Goal: Information Seeking & Learning: Learn about a topic

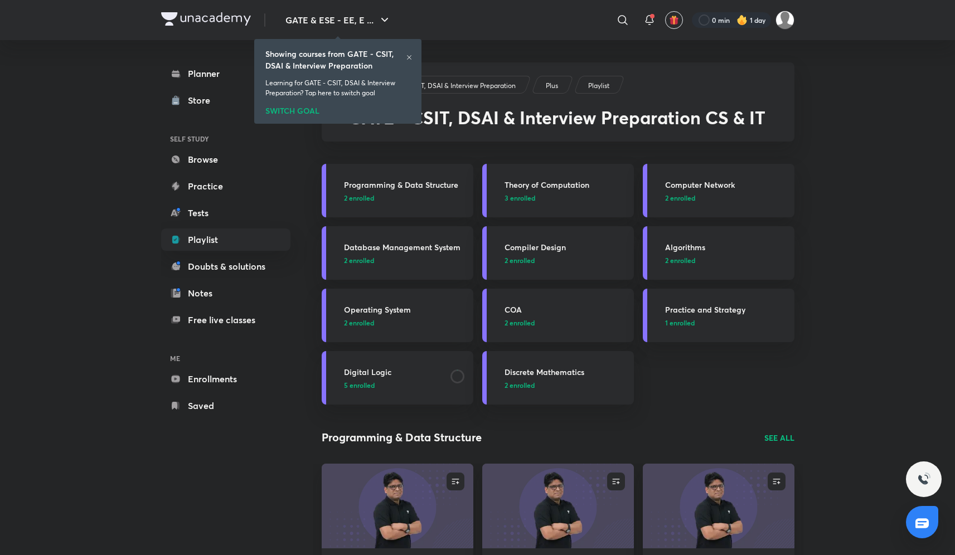
click at [298, 110] on div "SWITCH GOAL" at bounding box center [337, 109] width 145 height 12
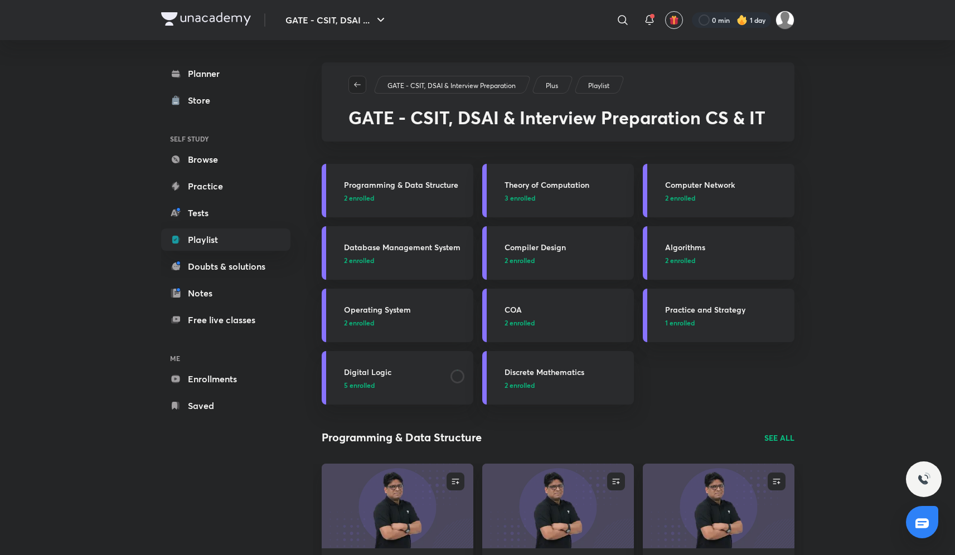
click at [363, 80] on span "button" at bounding box center [357, 84] width 17 height 9
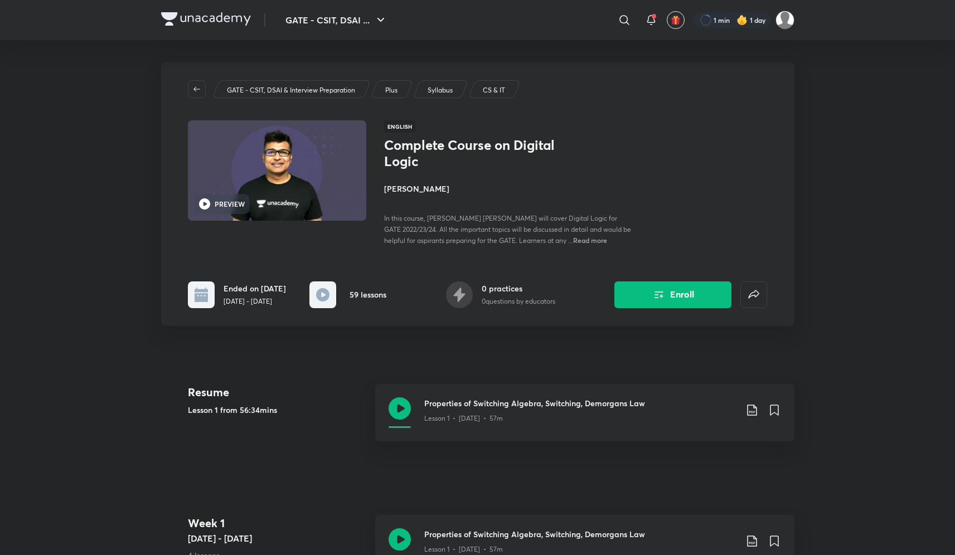
click at [214, 22] on img at bounding box center [206, 18] width 90 height 13
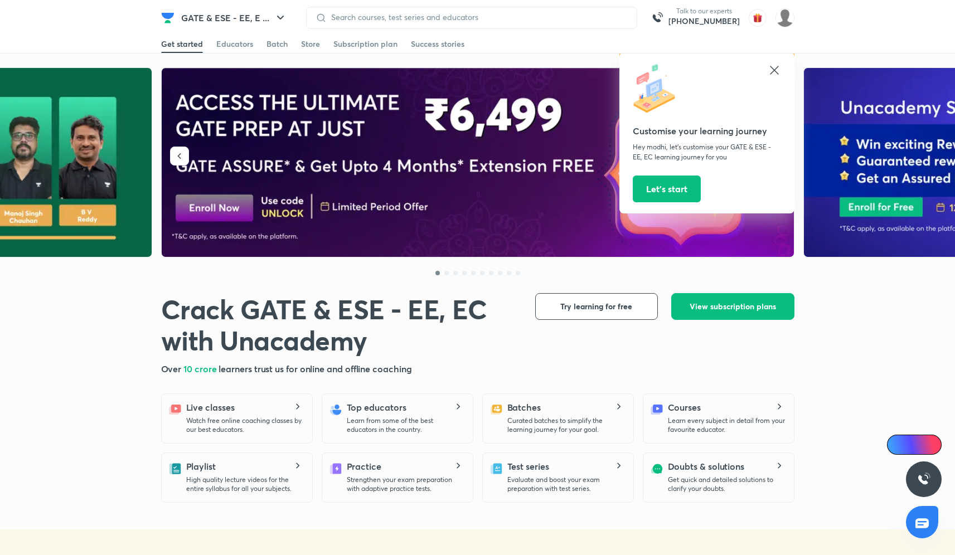
click at [779, 66] on icon at bounding box center [774, 70] width 13 height 13
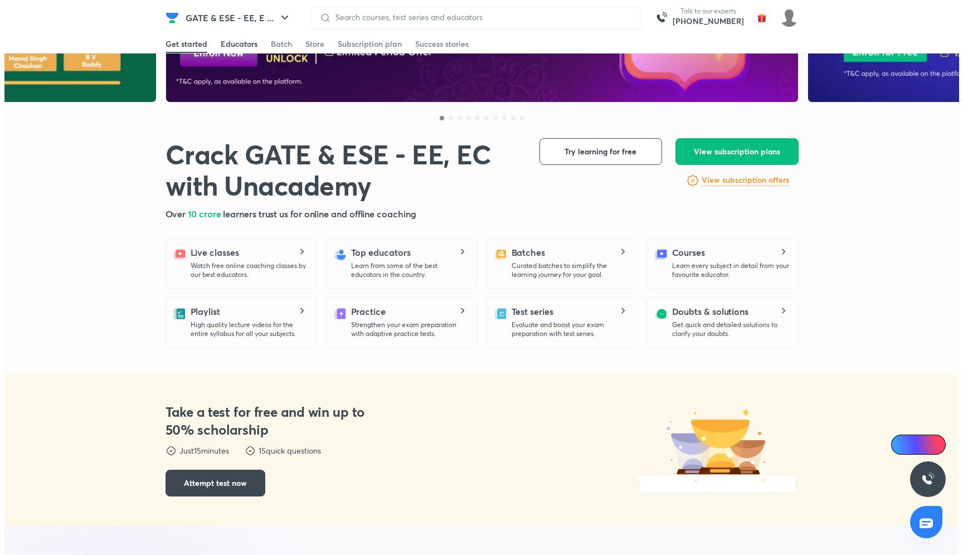
scroll to position [158, 0]
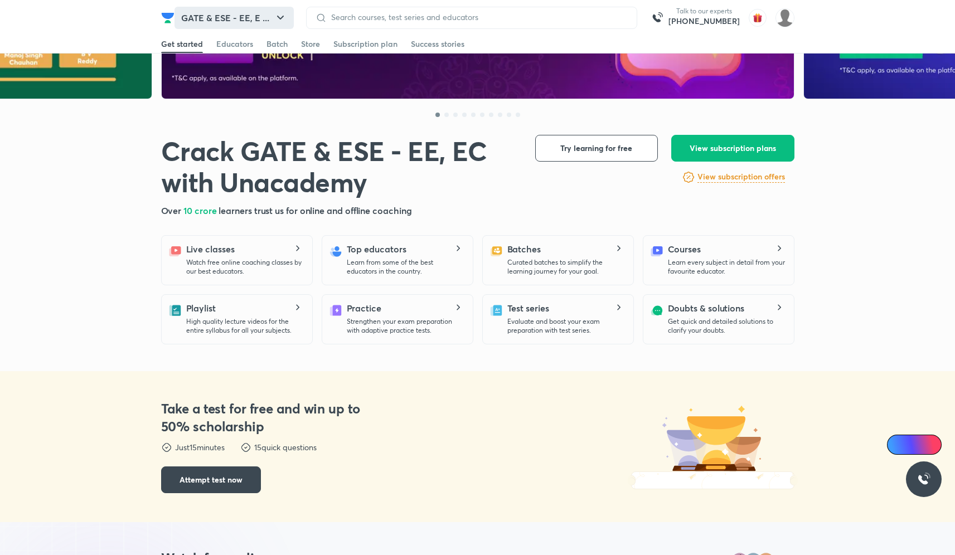
click at [230, 25] on button "GATE & ESE - EE, E ..." at bounding box center [233, 18] width 119 height 22
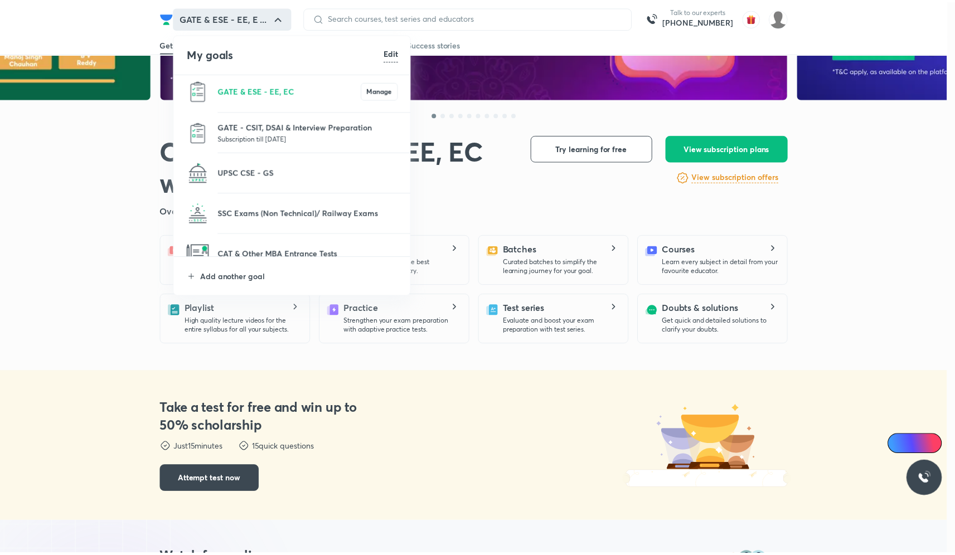
scroll to position [0, 0]
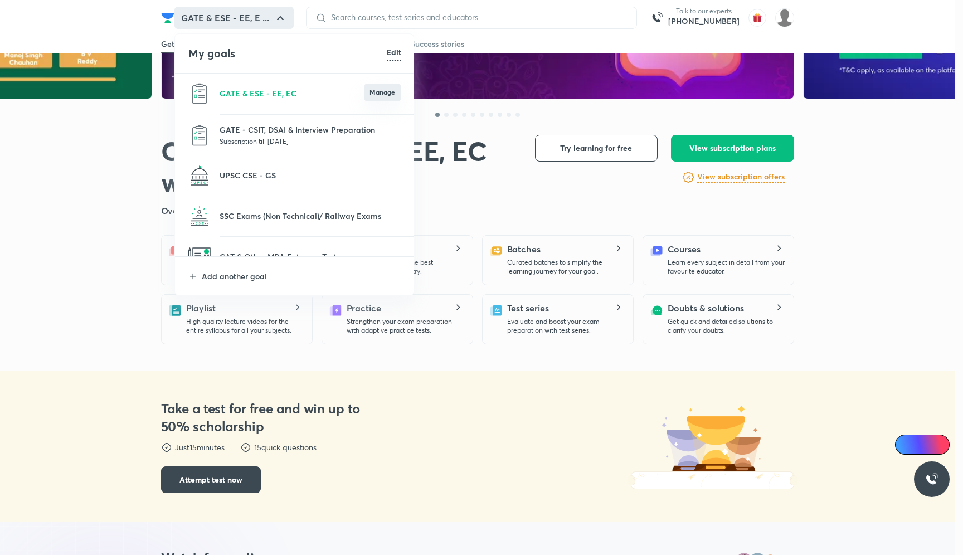
click at [389, 97] on button "Manage" at bounding box center [382, 93] width 37 height 18
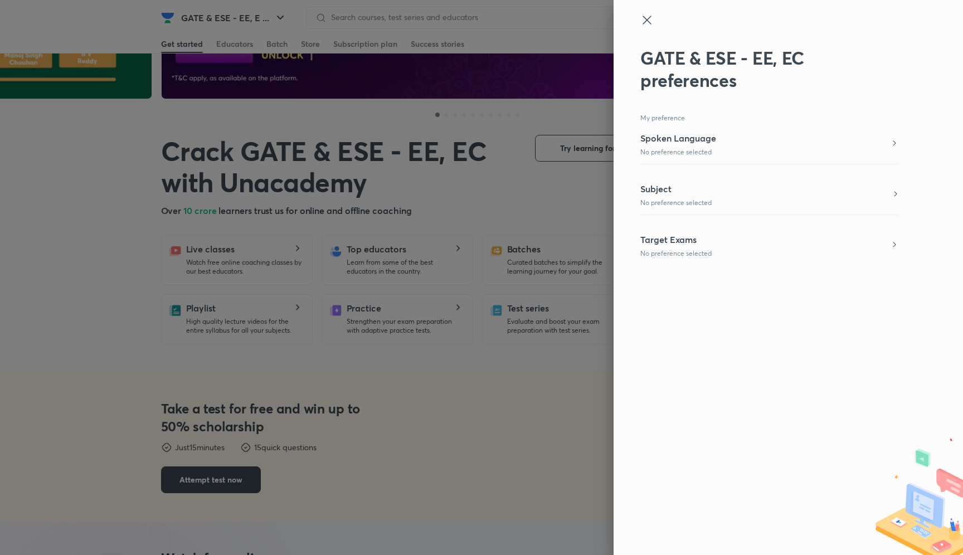
click at [706, 182] on h5 "Subject" at bounding box center [675, 188] width 71 height 13
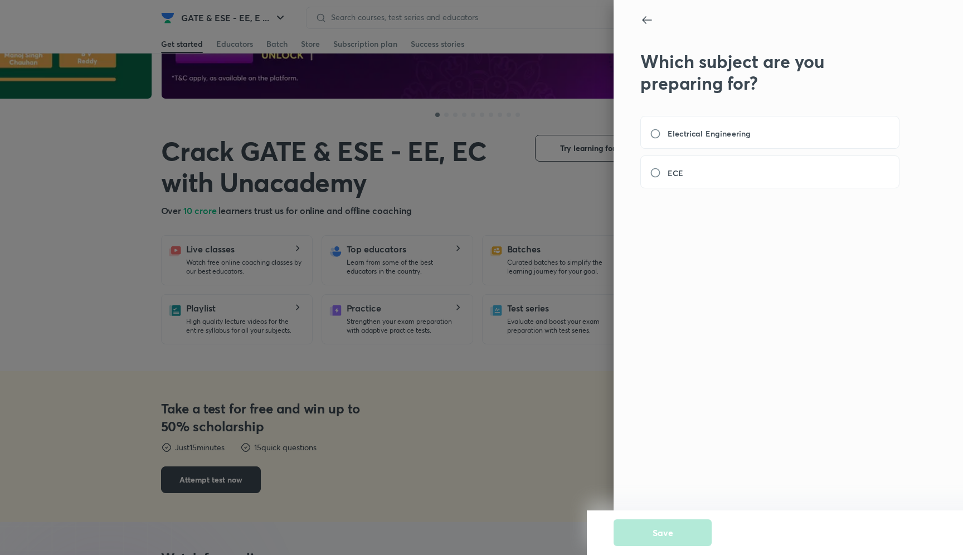
click at [648, 17] on icon at bounding box center [646, 19] width 13 height 13
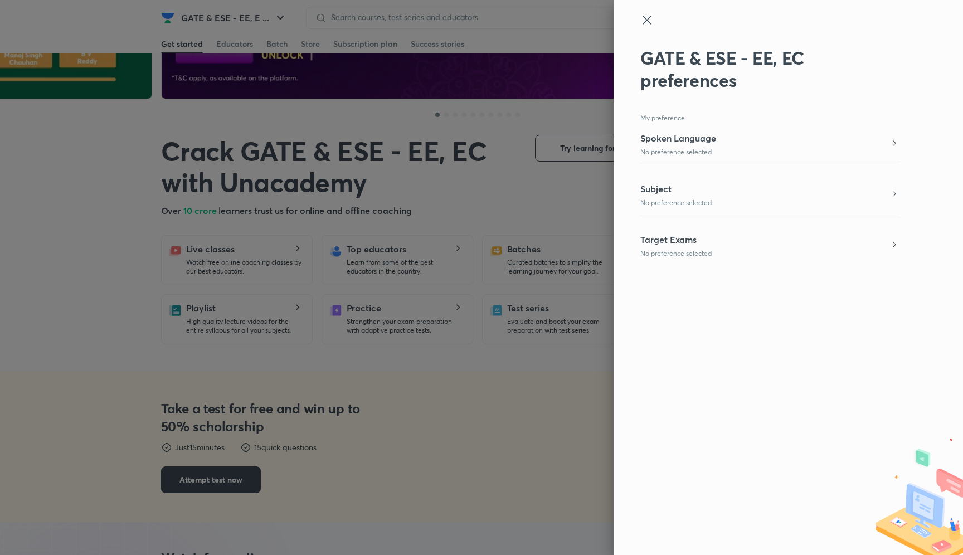
click at [648, 18] on icon at bounding box center [647, 20] width 8 height 8
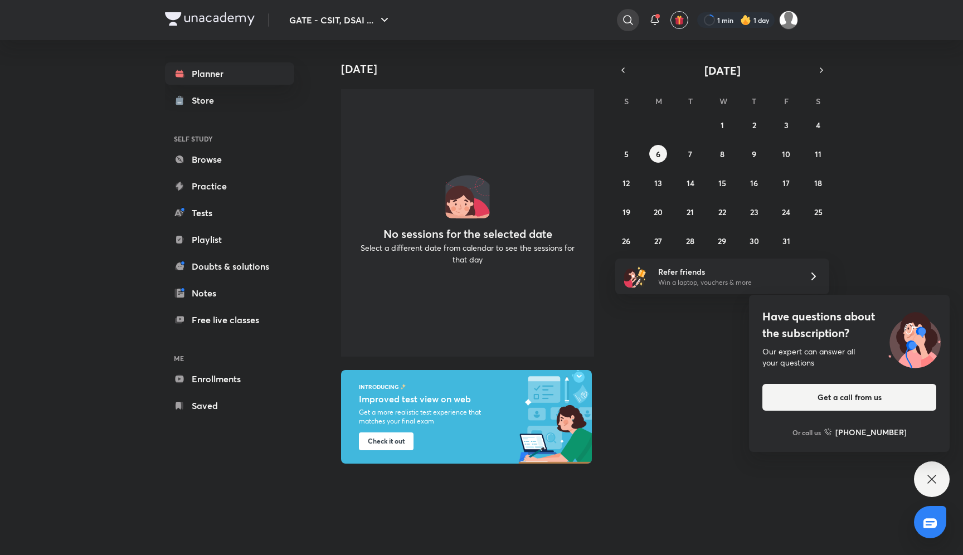
click at [625, 21] on icon at bounding box center [628, 19] width 13 height 13
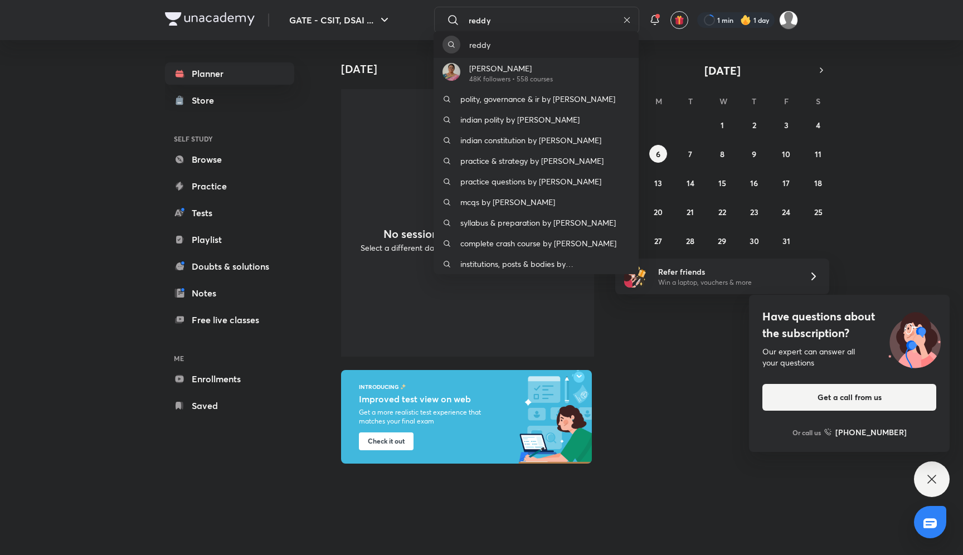
type input "reddy"
click at [476, 48] on p "reddy" at bounding box center [479, 45] width 21 height 12
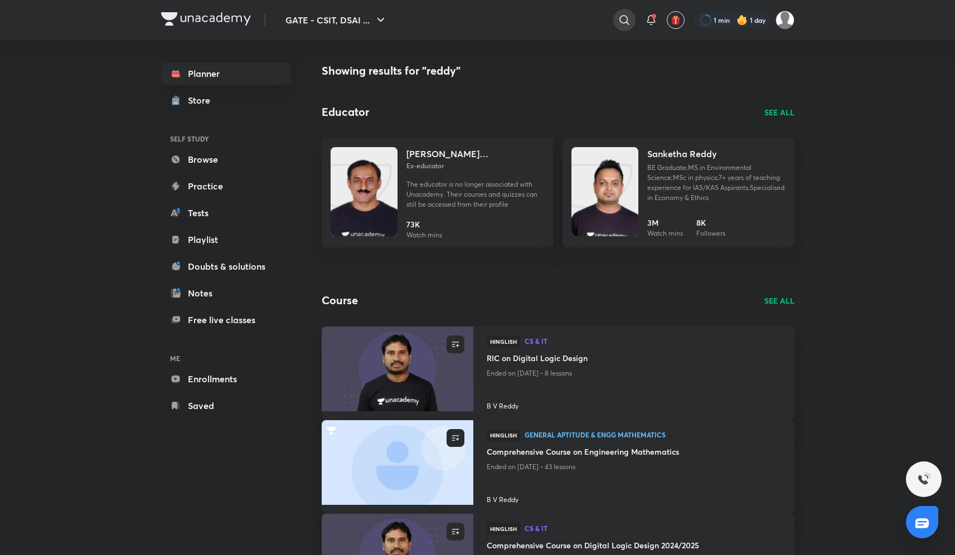
click at [620, 21] on icon at bounding box center [624, 19] width 13 height 13
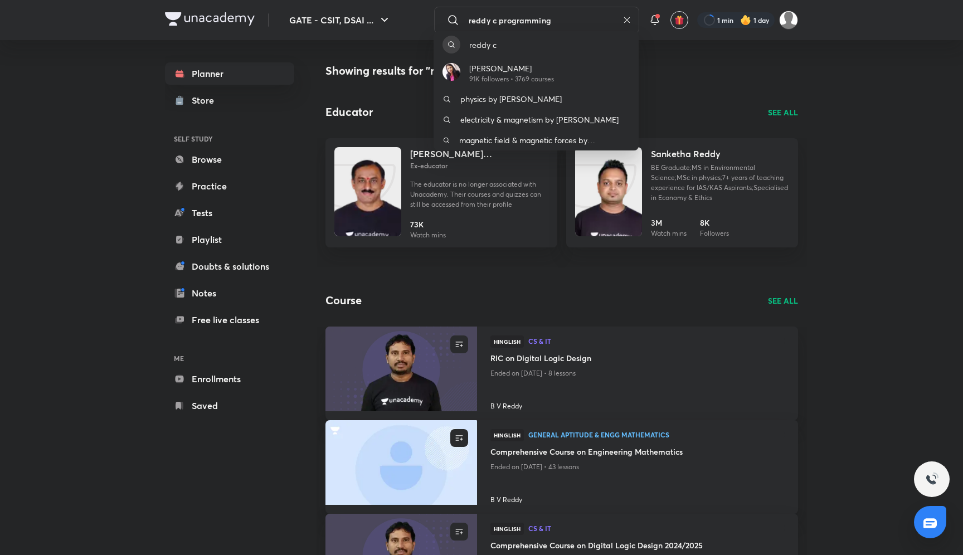
type input "reddy c programming"
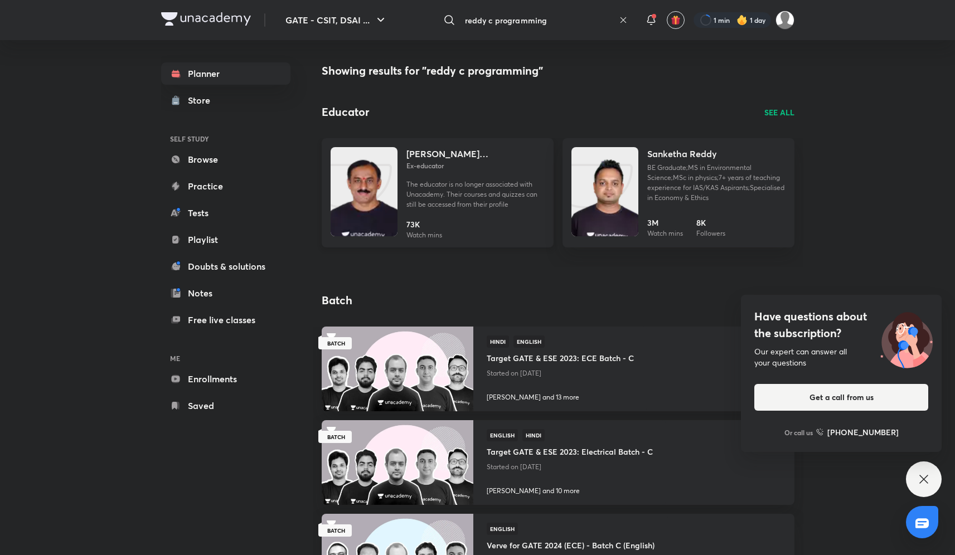
click at [472, 147] on h4 "Ravipal Reddy Banda" at bounding box center [475, 153] width 138 height 13
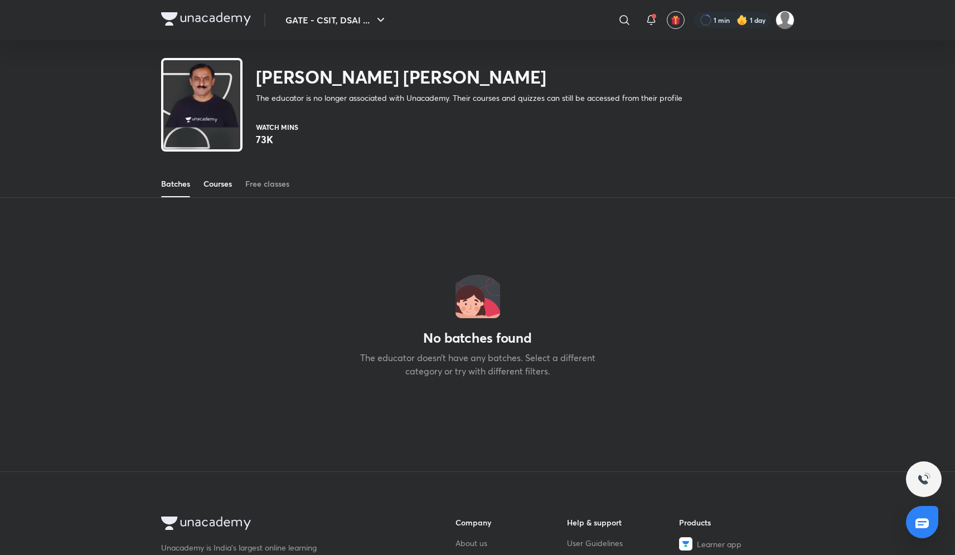
click at [206, 190] on link "Courses" at bounding box center [217, 184] width 28 height 27
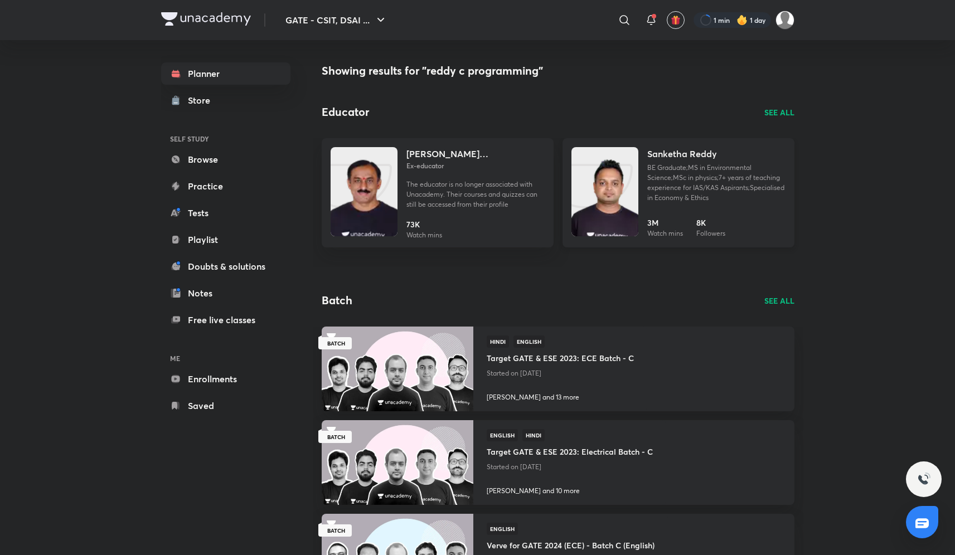
click at [648, 177] on p "BE Graduate;MS in Environmental Science;MSc in physics;7+ years of teaching exp…" at bounding box center [716, 183] width 138 height 40
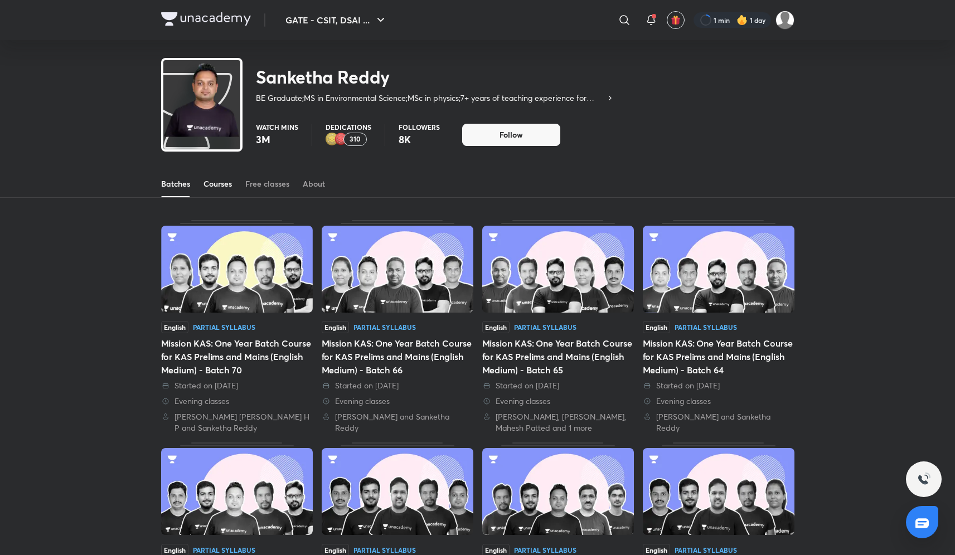
click at [213, 186] on div "Courses" at bounding box center [217, 183] width 28 height 11
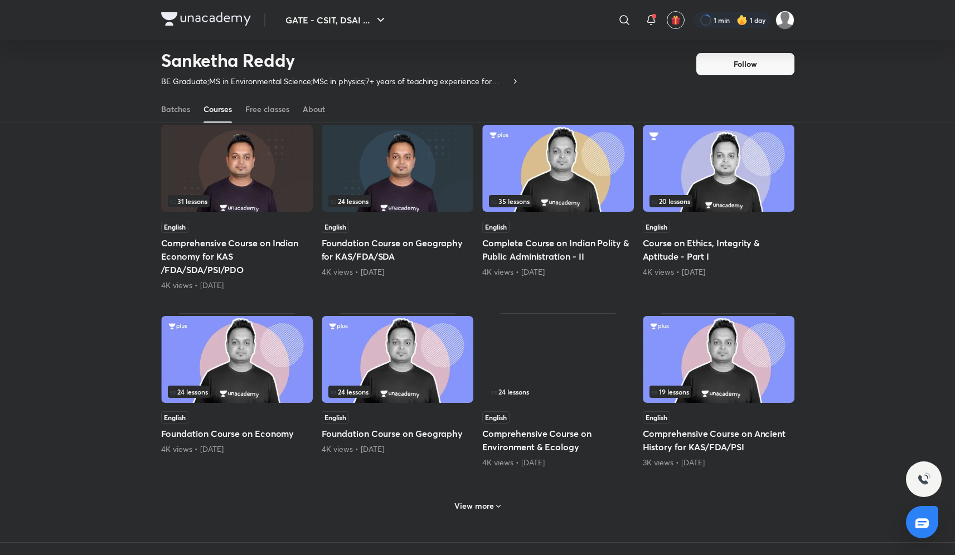
scroll to position [281, 0]
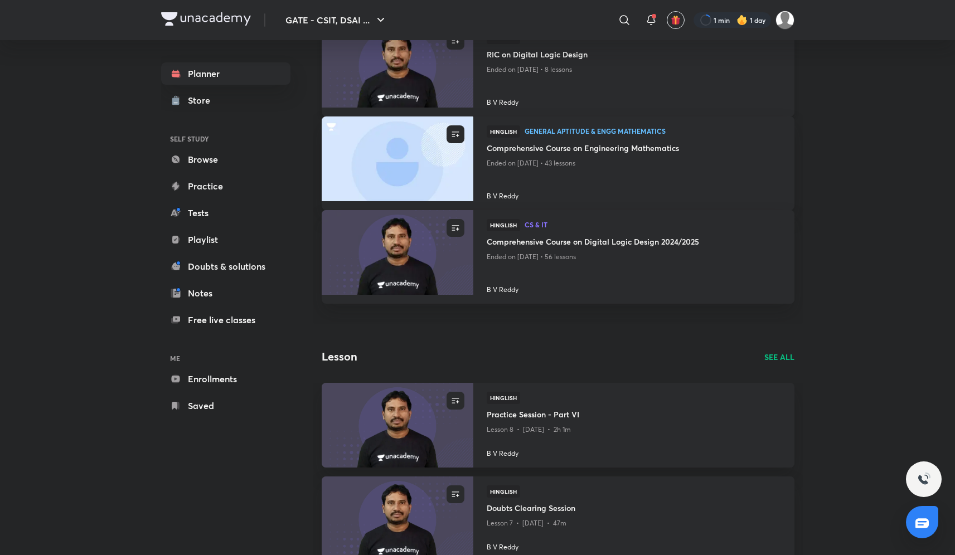
scroll to position [302, 0]
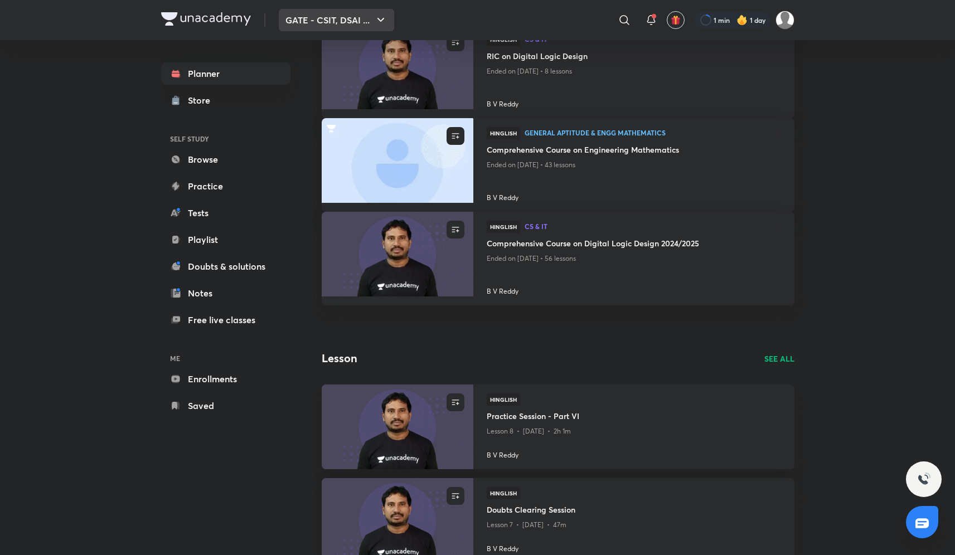
click at [338, 26] on button "GATE - CSIT, DSAI ..." at bounding box center [336, 20] width 115 height 22
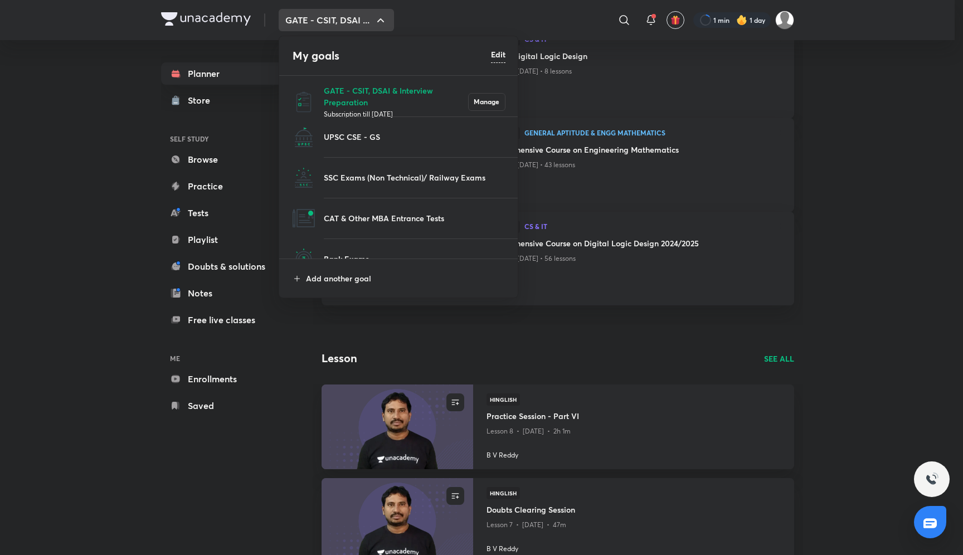
click at [74, 254] on div at bounding box center [481, 277] width 963 height 555
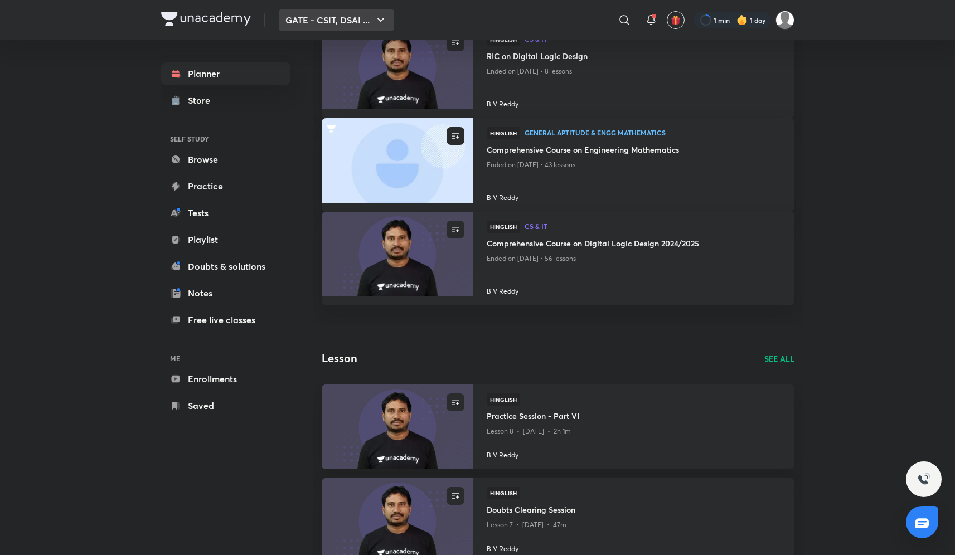
click at [358, 19] on button "GATE - CSIT, DSAI ..." at bounding box center [336, 20] width 115 height 22
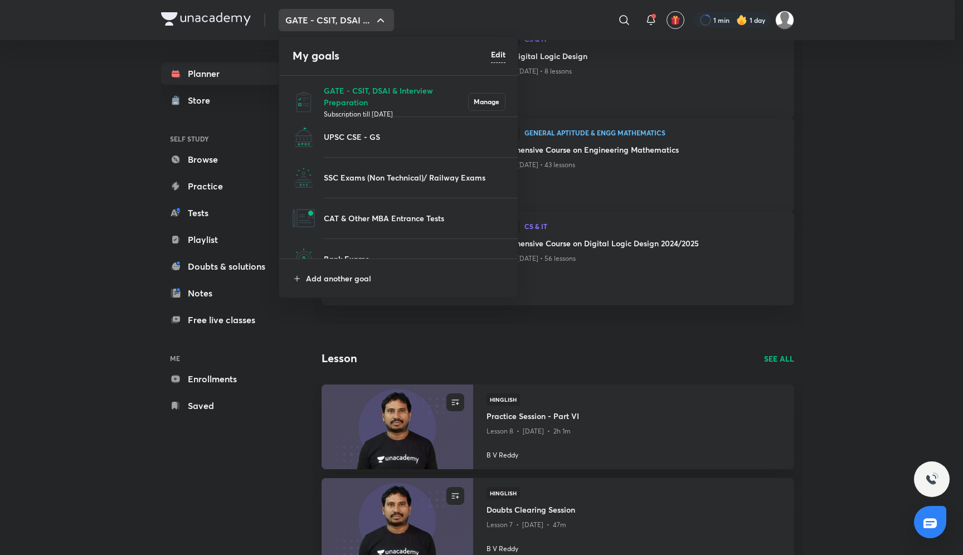
click at [867, 103] on div at bounding box center [481, 277] width 963 height 555
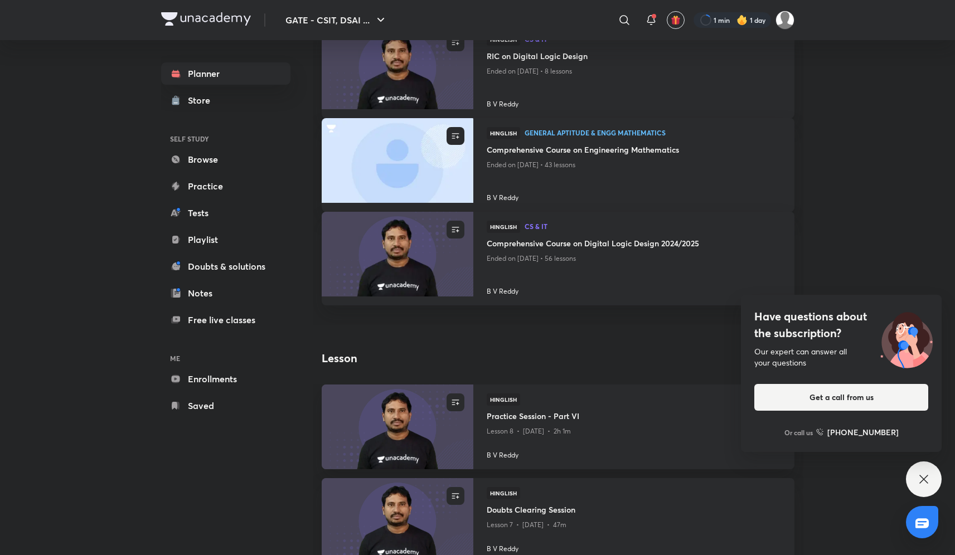
click at [900, 220] on div "GATE - CSIT, DSAI ... ​ 1 min 1 day Planner Store SELF STUDY Browse Practice Te…" at bounding box center [477, 372] width 955 height 1348
click at [89, 308] on div "GATE - CSIT, DSAI ... ​ 1 min 1 day Planner Store SELF STUDY Browse Practice Te…" at bounding box center [477, 372] width 955 height 1348
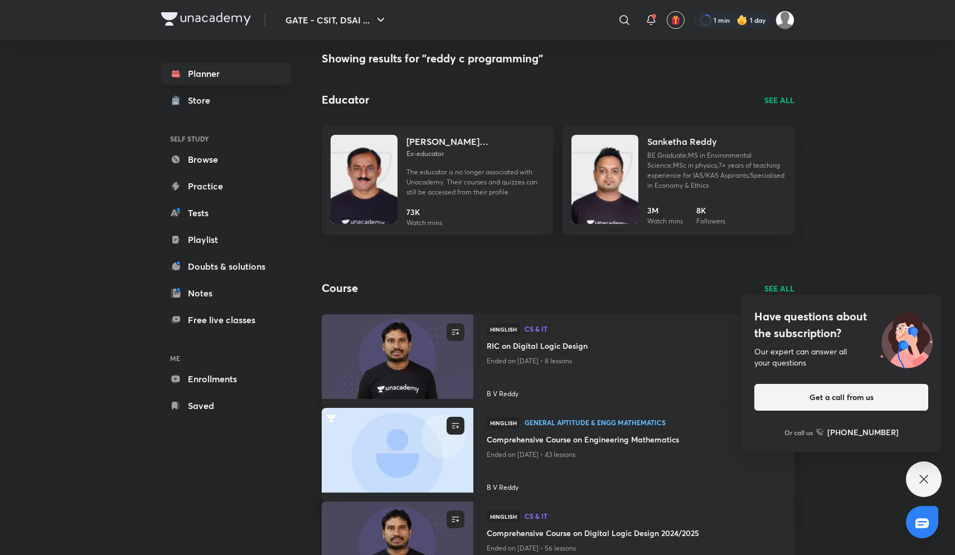
scroll to position [0, 0]
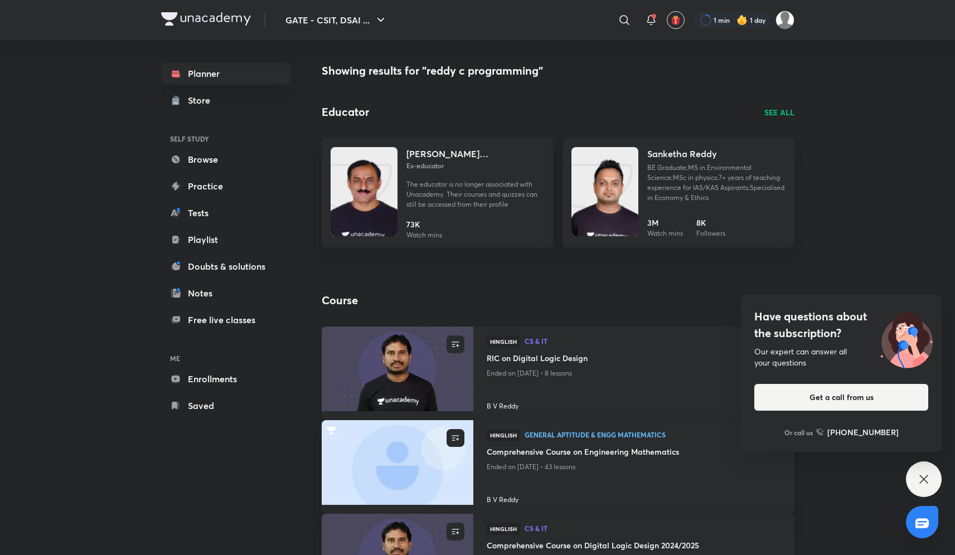
click at [540, 361] on h4 "RIC on Digital Logic Design" at bounding box center [634, 359] width 294 height 14
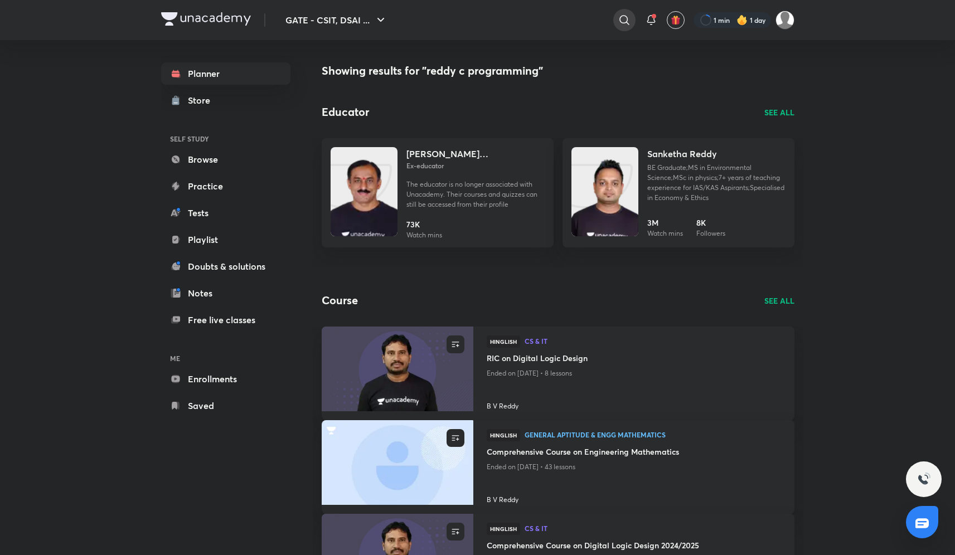
click at [622, 16] on icon at bounding box center [624, 19] width 13 height 13
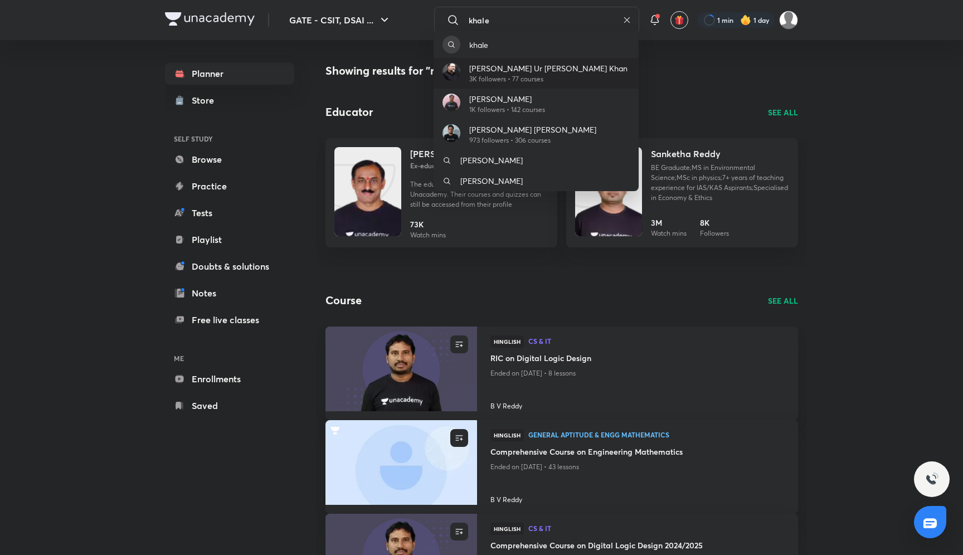
type input "khale"
click at [567, 72] on div "Khaleel Ur Rahman Khan 3K followers • 77 courses" at bounding box center [536, 73] width 205 height 31
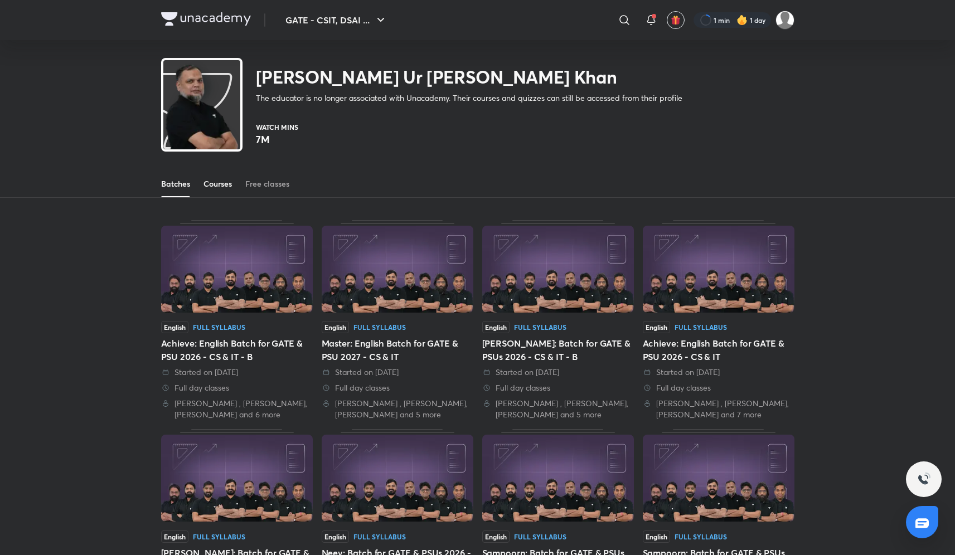
click at [210, 192] on link "Courses" at bounding box center [217, 184] width 28 height 27
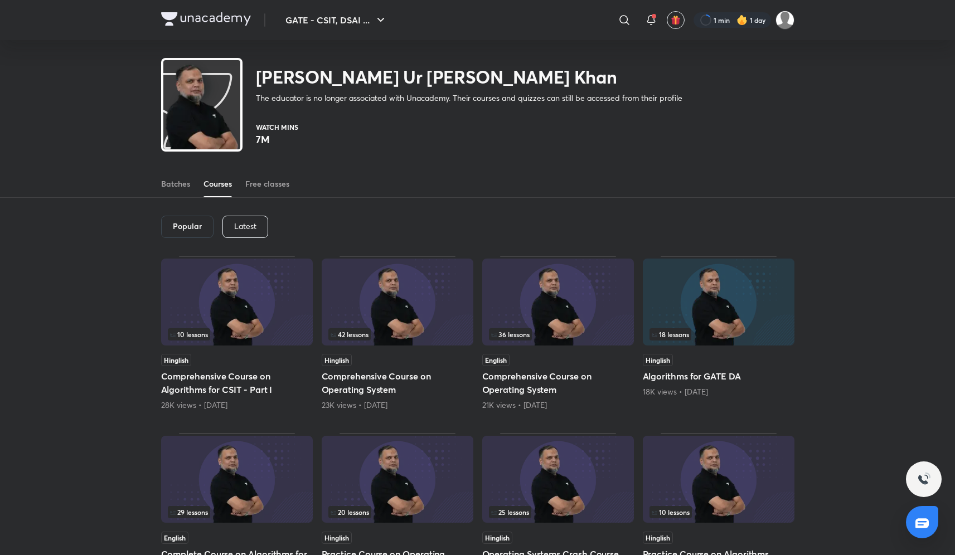
click at [157, 192] on div "Batches Courses Free classes" at bounding box center [477, 172] width 955 height 52
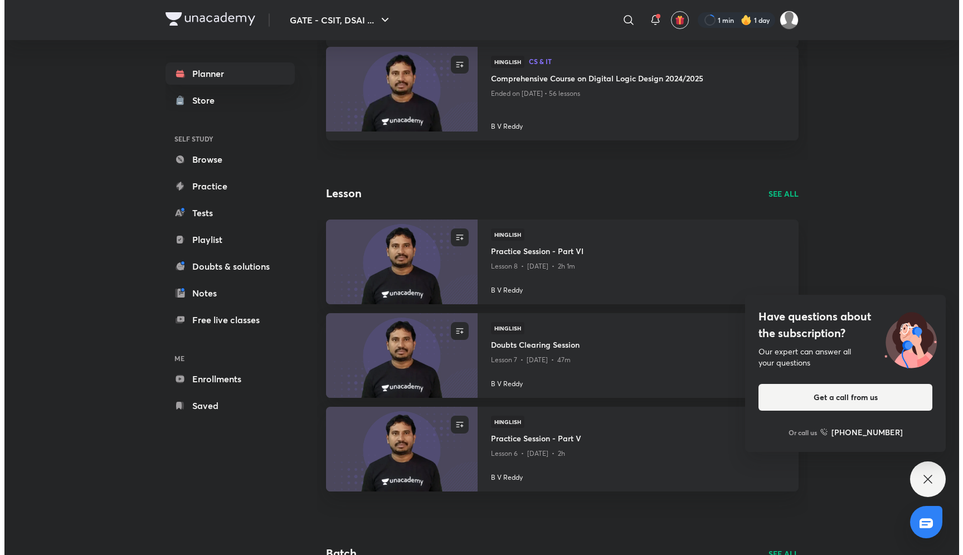
scroll to position [465, 0]
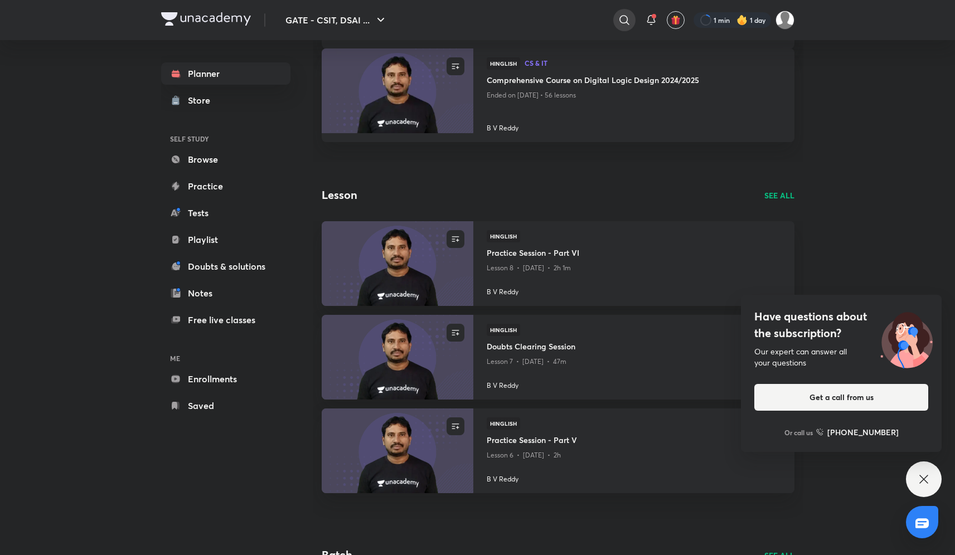
click at [618, 19] on icon at bounding box center [624, 19] width 13 height 13
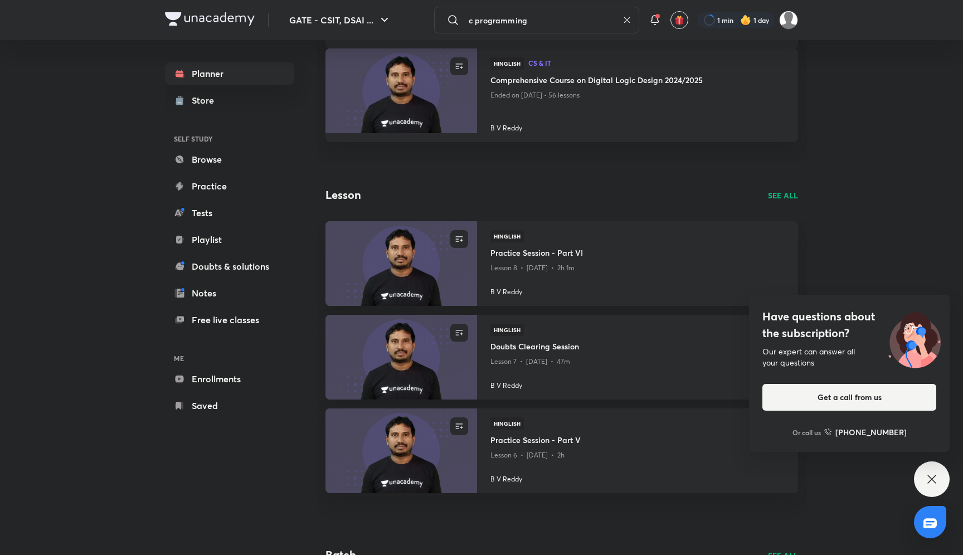
type input "c programming"
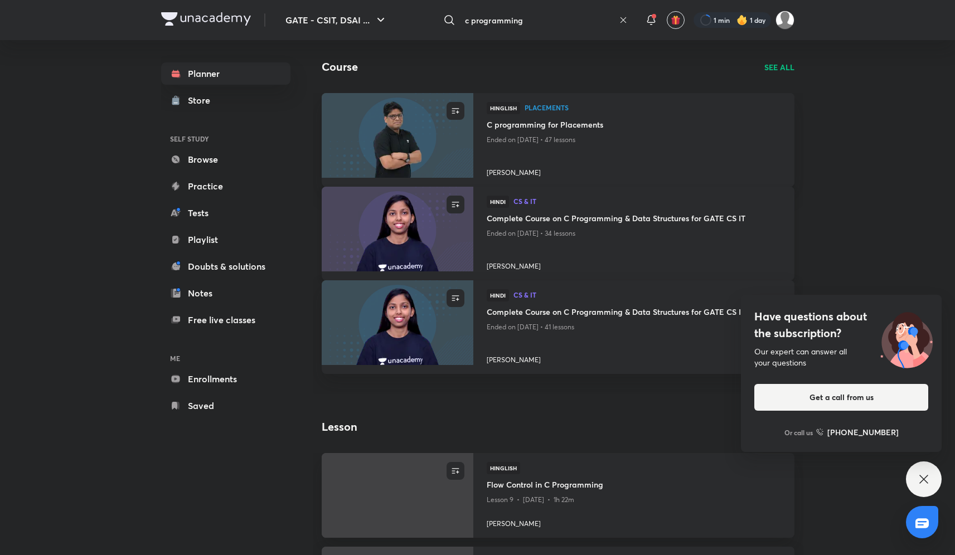
scroll to position [50, 0]
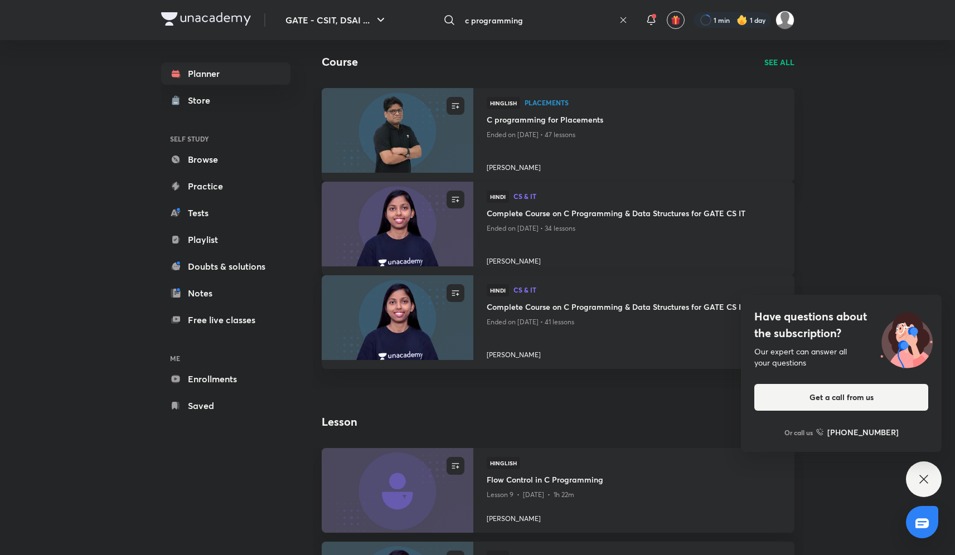
click at [419, 232] on img at bounding box center [397, 224] width 154 height 86
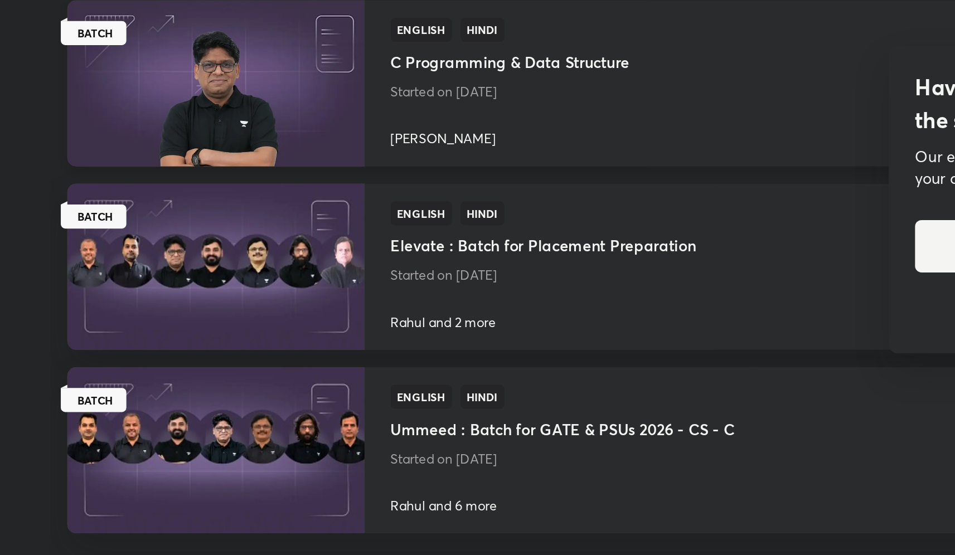
scroll to position [793, 0]
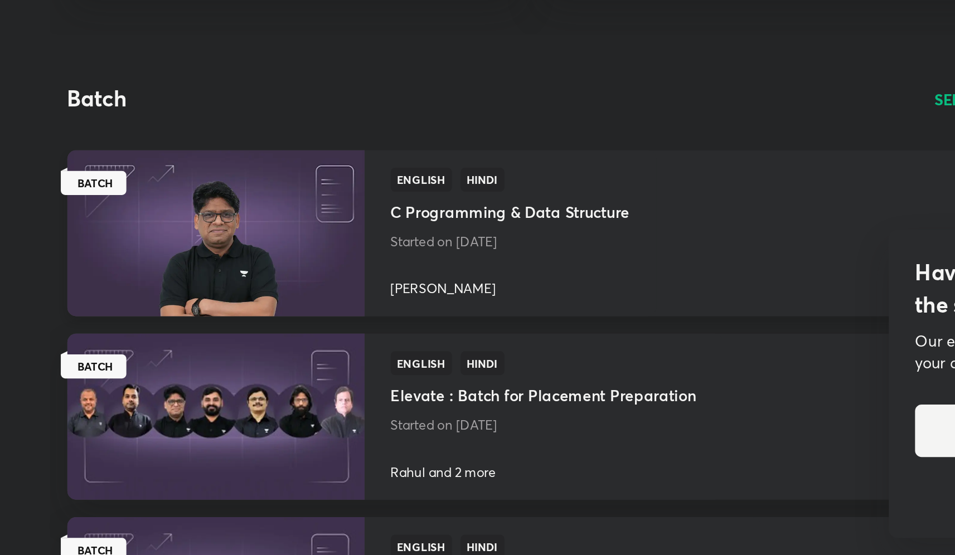
click at [548, 289] on h4 "C Programming & Data Structure" at bounding box center [548, 284] width 122 height 18
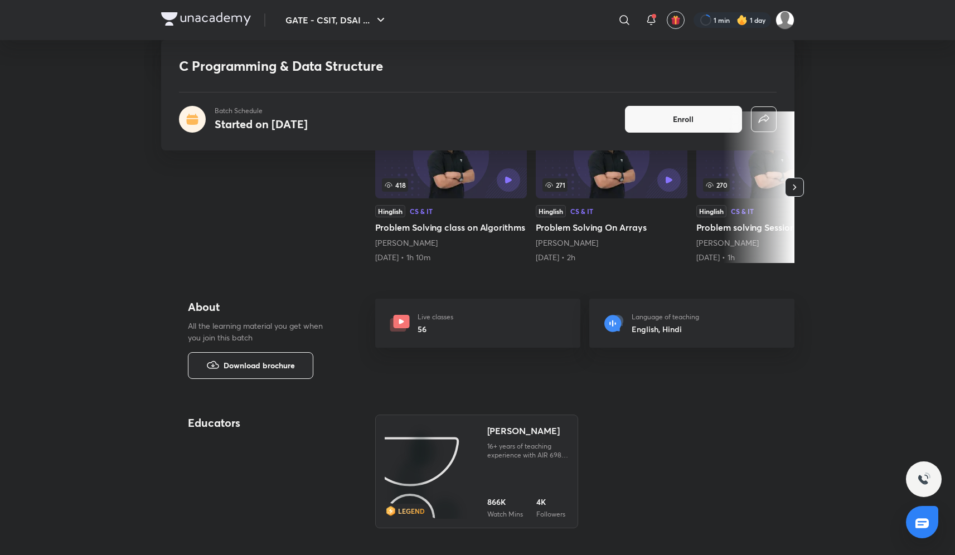
scroll to position [226, 0]
click at [466, 317] on div "Live classes 56" at bounding box center [477, 322] width 205 height 49
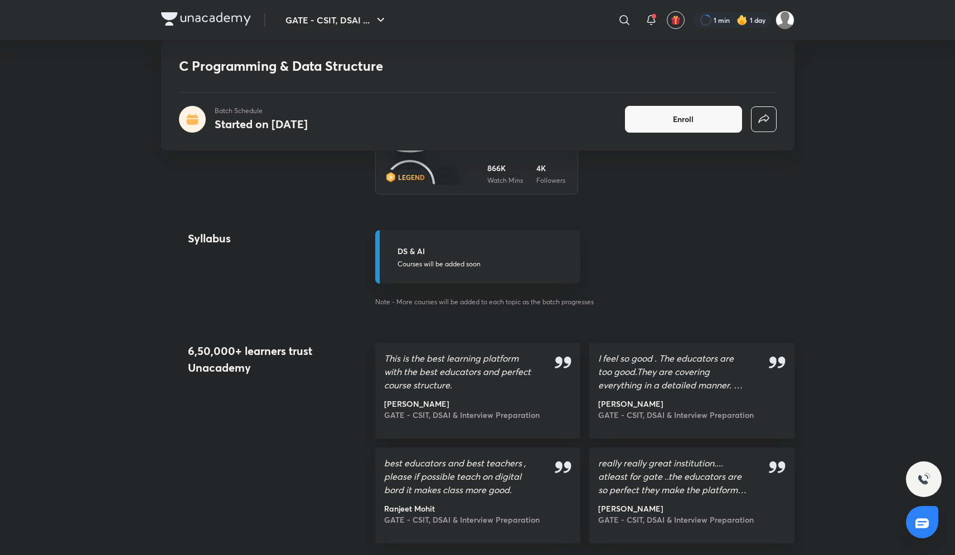
scroll to position [562, 0]
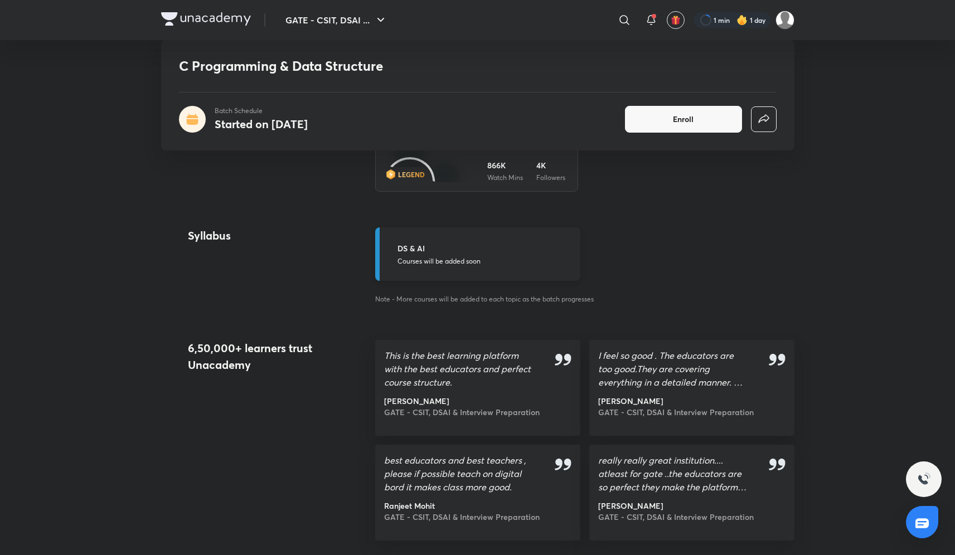
click at [477, 263] on p "Courses will be added soon" at bounding box center [485, 261] width 176 height 10
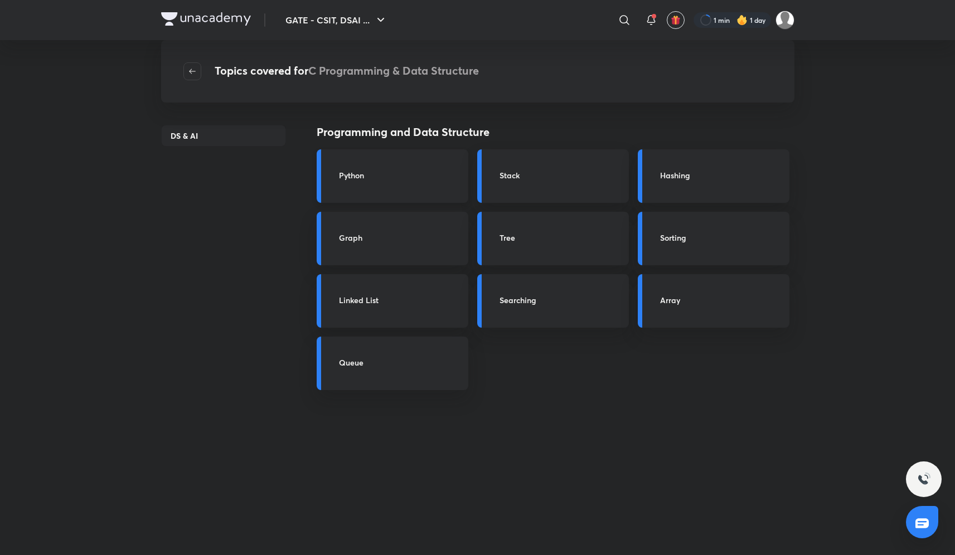
click at [400, 192] on div "Python" at bounding box center [393, 176] width 152 height 54
click at [384, 169] on h3 "Python" at bounding box center [400, 175] width 123 height 12
click at [200, 70] on span "button" at bounding box center [192, 71] width 17 height 9
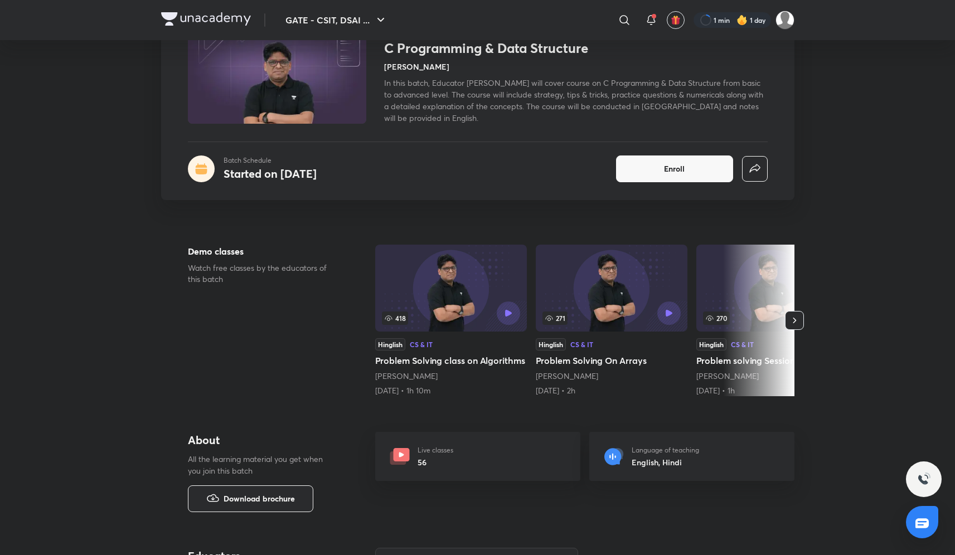
scroll to position [101, 0]
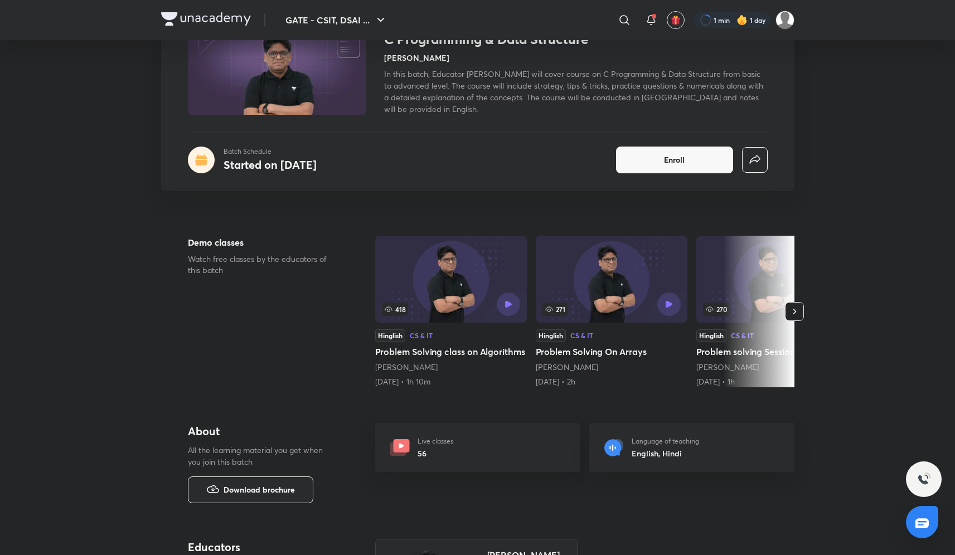
click at [790, 308] on icon "button" at bounding box center [794, 311] width 11 height 11
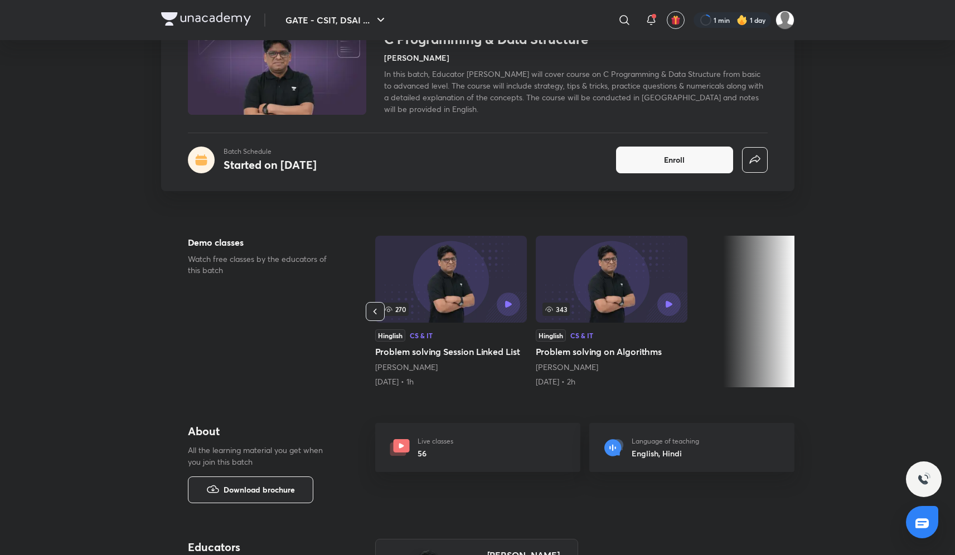
click at [790, 308] on div at bounding box center [758, 312] width 71 height 152
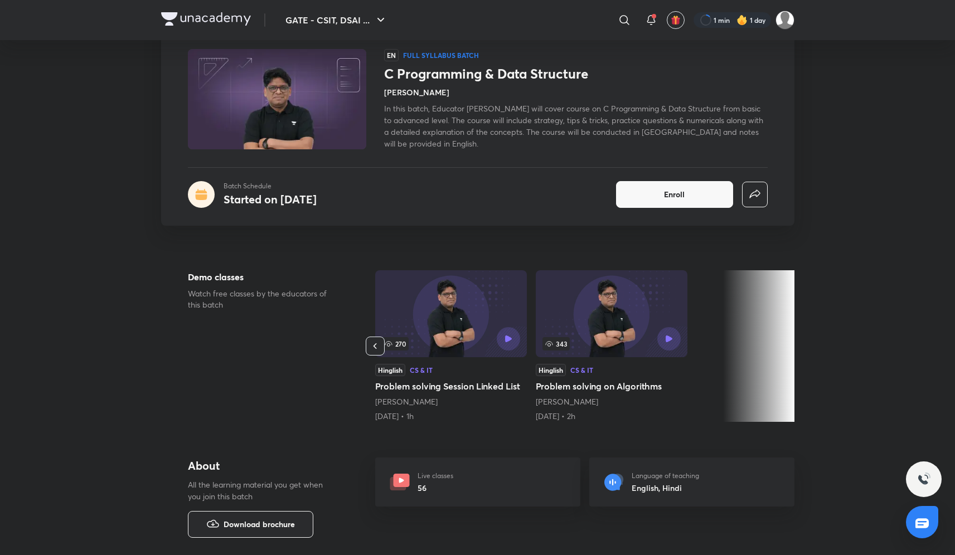
scroll to position [0, 0]
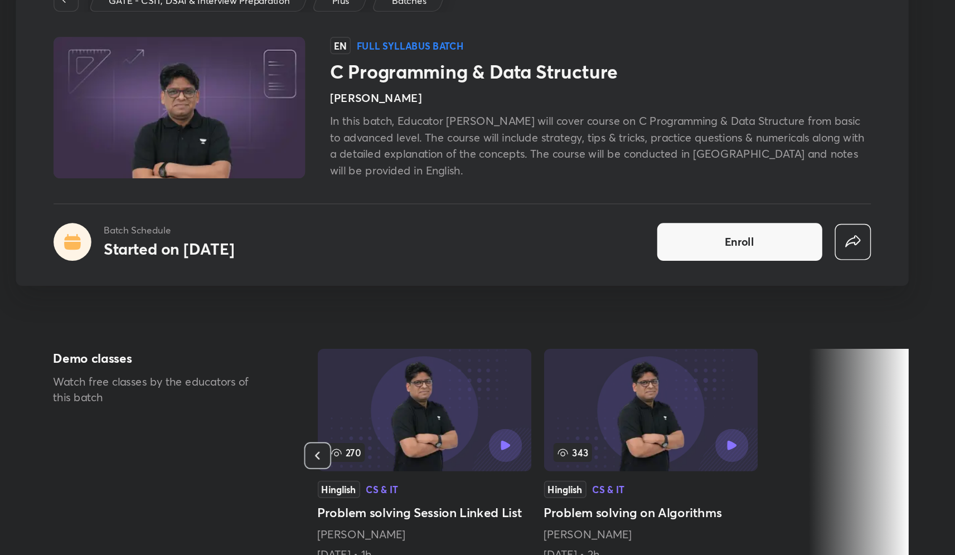
click at [267, 187] on img at bounding box center [277, 166] width 182 height 103
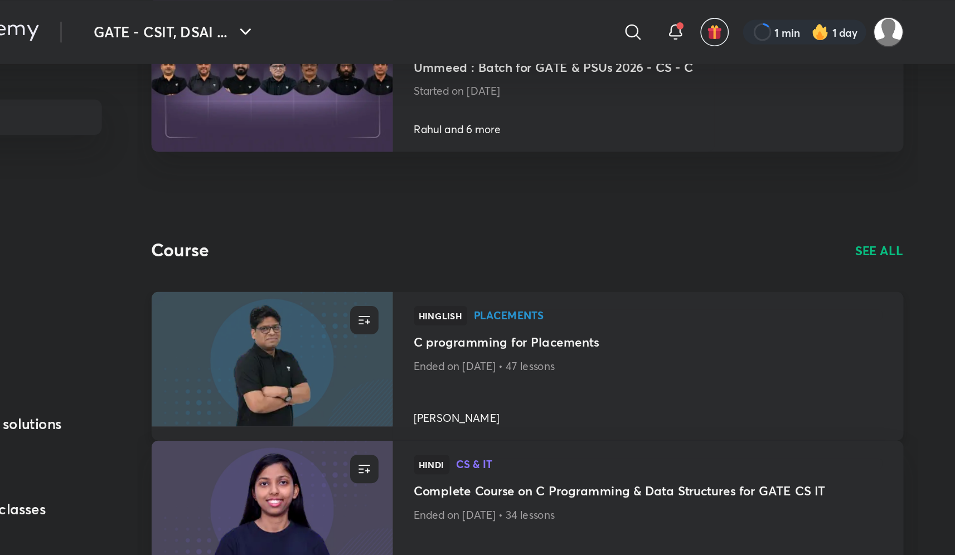
scroll to position [501, 0]
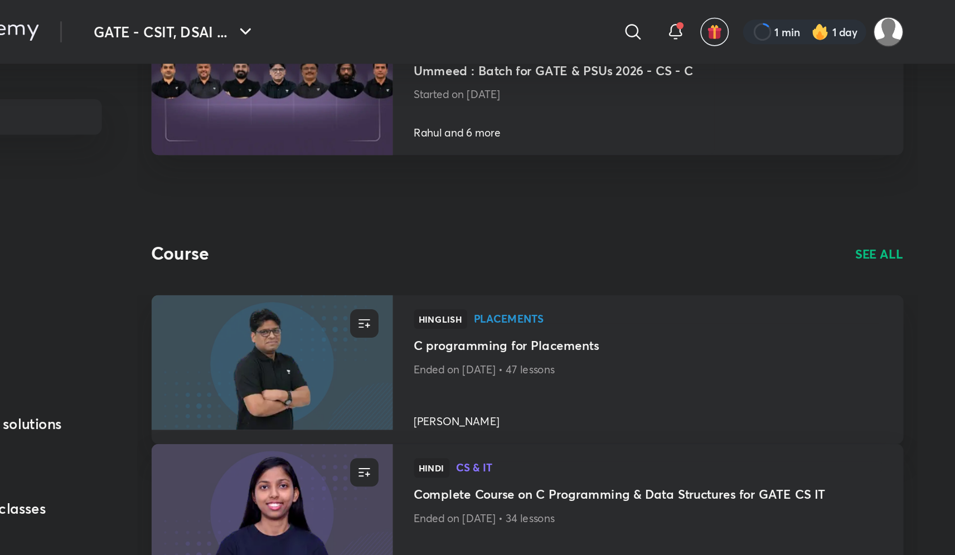
click at [776, 154] on p "SEE ALL" at bounding box center [779, 160] width 30 height 12
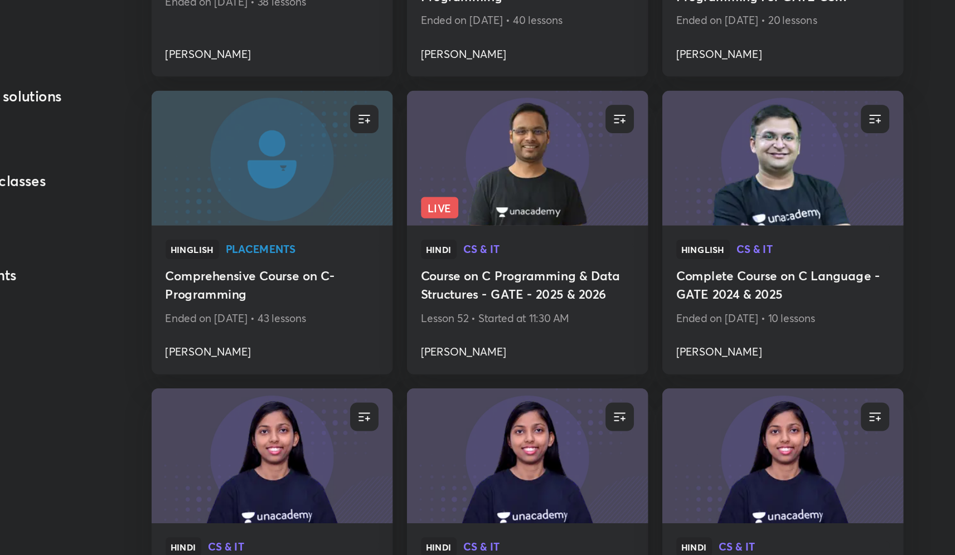
scroll to position [765, 0]
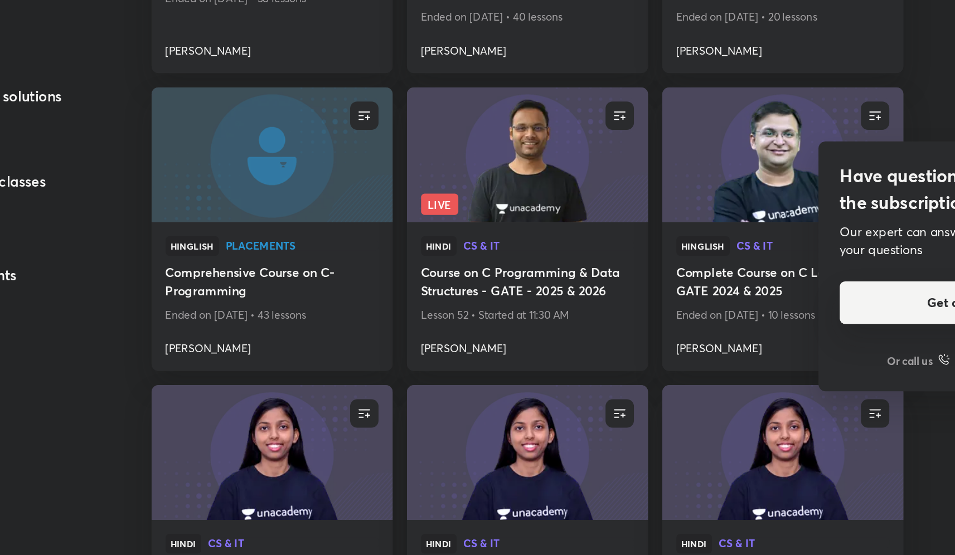
click at [803, 400] on button "Get a call from us" at bounding box center [841, 396] width 174 height 27
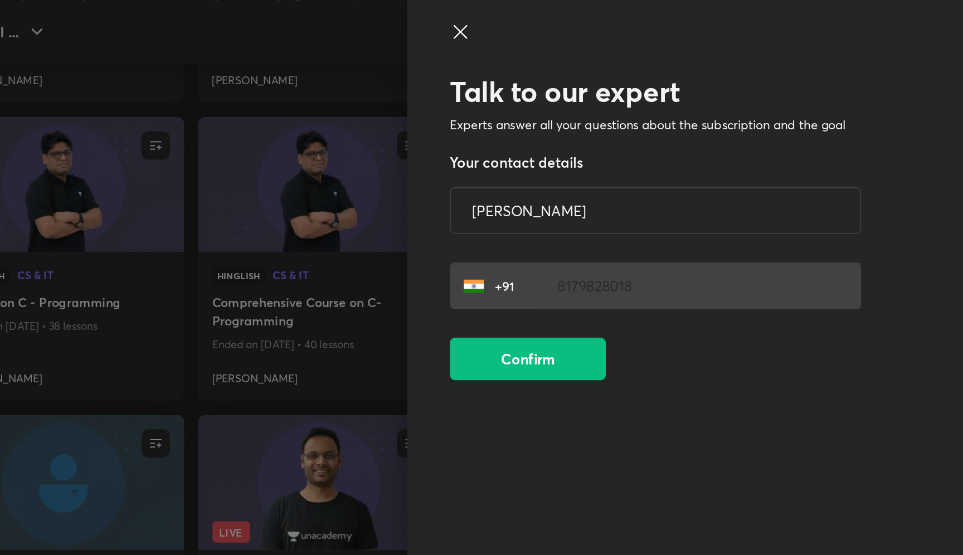
click at [641, 18] on icon at bounding box center [646, 19] width 13 height 13
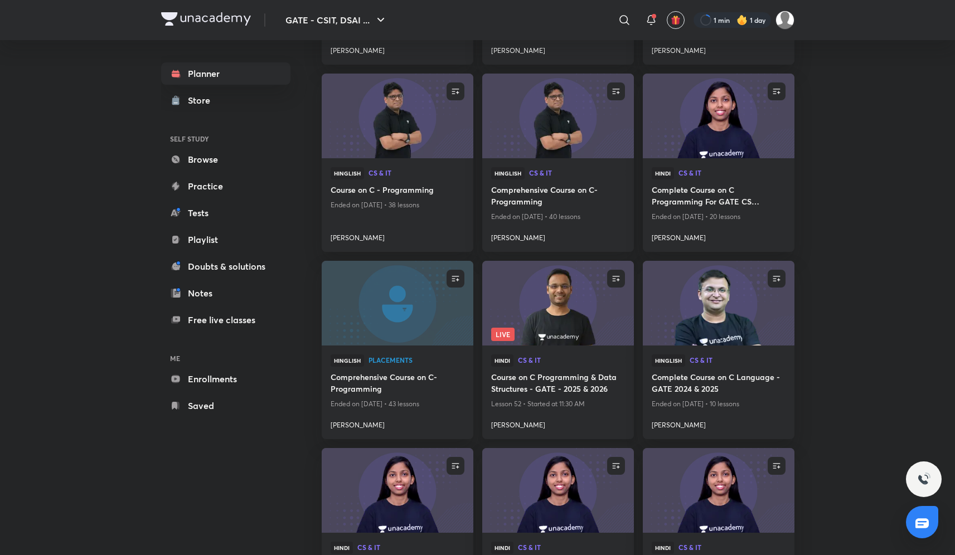
click at [536, 322] on img at bounding box center [557, 303] width 154 height 86
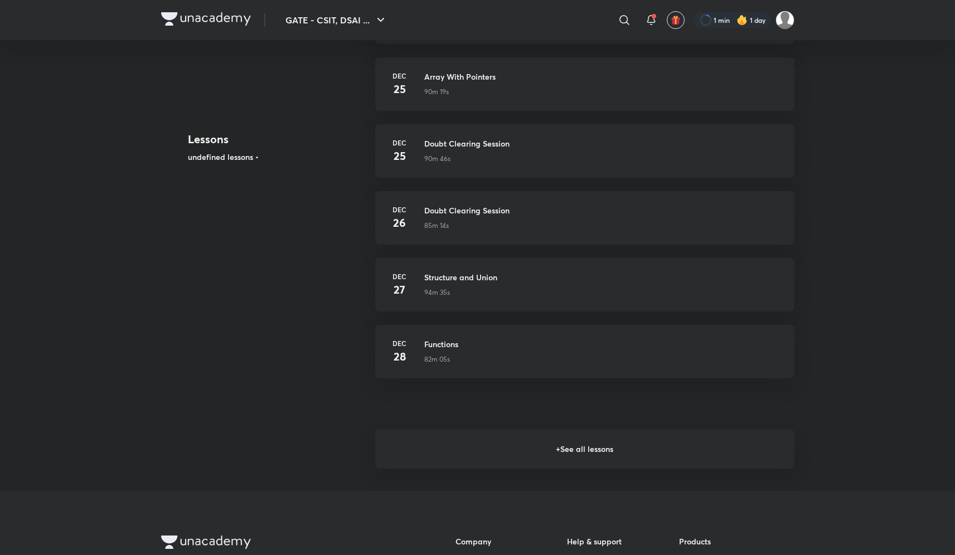
scroll to position [531, 0]
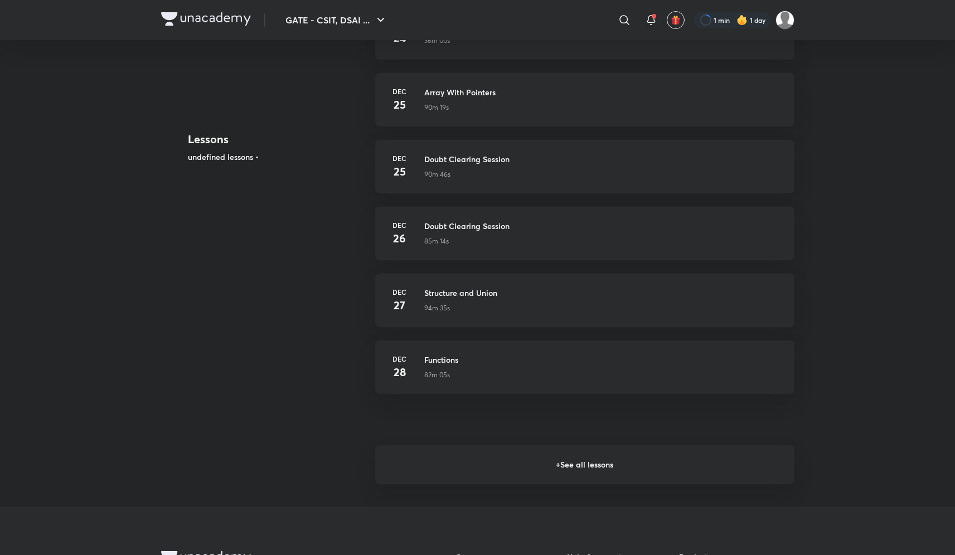
click at [499, 468] on h6 "+ See all lessons" at bounding box center [584, 464] width 419 height 39
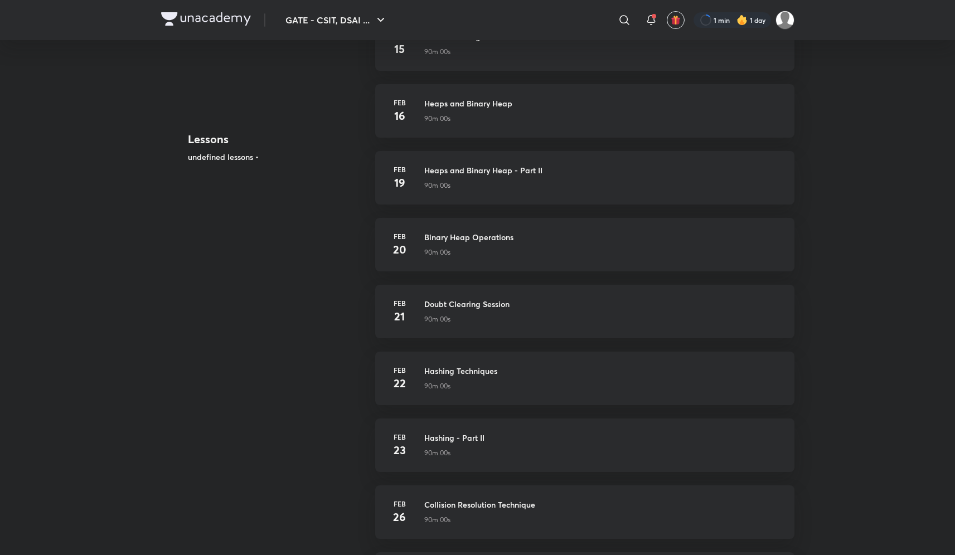
scroll to position [3654, 0]
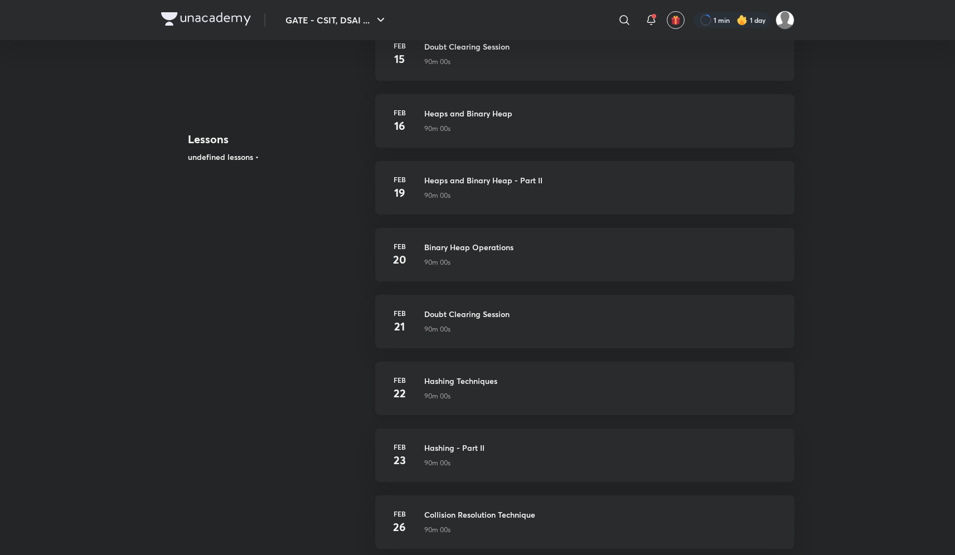
click at [473, 380] on h3 "Hashing Techniques" at bounding box center [602, 381] width 357 height 12
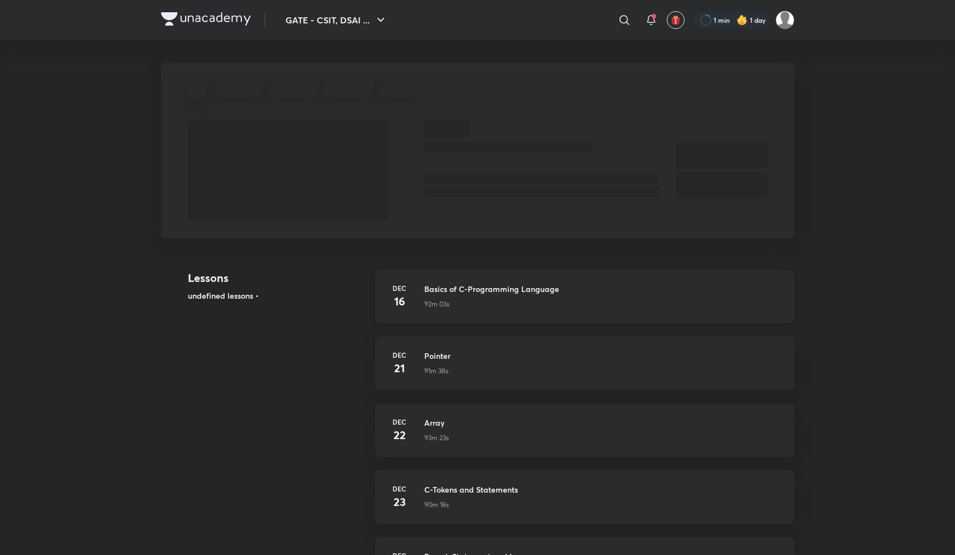
click at [431, 288] on h3 "Basics of C-Programming Language" at bounding box center [602, 289] width 357 height 12
click at [13, 2] on header "GATE - CSIT, DSAI ... ​ 1 min 1 day" at bounding box center [477, 20] width 955 height 40
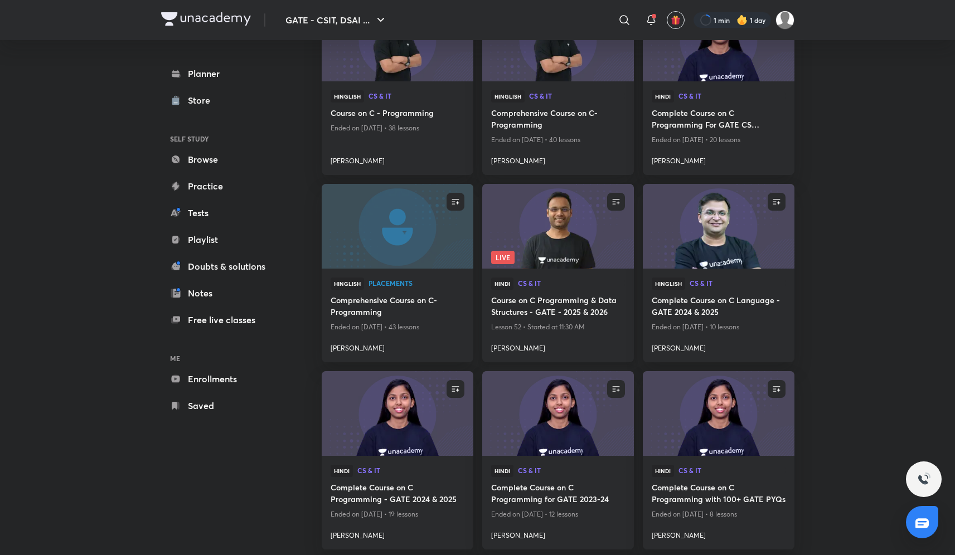
scroll to position [844, 0]
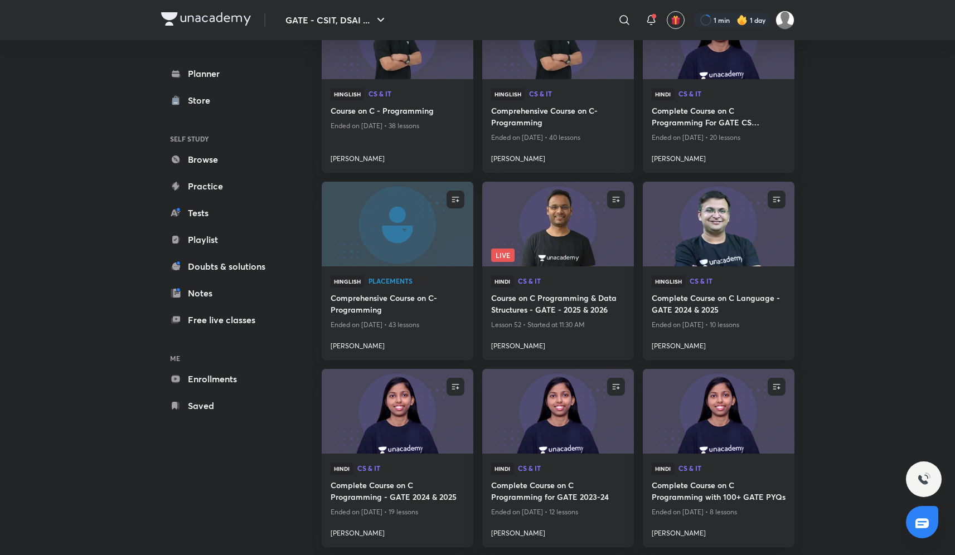
click at [552, 284] on span "CS & IT" at bounding box center [571, 281] width 107 height 7
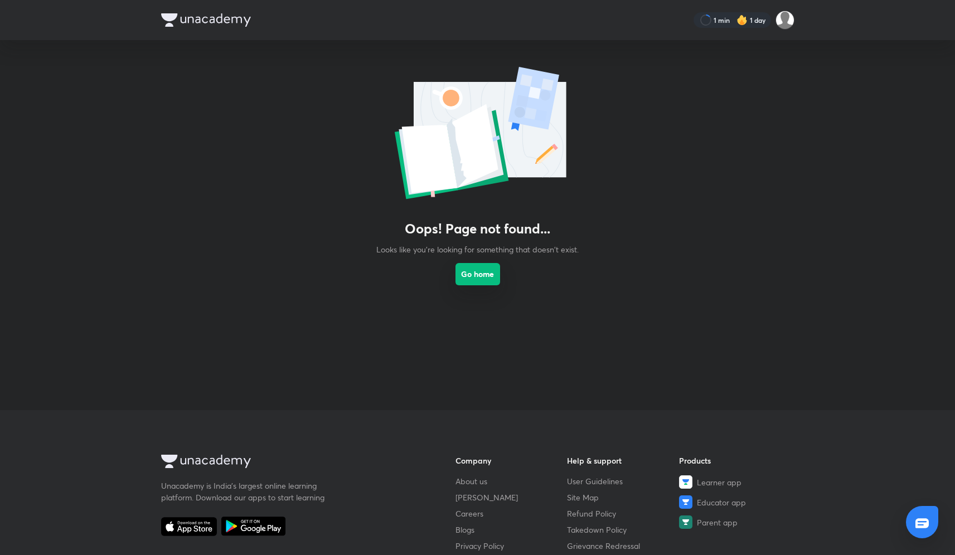
click at [473, 280] on button "Go home" at bounding box center [477, 274] width 45 height 22
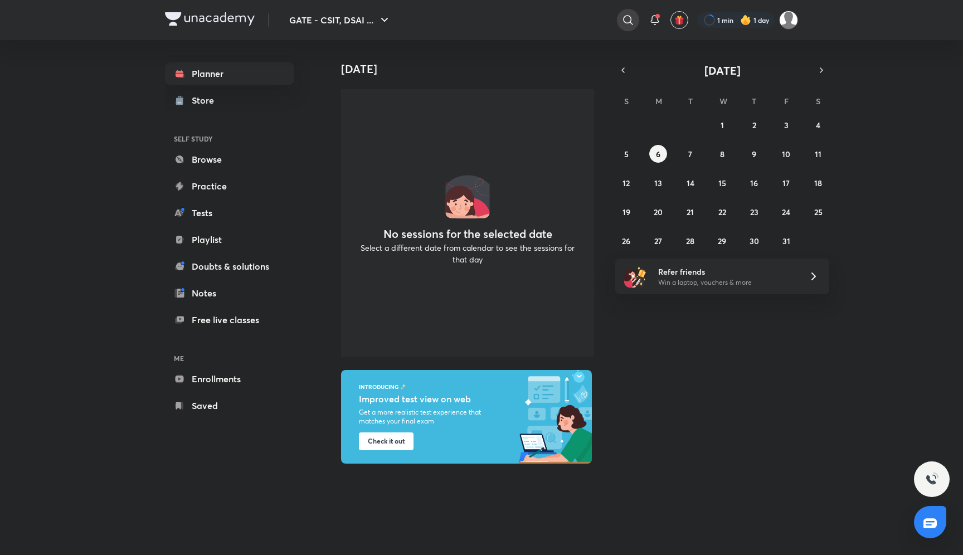
click at [620, 20] on div at bounding box center [628, 20] width 22 height 22
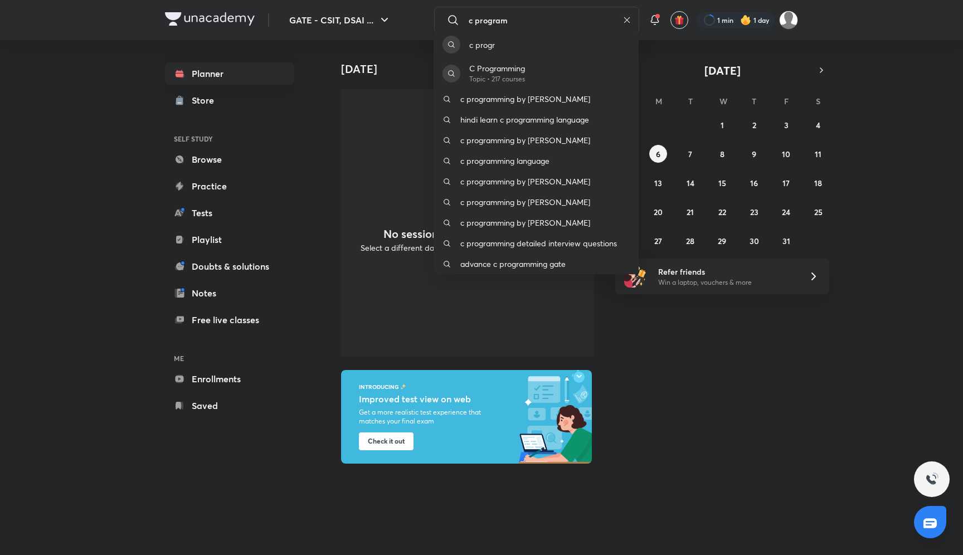
type input "c program"
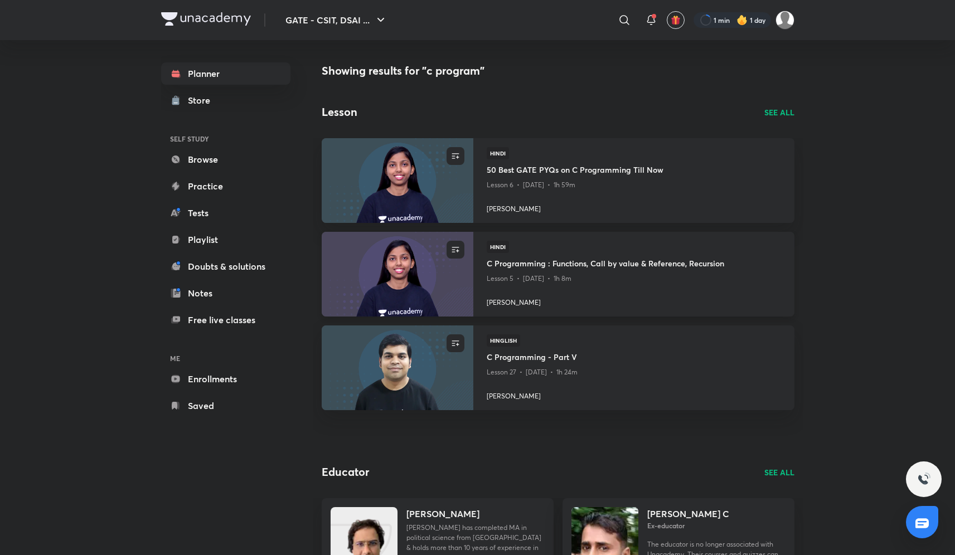
scroll to position [39, 0]
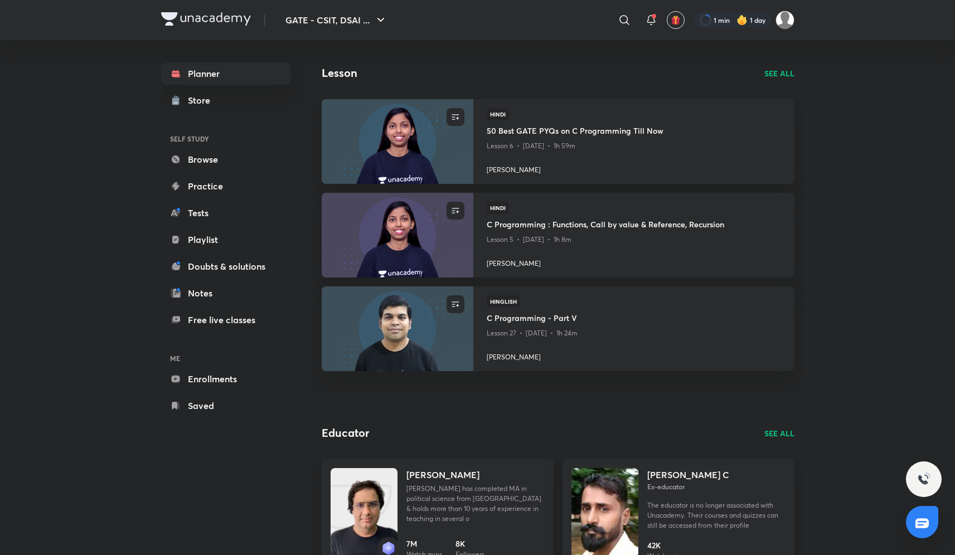
click at [767, 74] on p "SEE ALL" at bounding box center [779, 73] width 30 height 12
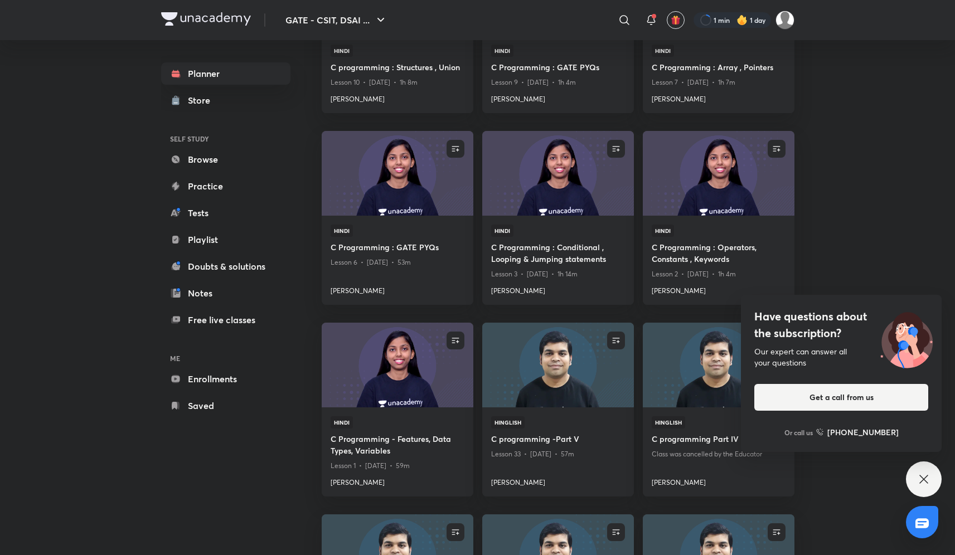
scroll to position [1228, 0]
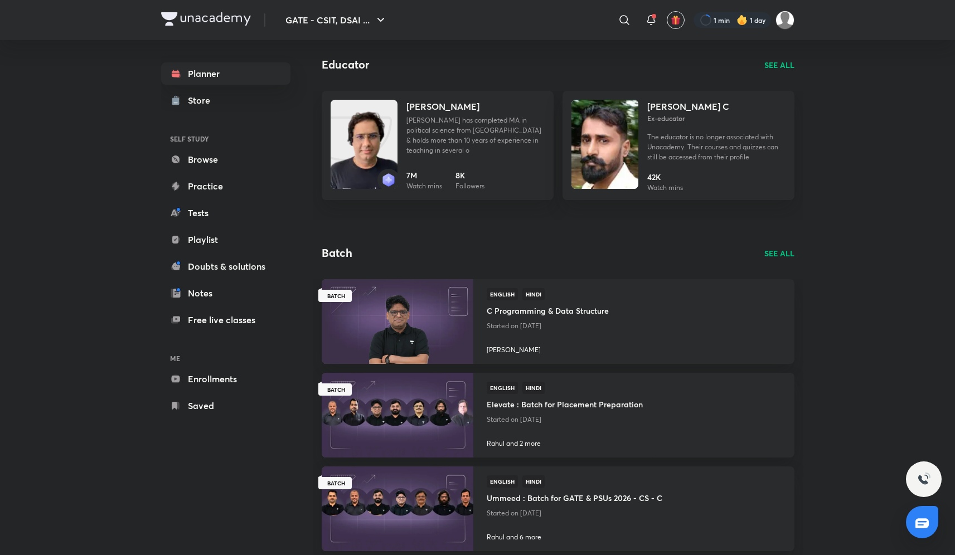
click at [530, 279] on div "English Hindi C Programming & Data Structure Started on Apr 30 Pankaj Sharma" at bounding box center [547, 321] width 149 height 85
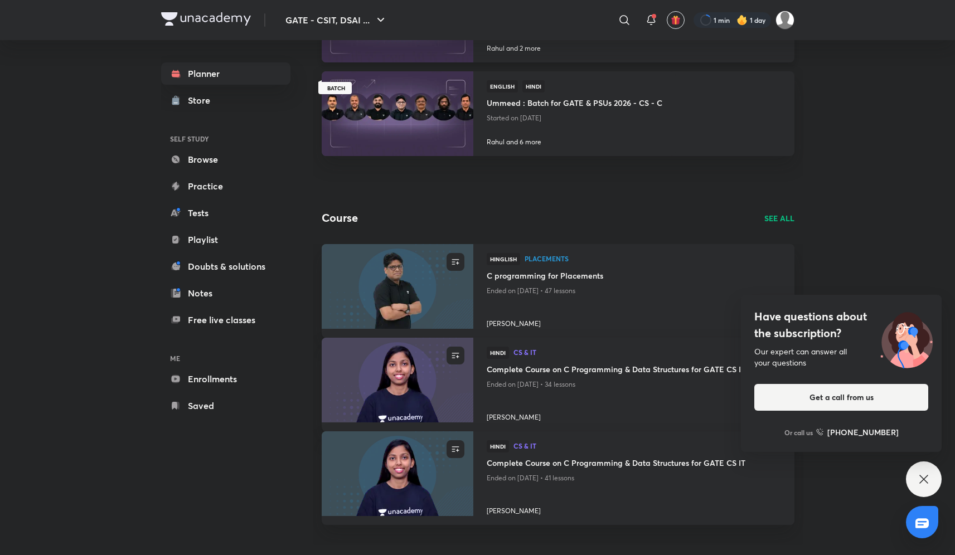
scroll to position [464, 0]
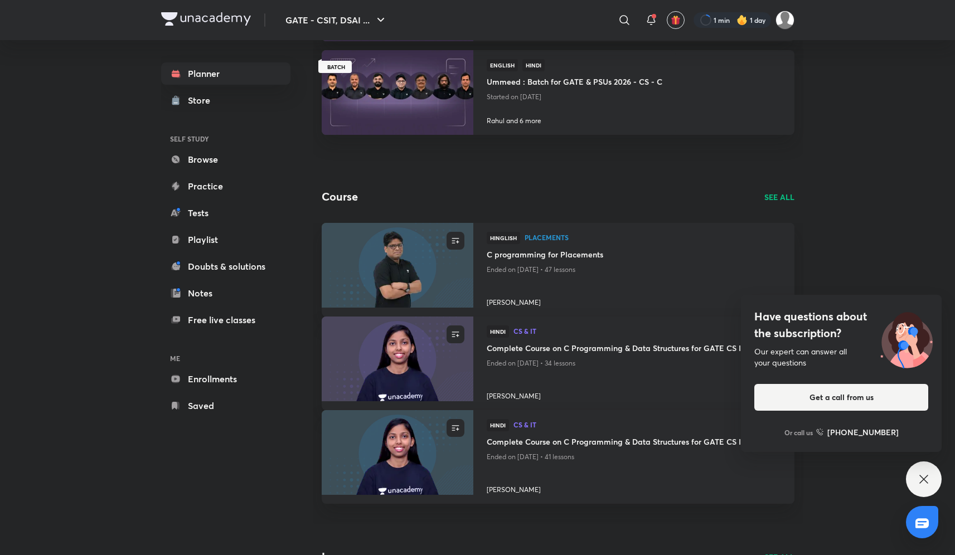
click at [777, 205] on div "Course SEE ALL" at bounding box center [558, 196] width 473 height 17
click at [778, 195] on p "SEE ALL" at bounding box center [779, 197] width 30 height 12
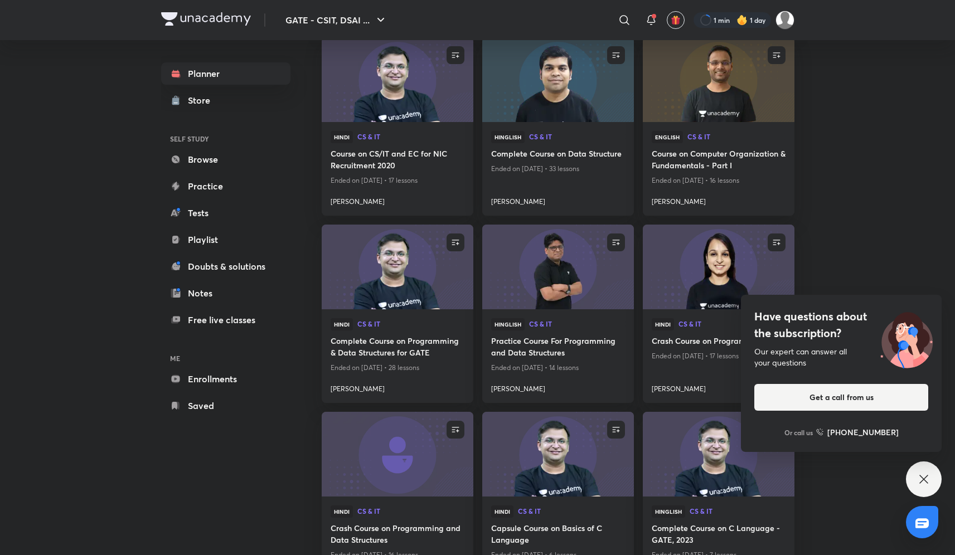
scroll to position [2110, 0]
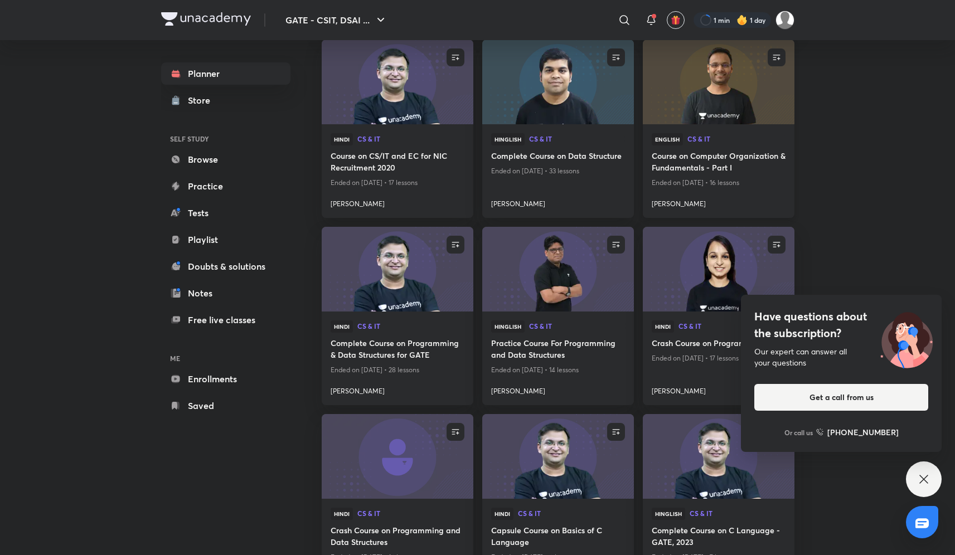
click at [713, 163] on h4 "Course on Computer Organization & Fundamentals - Part I" at bounding box center [719, 163] width 134 height 26
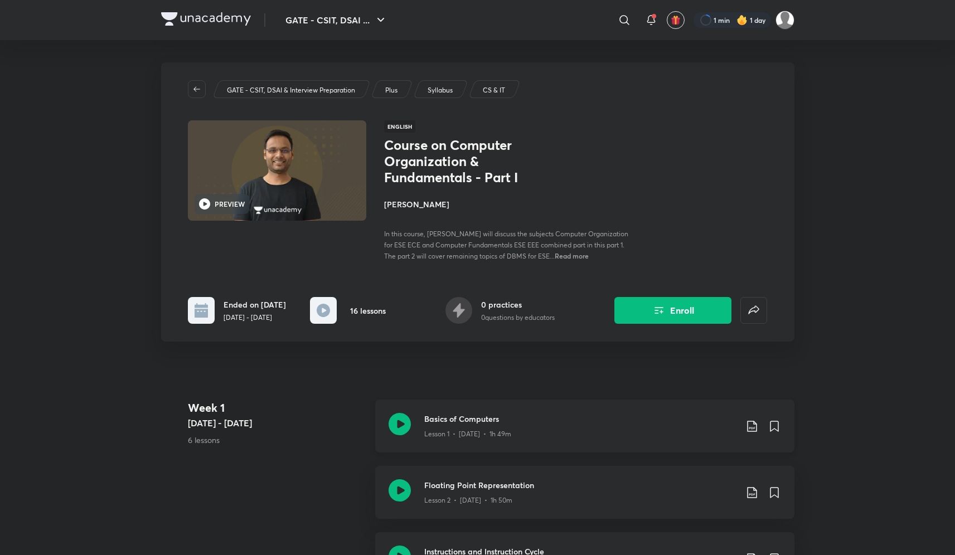
click at [400, 421] on icon at bounding box center [400, 424] width 22 height 22
click at [394, 497] on icon at bounding box center [400, 490] width 22 height 22
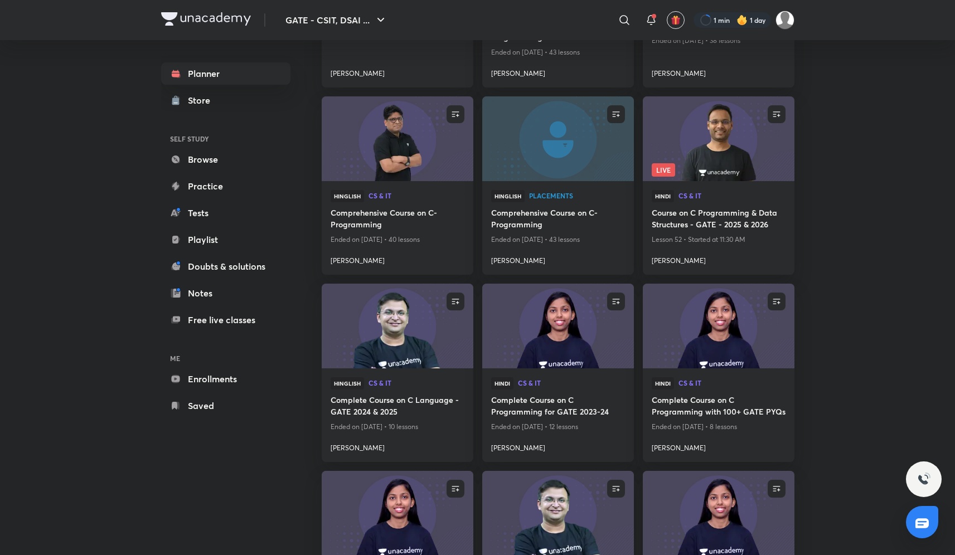
scroll to position [935, 0]
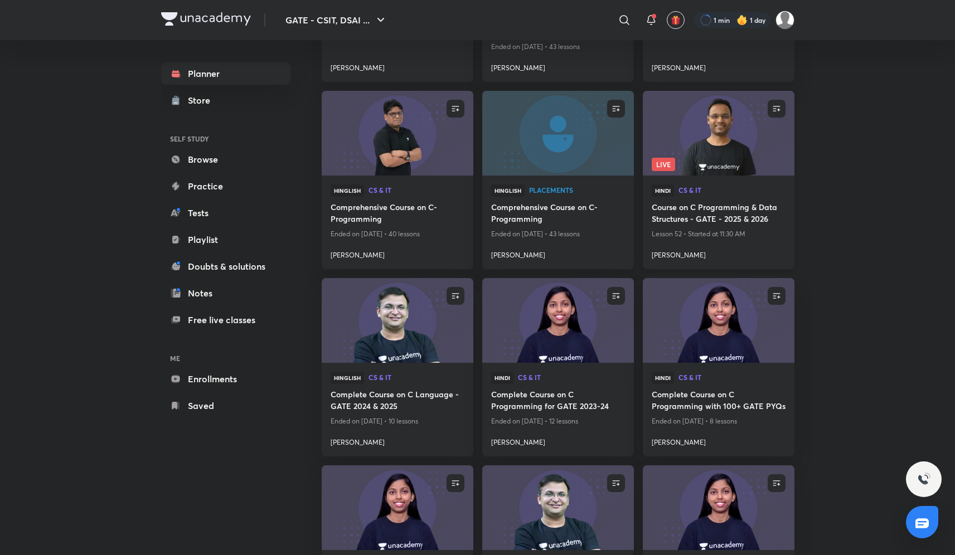
click at [717, 151] on img at bounding box center [718, 133] width 154 height 86
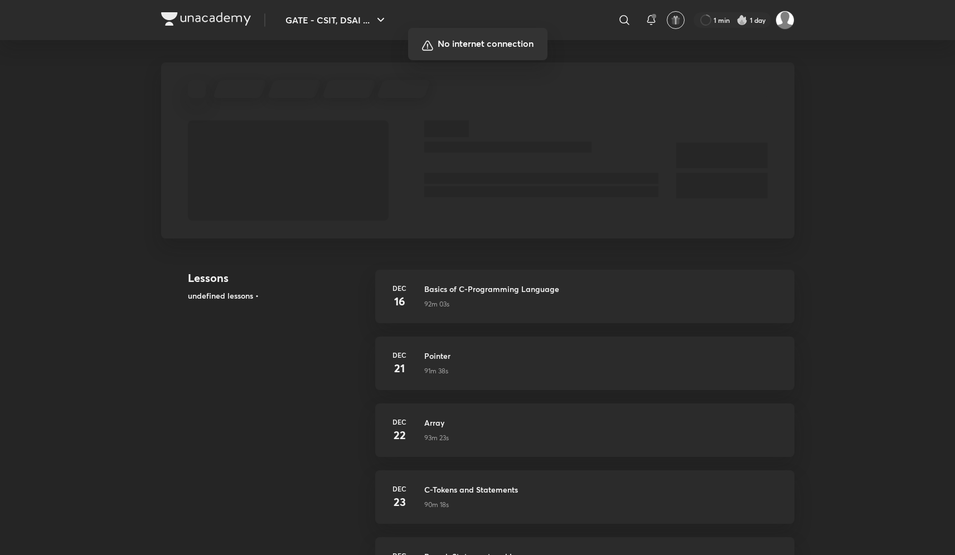
click at [55, 2] on div at bounding box center [477, 277] width 955 height 555
click at [457, 299] on div "92m 03s" at bounding box center [602, 302] width 357 height 14
click at [478, 297] on div "92m 03s" at bounding box center [602, 302] width 357 height 14
click at [651, 14] on icon at bounding box center [650, 19] width 13 height 13
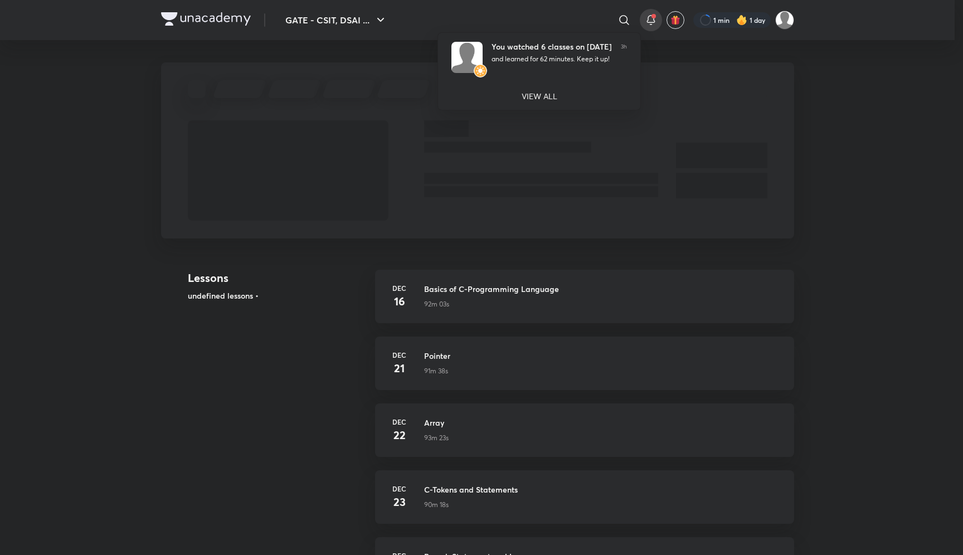
click at [649, 20] on div at bounding box center [481, 277] width 963 height 555
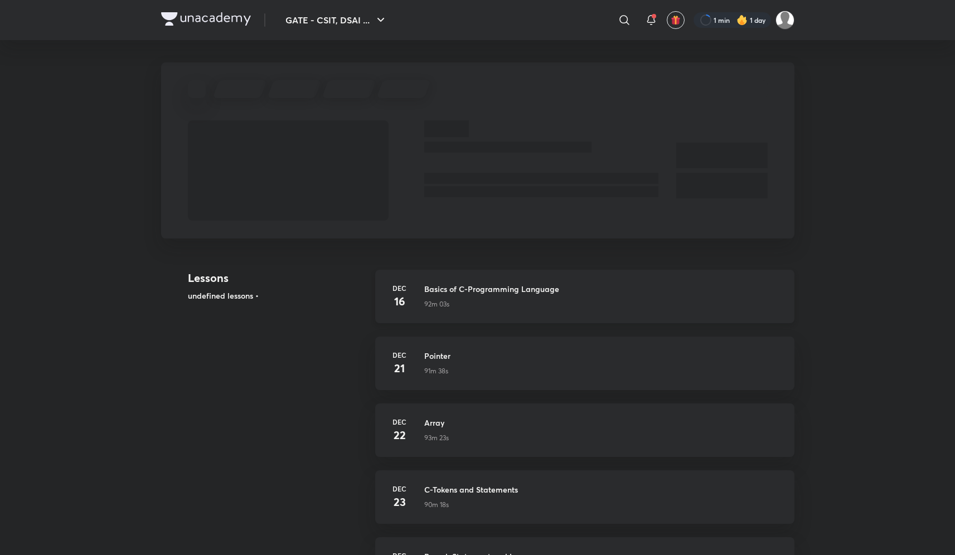
click at [434, 305] on p "92m 03s" at bounding box center [436, 304] width 25 height 10
click at [331, 28] on button "GATE - CSIT, DSAI ..." at bounding box center [336, 20] width 115 height 22
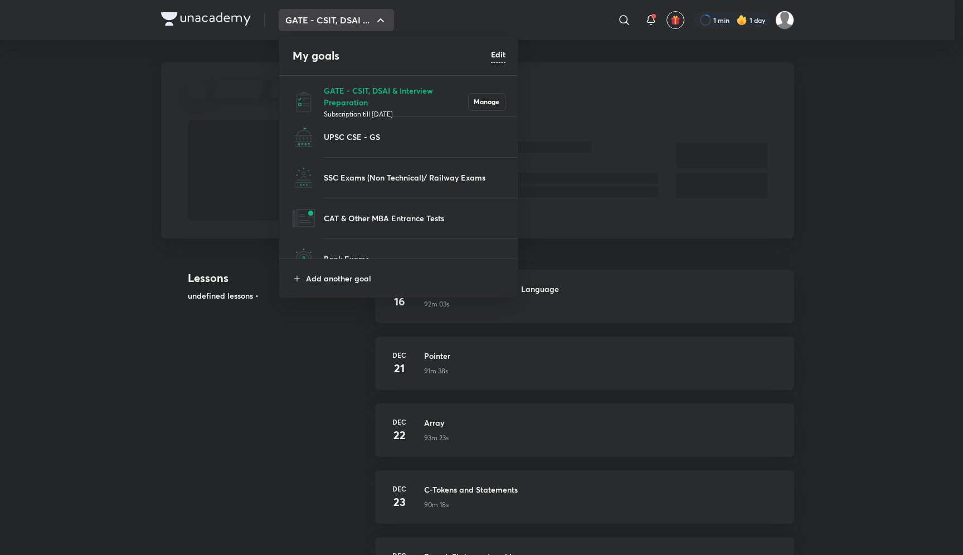
click at [336, 22] on div at bounding box center [481, 277] width 963 height 555
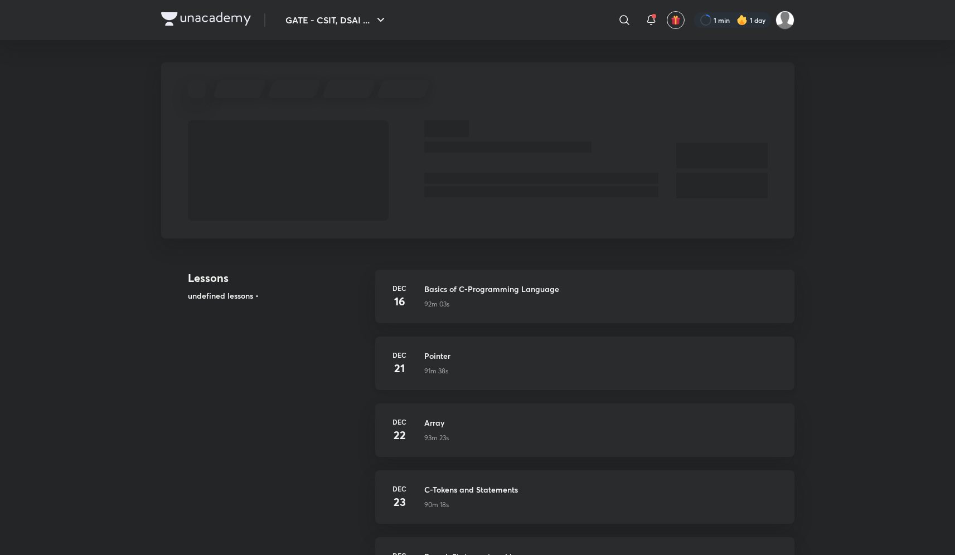
click at [411, 390] on div "Dec 21 Pointer 91m 38s" at bounding box center [584, 364] width 419 height 54
click at [616, 28] on div at bounding box center [624, 20] width 22 height 22
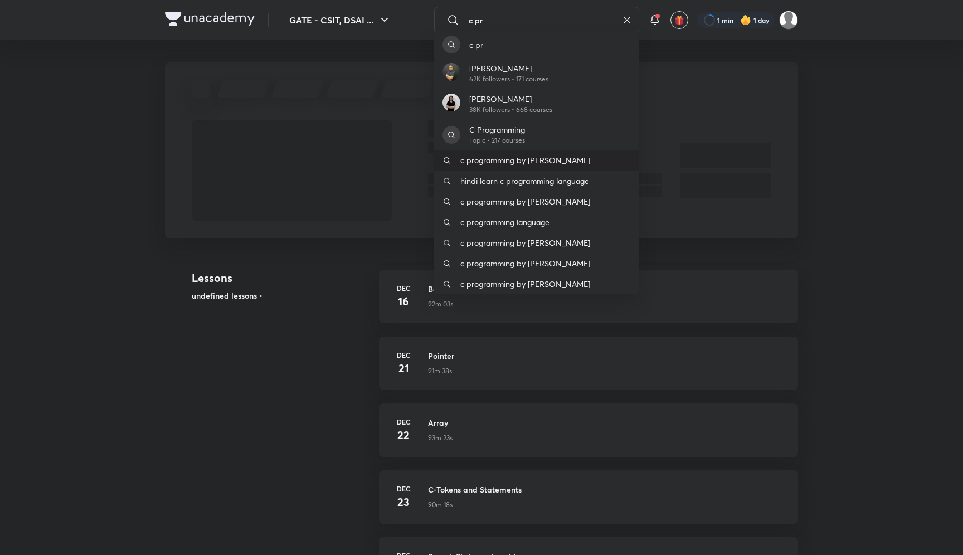
type input "c pr"
click at [501, 162] on p "c programming by [PERSON_NAME]" at bounding box center [525, 160] width 130 height 12
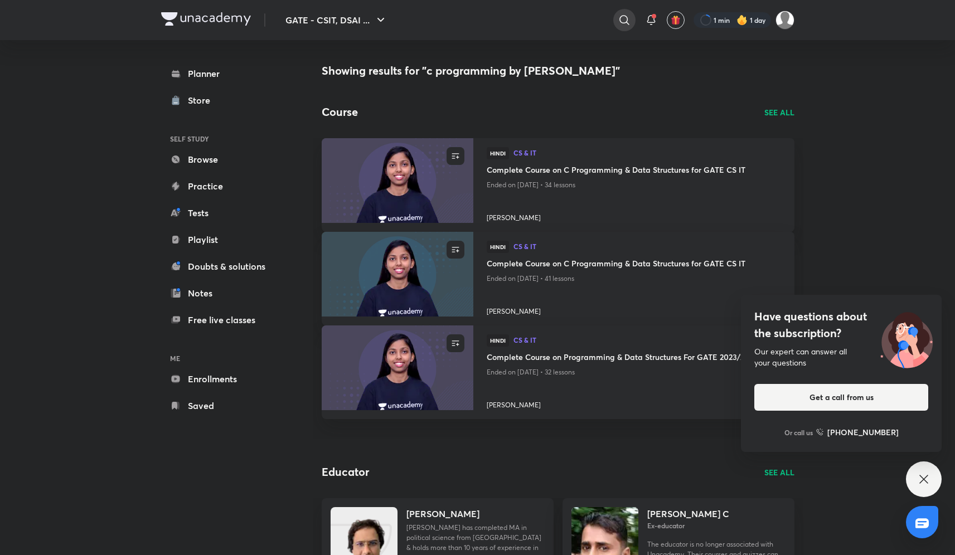
click at [623, 23] on icon at bounding box center [624, 19] width 13 height 13
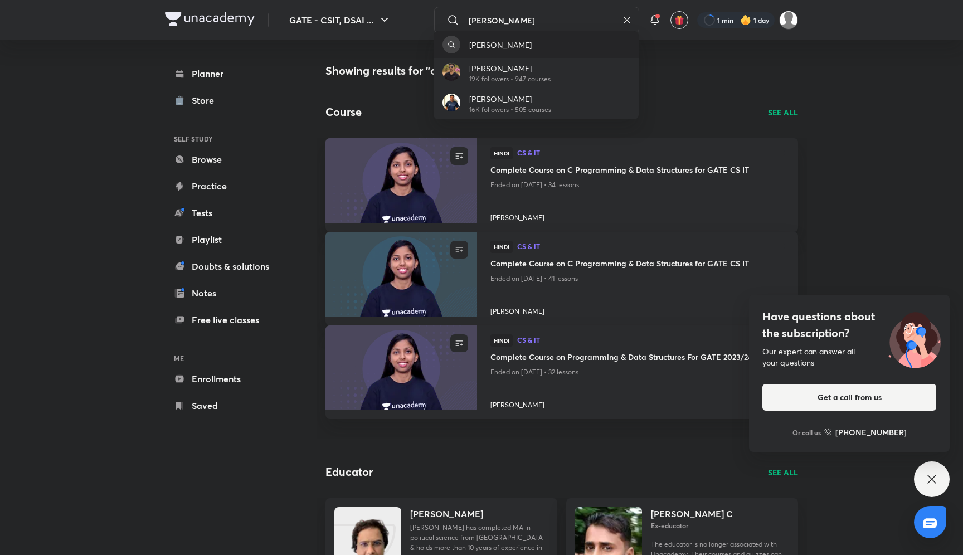
click at [464, 46] on div "subha rao" at bounding box center [495, 45] width 71 height 12
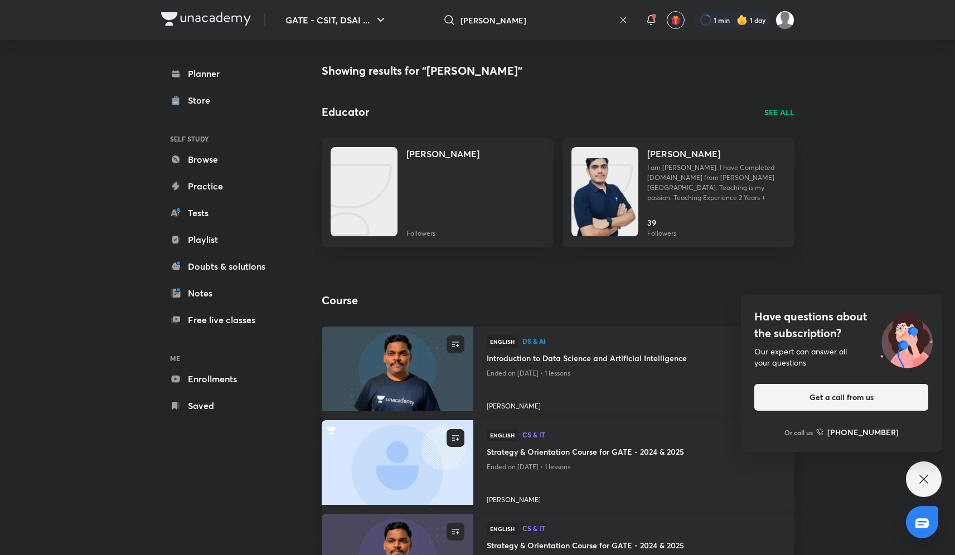
click at [535, 299] on div "Course SEE ALL" at bounding box center [558, 300] width 473 height 17
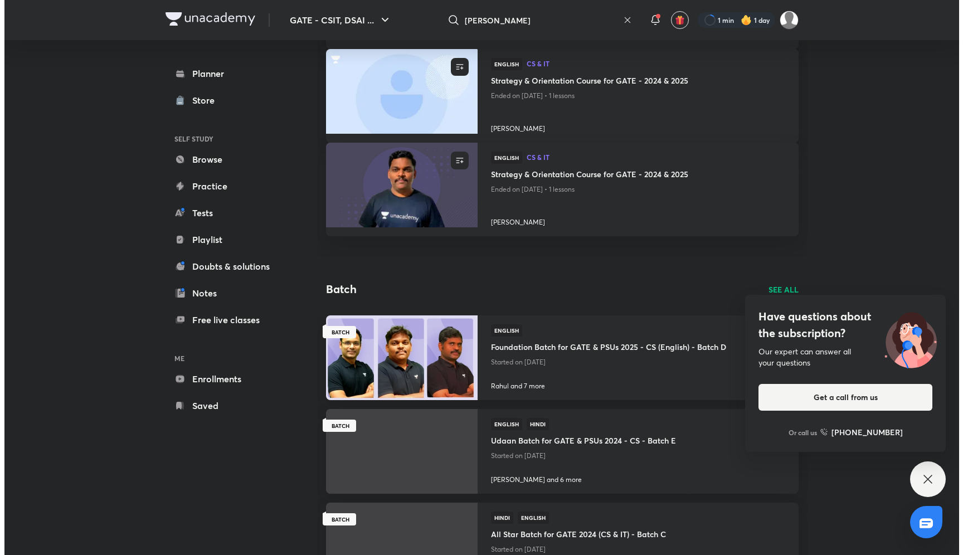
scroll to position [433, 0]
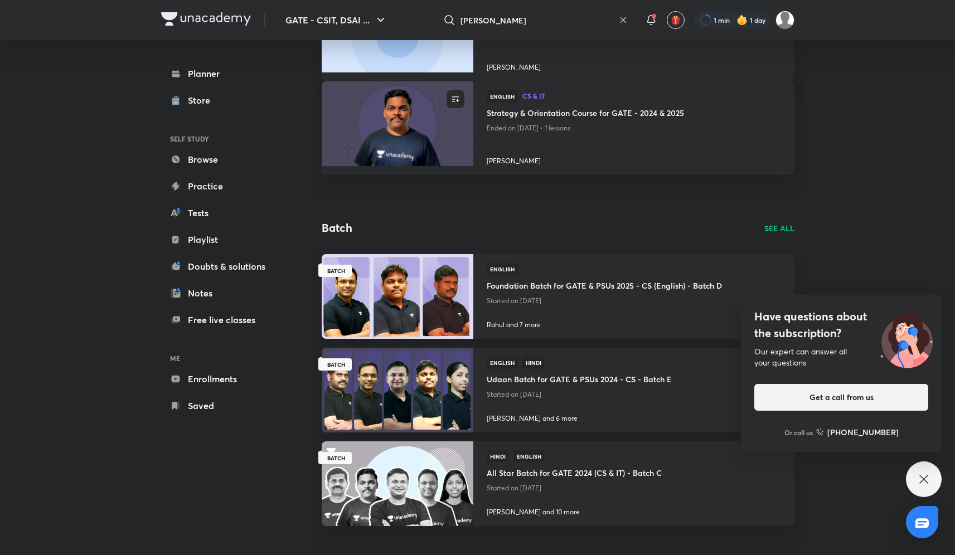
click at [518, 16] on input "subha rao" at bounding box center [537, 20] width 154 height 30
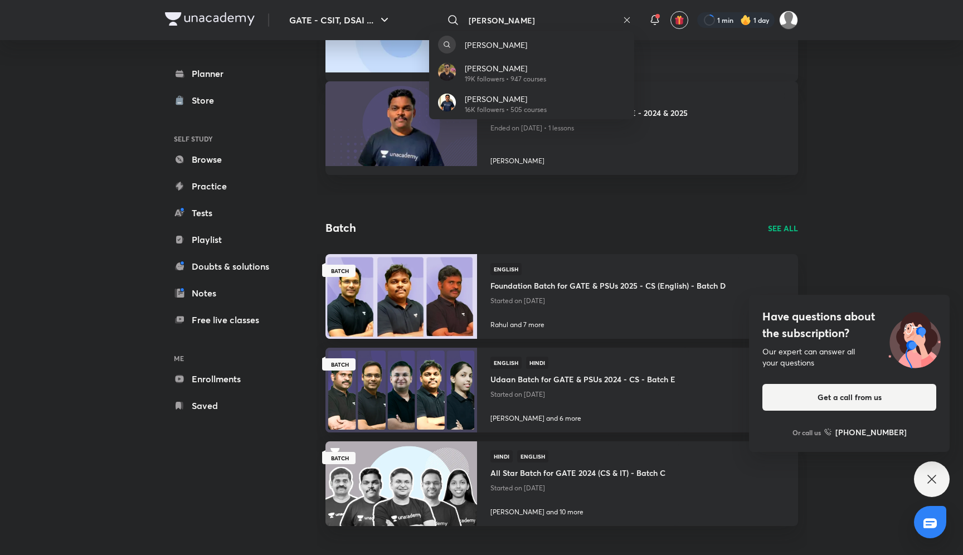
click at [518, 16] on div "subha rao Subrajit Khandual 19K followers • 947 courses Subbarao Lingamgunta 16…" at bounding box center [481, 277] width 963 height 555
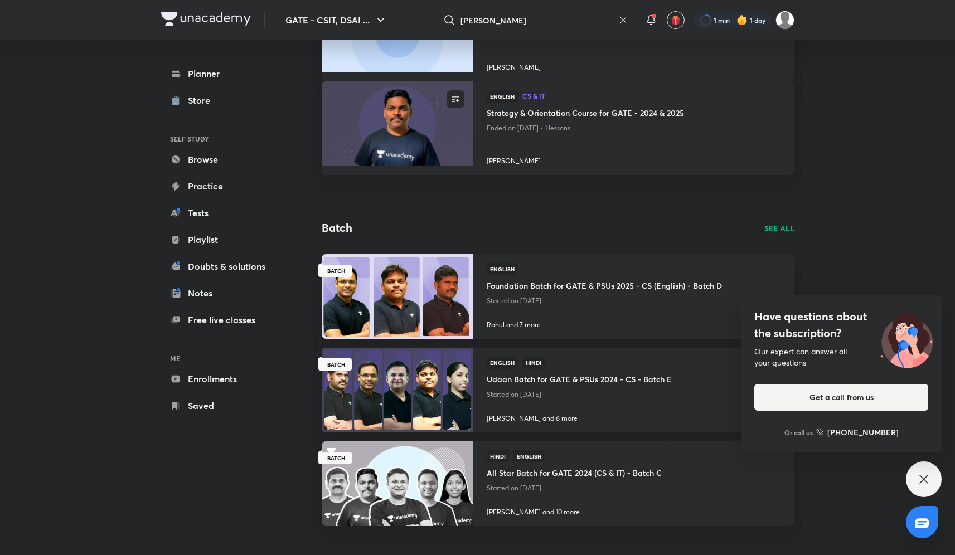
click at [518, 16] on input "subha rao" at bounding box center [537, 20] width 154 height 30
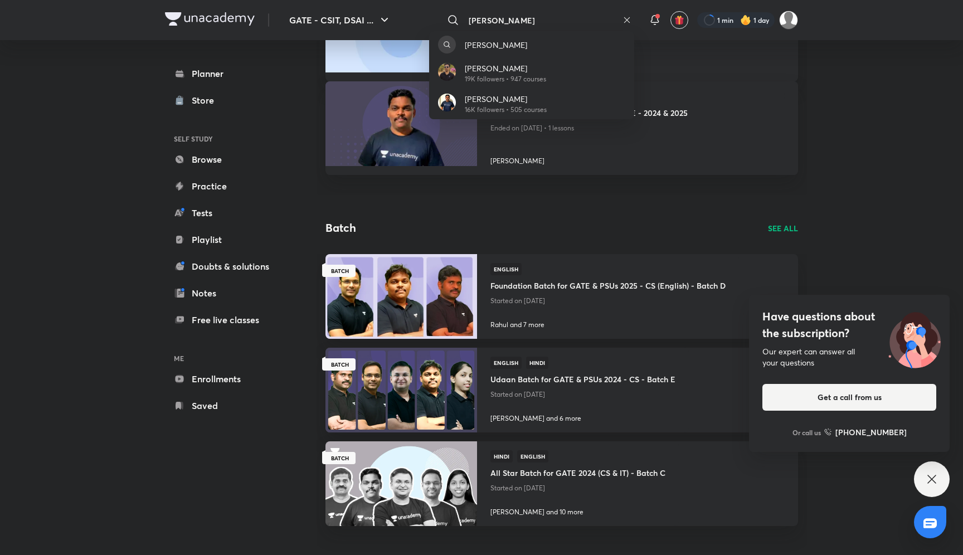
type input "subha rao c"
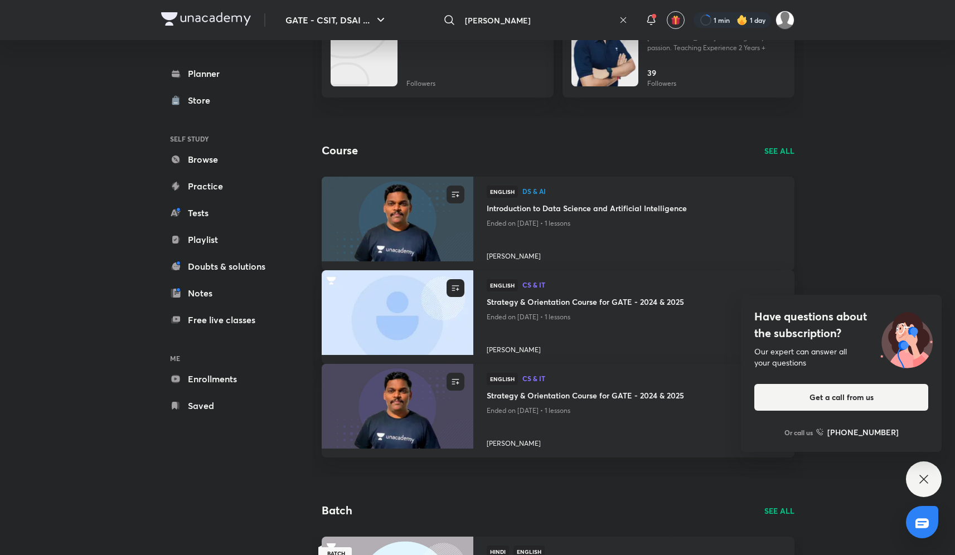
scroll to position [157, 0]
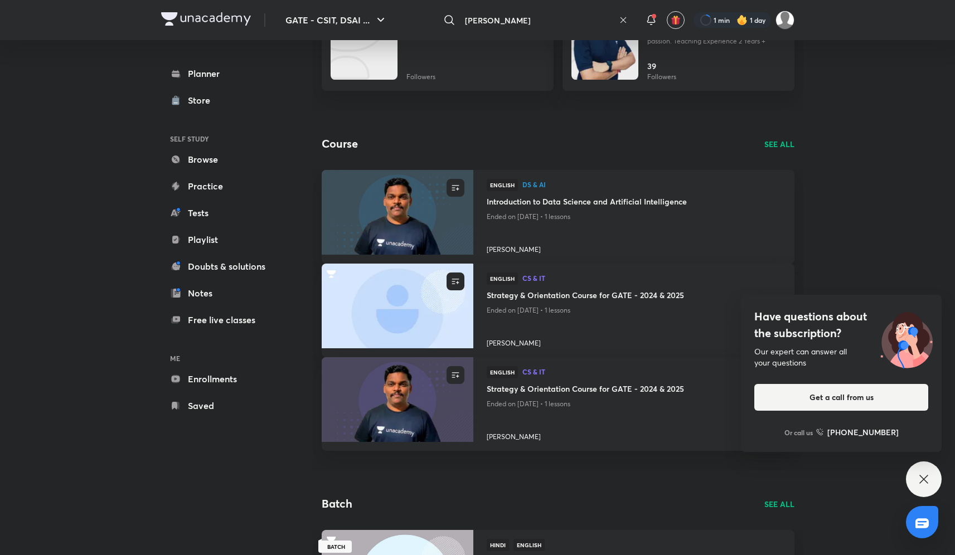
click at [773, 149] on p "SEE ALL" at bounding box center [779, 144] width 30 height 12
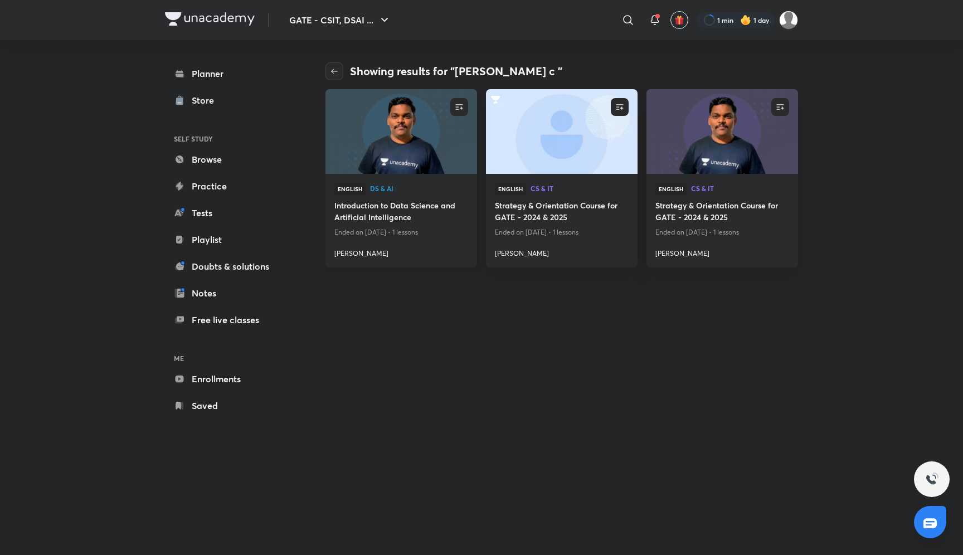
click at [366, 253] on h4 "[PERSON_NAME]" at bounding box center [401, 251] width 134 height 14
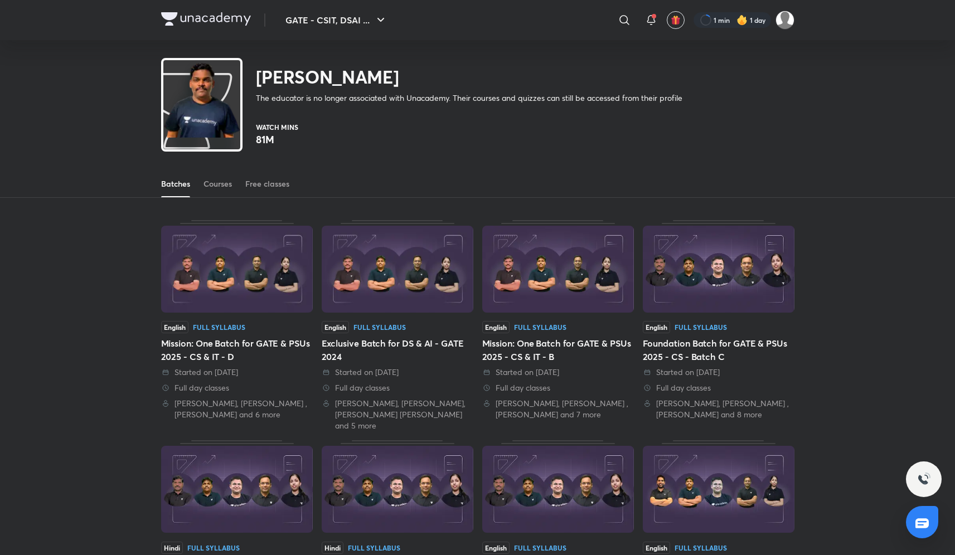
click at [235, 186] on div "Batches Courses Free classes" at bounding box center [477, 184] width 633 height 27
click at [221, 190] on link "Courses" at bounding box center [217, 184] width 28 height 27
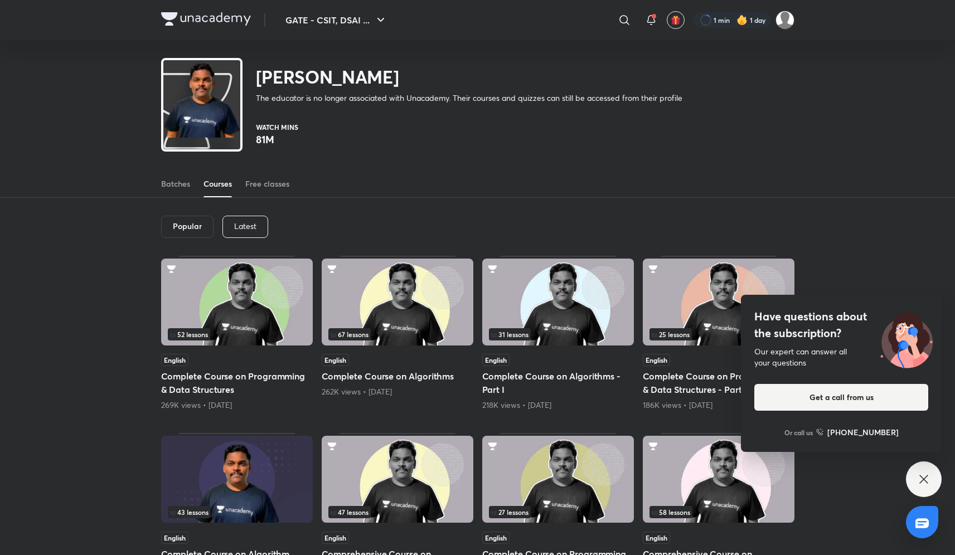
click at [61, 379] on div "Popular Latest 52 lessons English Complete Course on Programming & Data Structu…" at bounding box center [477, 519] width 955 height 643
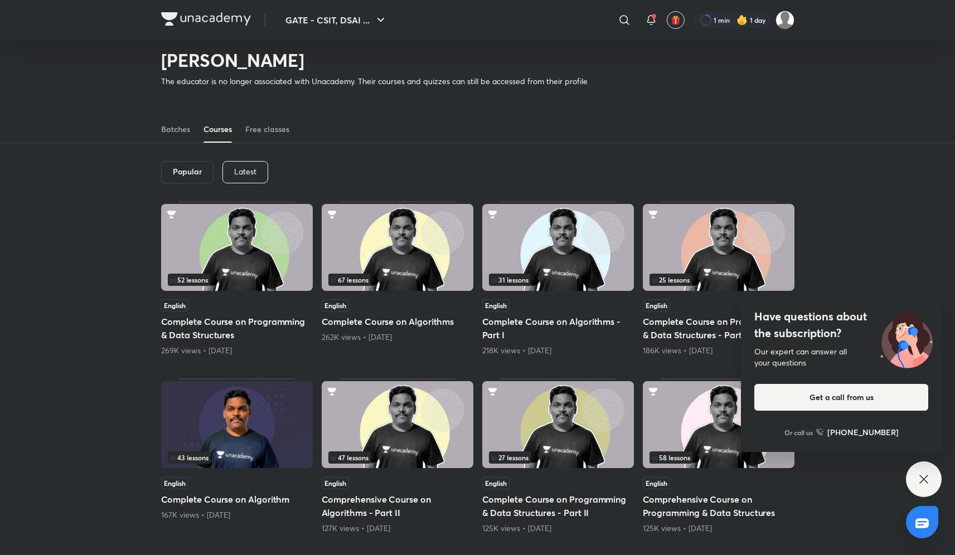
scroll to position [21, 0]
click at [186, 128] on div "Batches" at bounding box center [175, 129] width 29 height 11
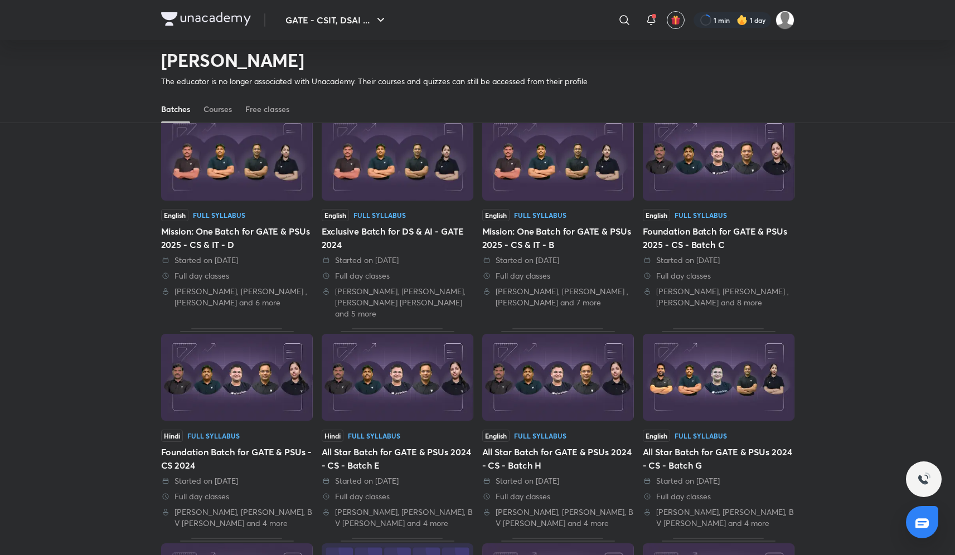
scroll to position [77, 0]
click at [720, 174] on img at bounding box center [719, 158] width 152 height 87
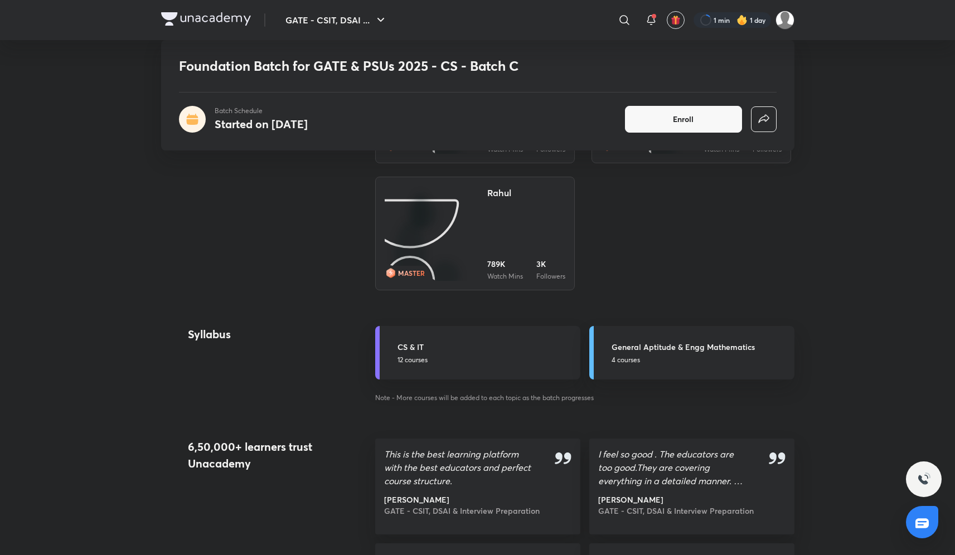
scroll to position [1096, 0]
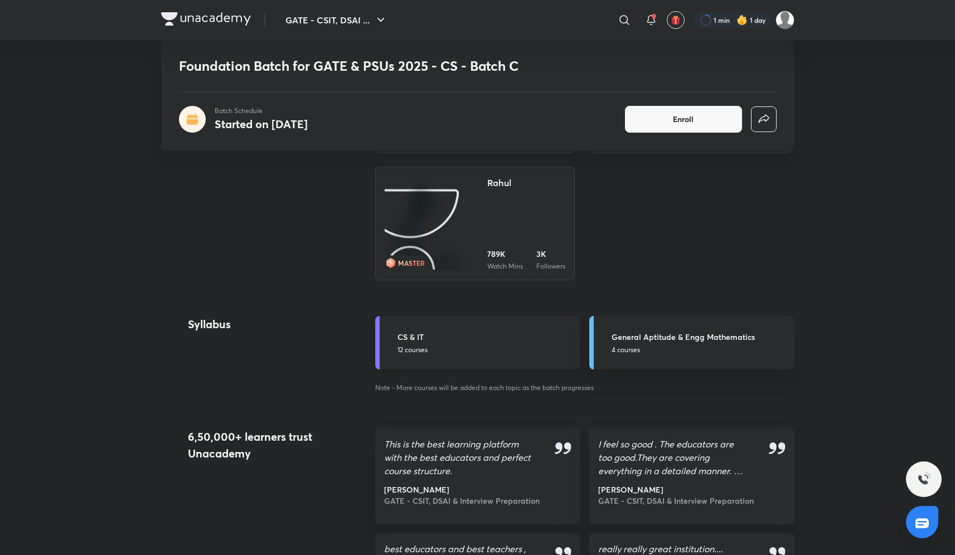
click at [431, 346] on p "12 courses" at bounding box center [485, 350] width 176 height 10
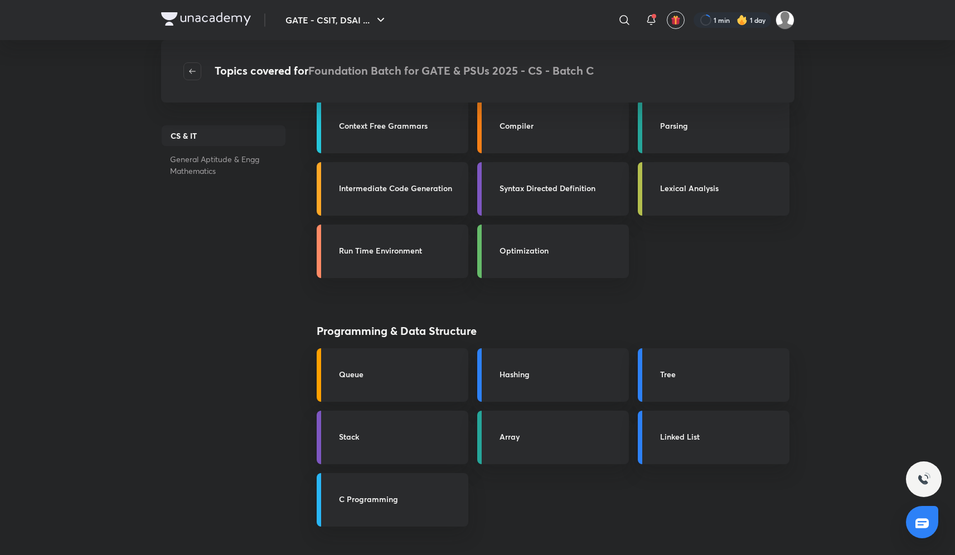
scroll to position [1867, 0]
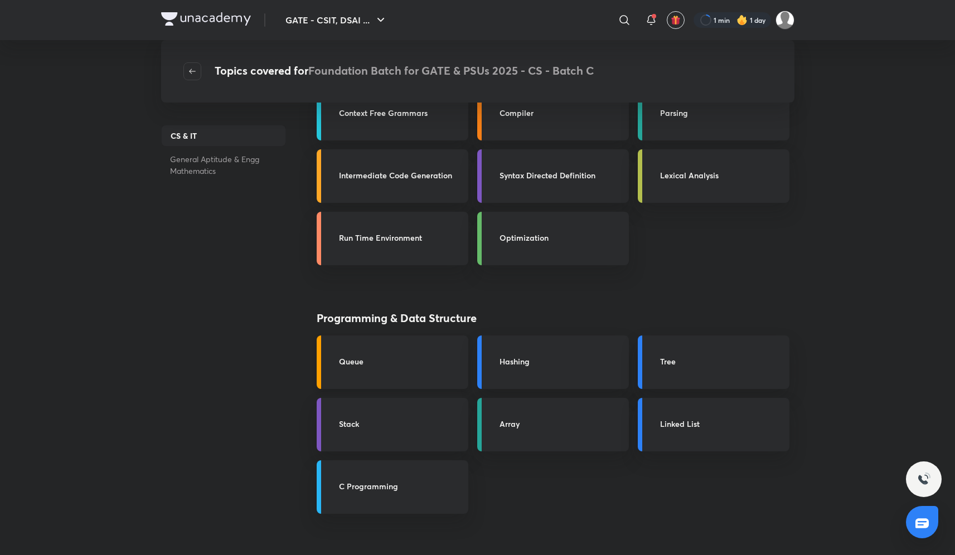
click at [414, 370] on link "Queue" at bounding box center [393, 363] width 152 height 54
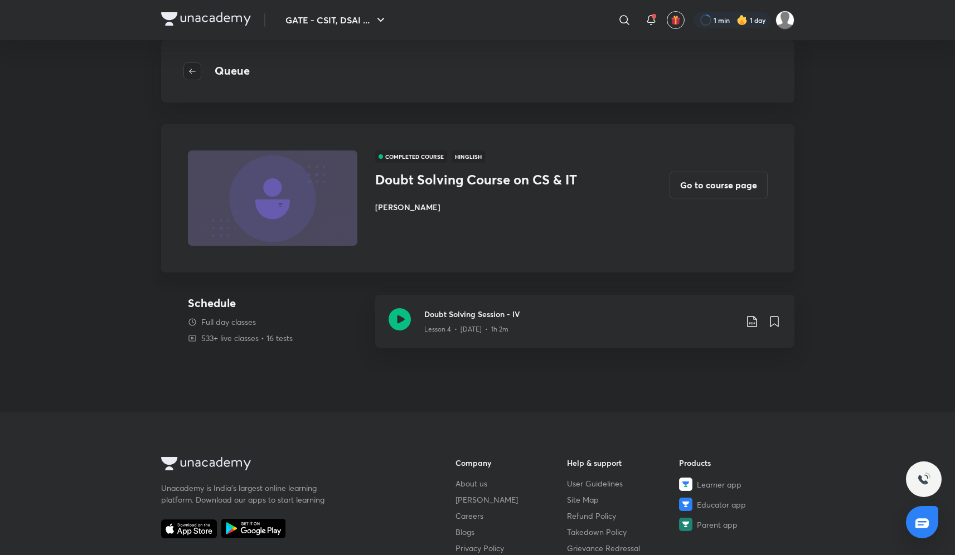
click at [184, 75] on span "button" at bounding box center [192, 71] width 17 height 9
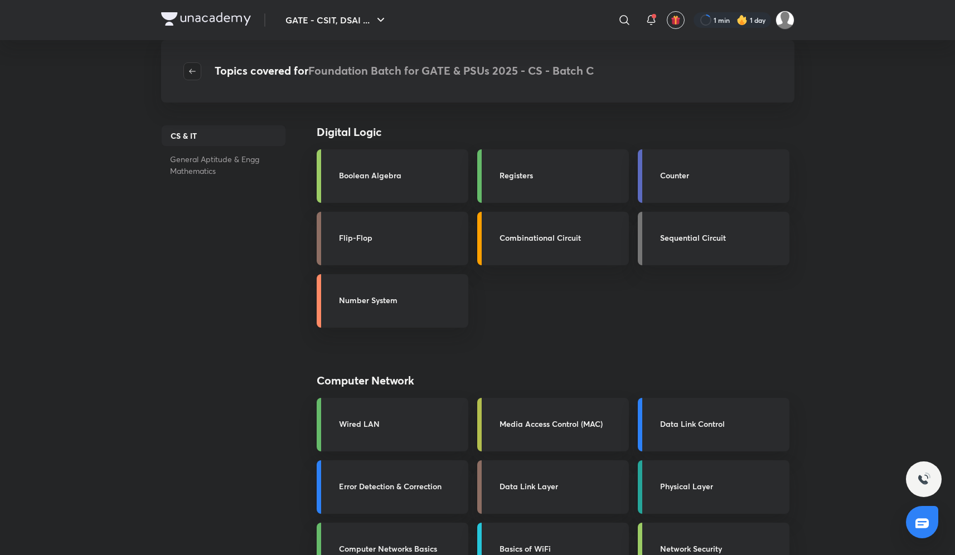
click at [187, 75] on span "button" at bounding box center [192, 71] width 17 height 9
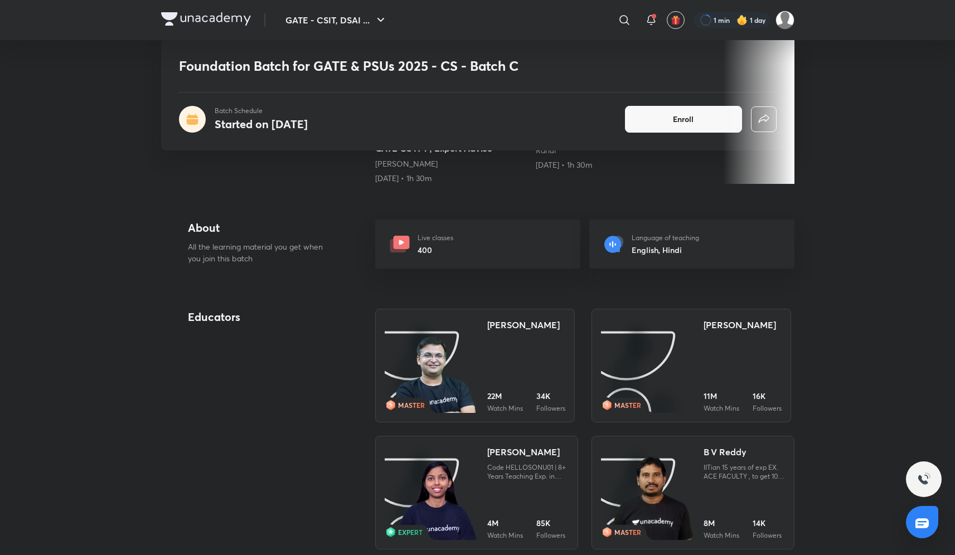
scroll to position [304, 0]
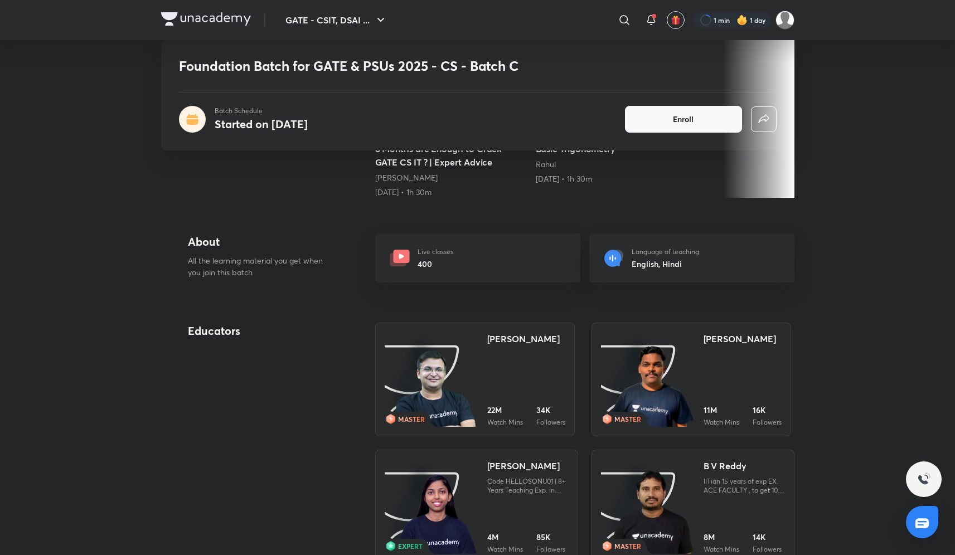
click at [492, 263] on div "Live classes 400" at bounding box center [477, 258] width 205 height 49
click at [449, 257] on div "Live classes 400" at bounding box center [436, 258] width 36 height 23
click at [418, 254] on p "Live classes" at bounding box center [436, 252] width 36 height 10
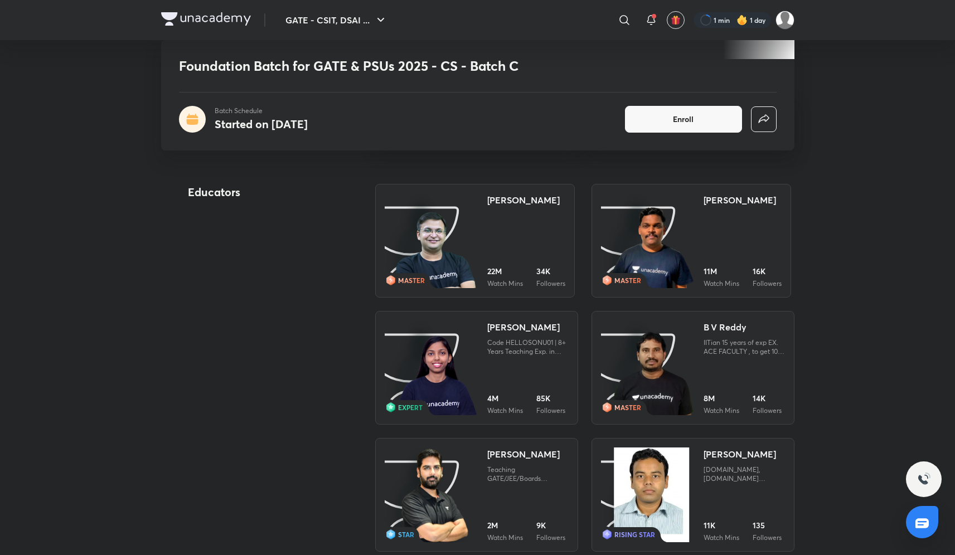
scroll to position [440, 0]
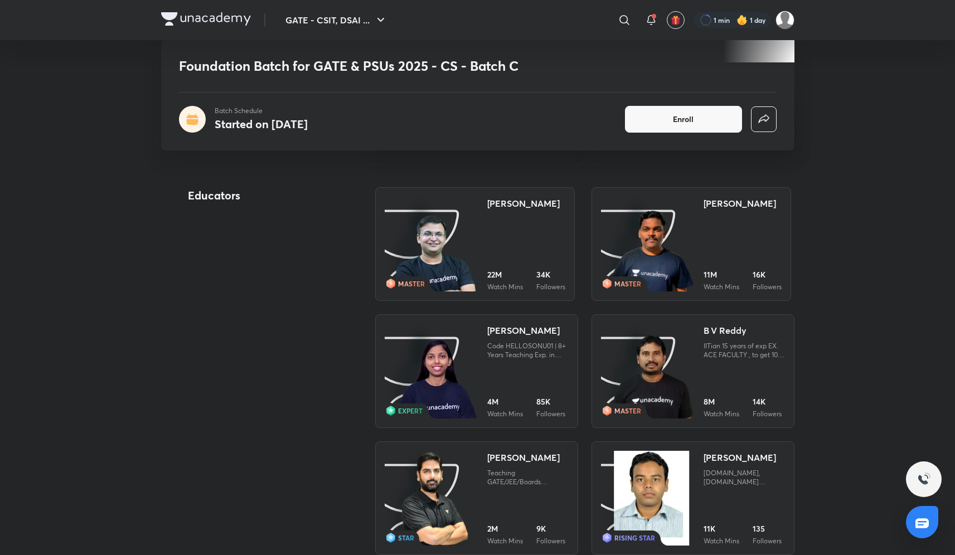
click at [726, 200] on div "[PERSON_NAME]" at bounding box center [739, 203] width 72 height 13
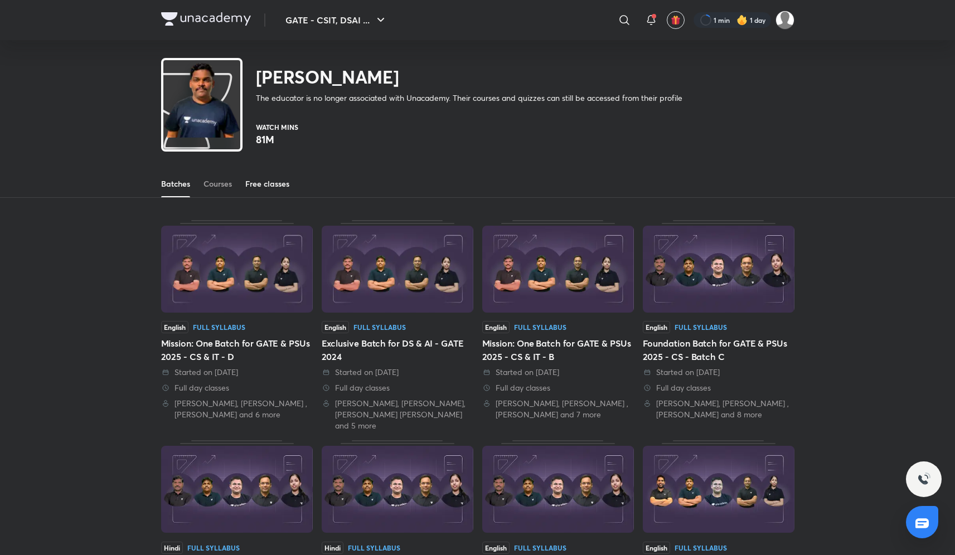
click at [258, 181] on div "Free classes" at bounding box center [267, 183] width 44 height 11
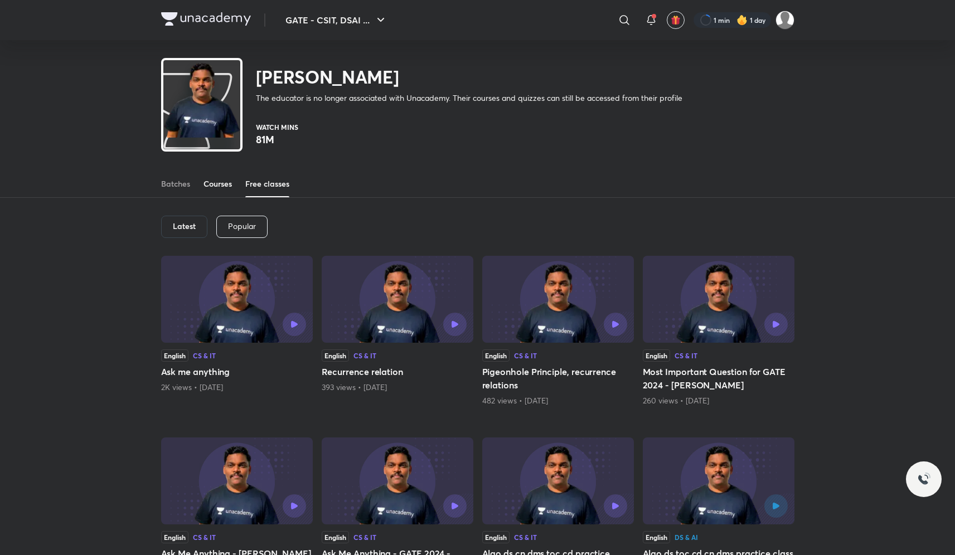
click at [211, 181] on div "Courses" at bounding box center [217, 183] width 28 height 11
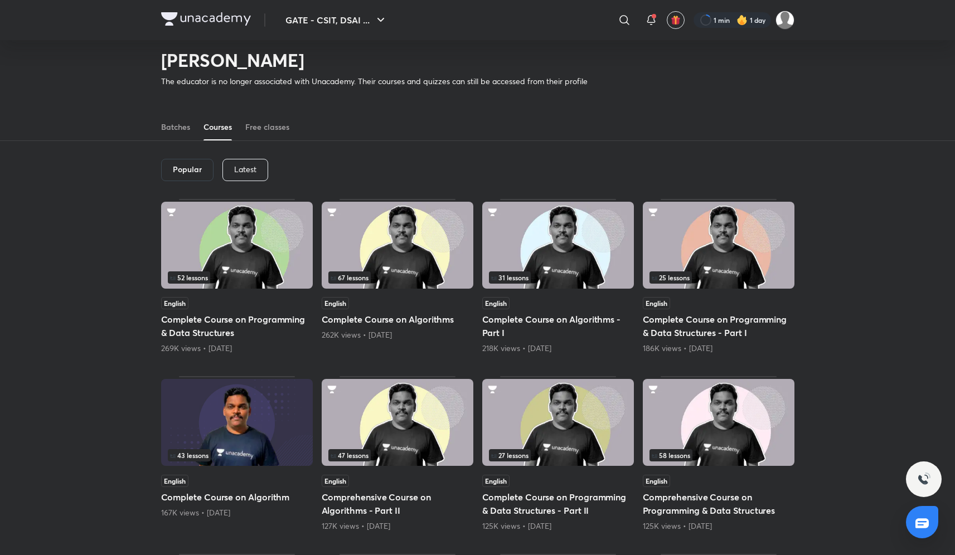
scroll to position [21, 0]
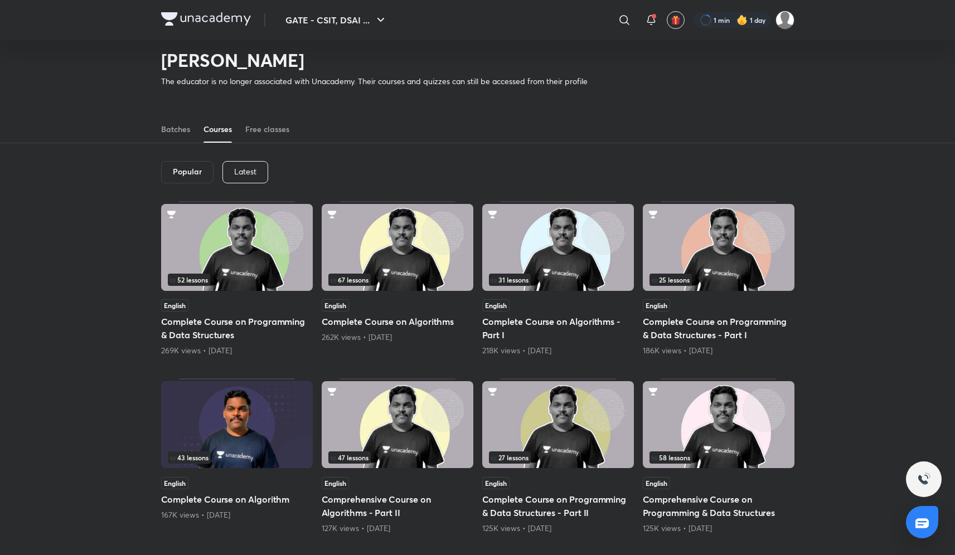
click at [264, 319] on h5 "Complete Course on Programming & Data Structures" at bounding box center [237, 328] width 152 height 27
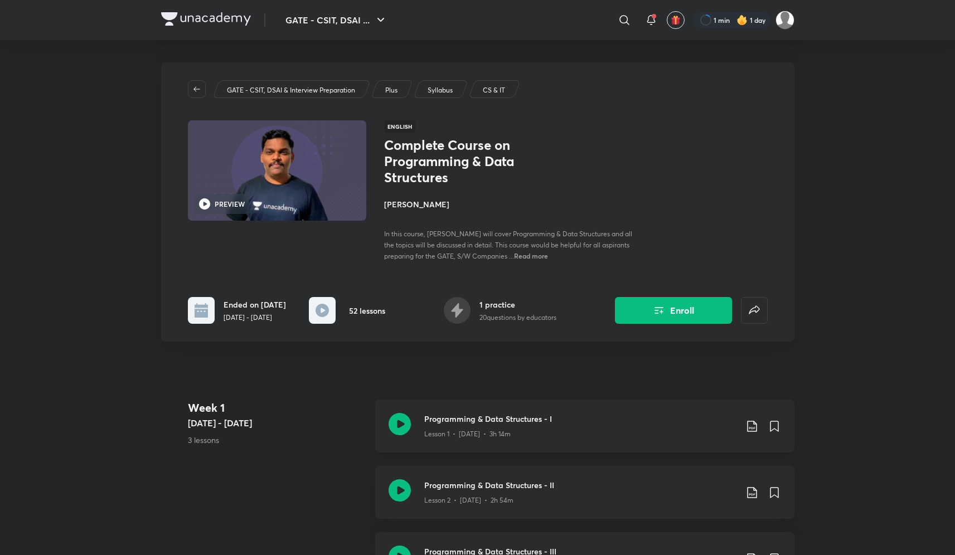
click at [390, 435] on icon at bounding box center [400, 424] width 22 height 22
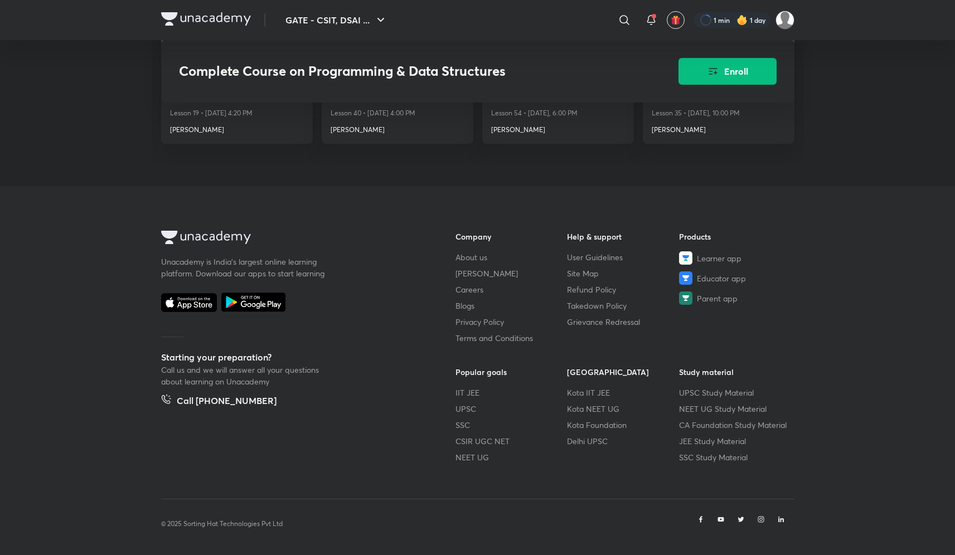
scroll to position [1636, 0]
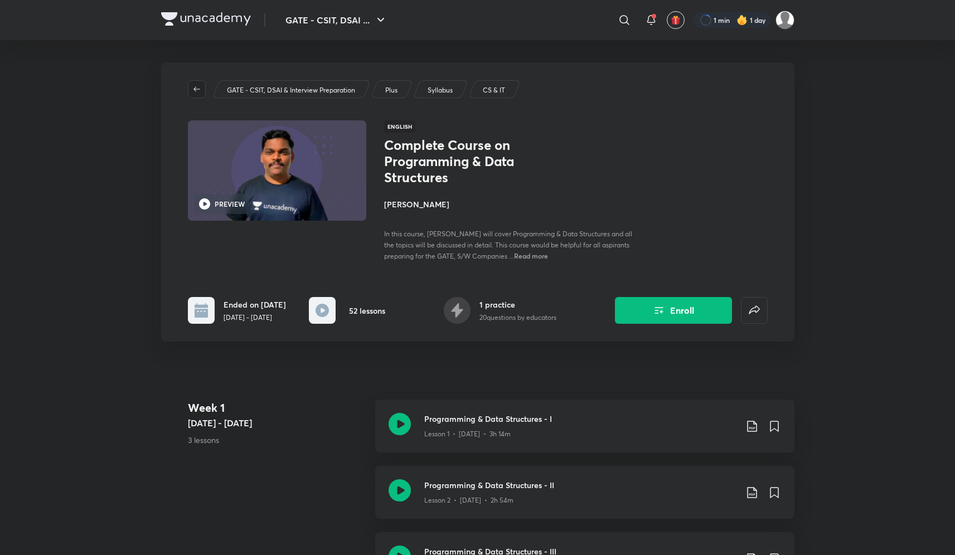
click at [191, 91] on span "button" at bounding box center [196, 89] width 17 height 9
click at [196, 93] on icon "button" at bounding box center [196, 89] width 9 height 9
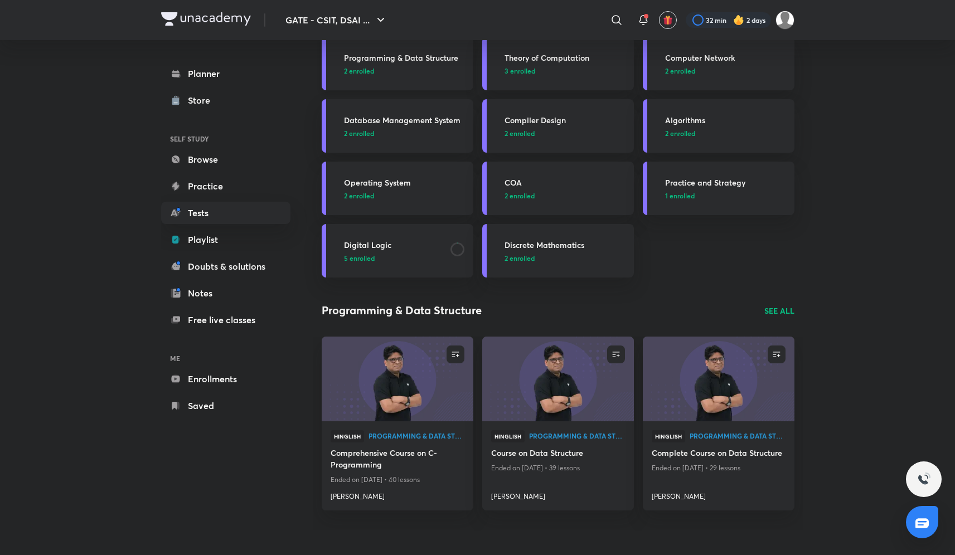
scroll to position [130, 0]
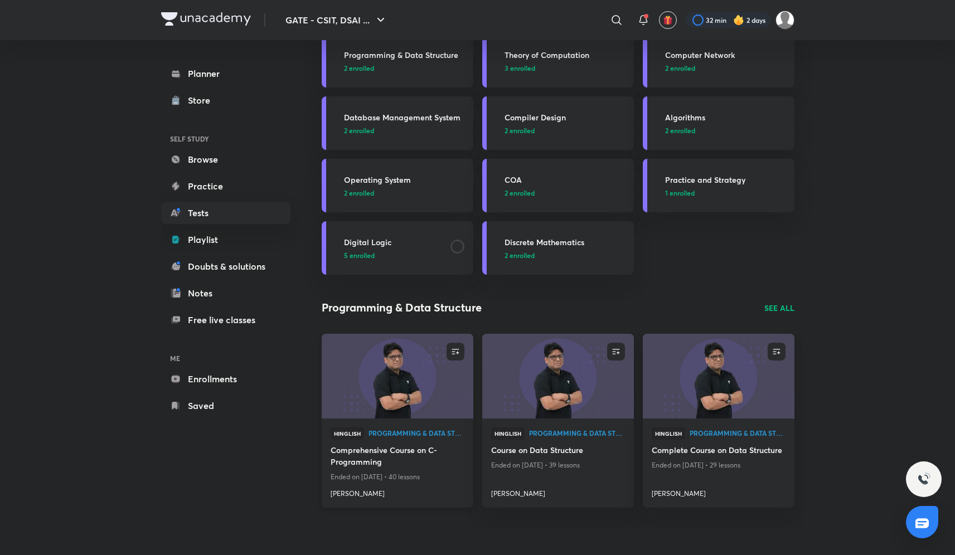
click at [401, 455] on h4 "Comprehensive Course on C- Programming" at bounding box center [398, 457] width 134 height 26
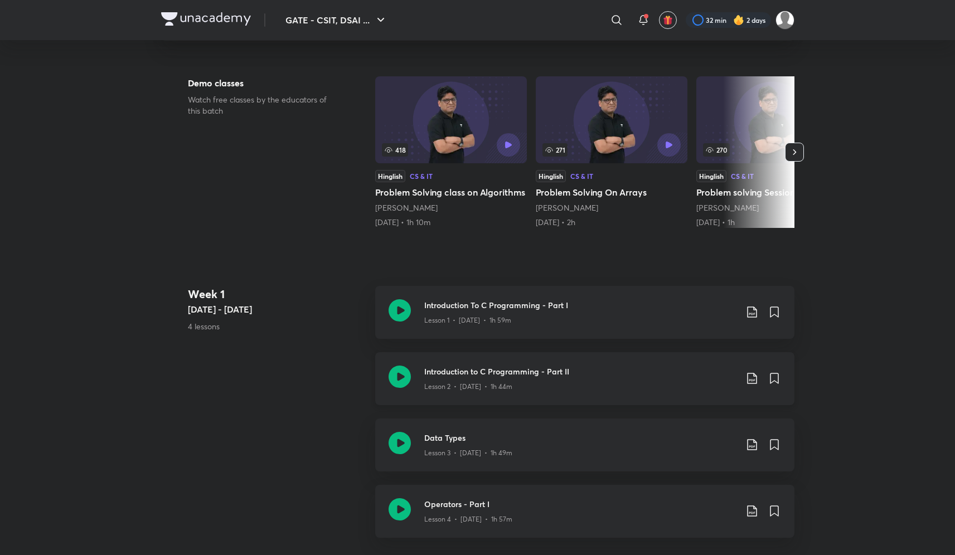
scroll to position [287, 0]
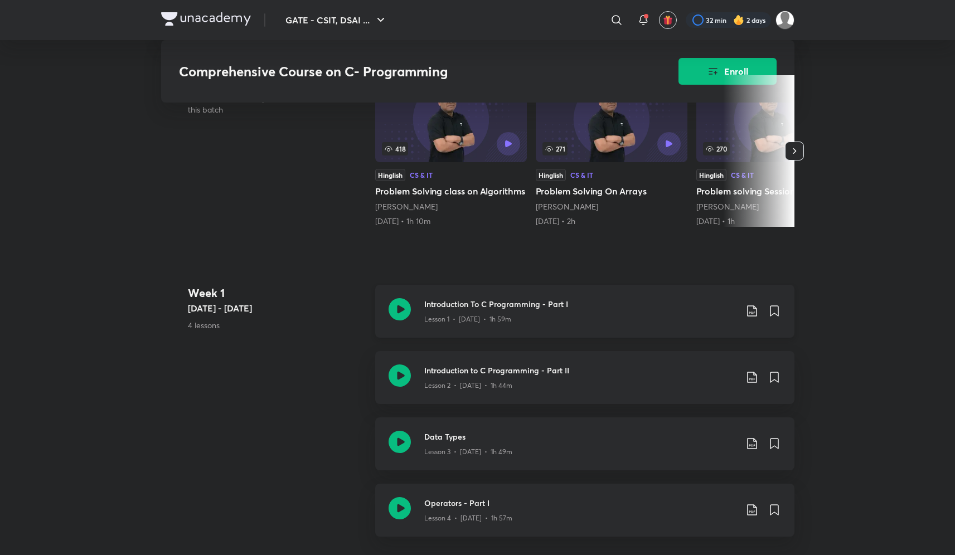
click at [402, 324] on div at bounding box center [400, 311] width 22 height 26
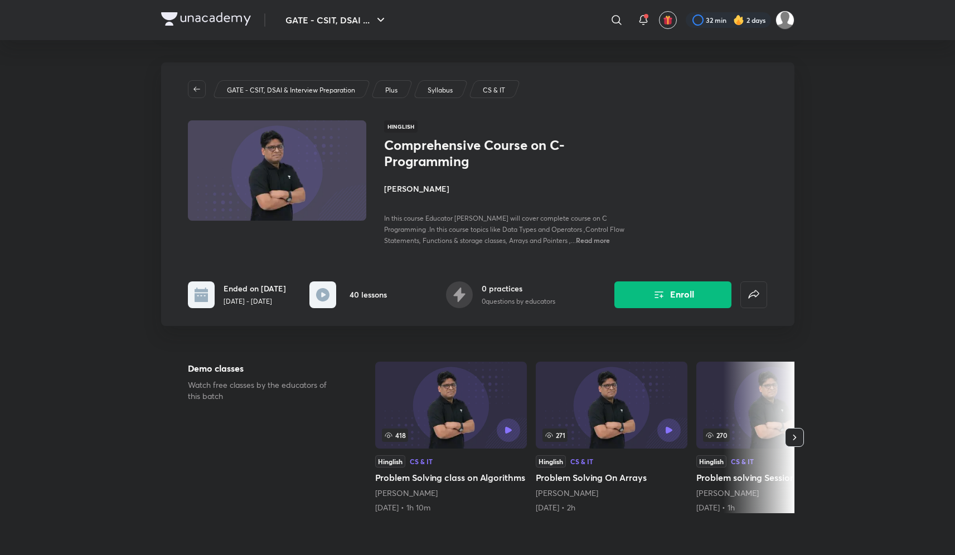
click at [598, 238] on span "Read more" at bounding box center [593, 240] width 34 height 9
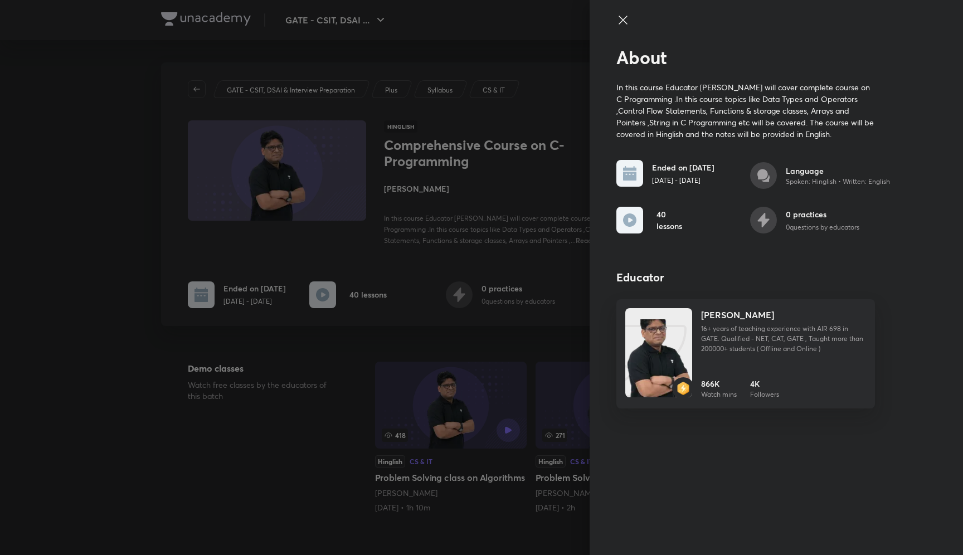
click at [624, 18] on icon at bounding box center [623, 20] width 8 height 8
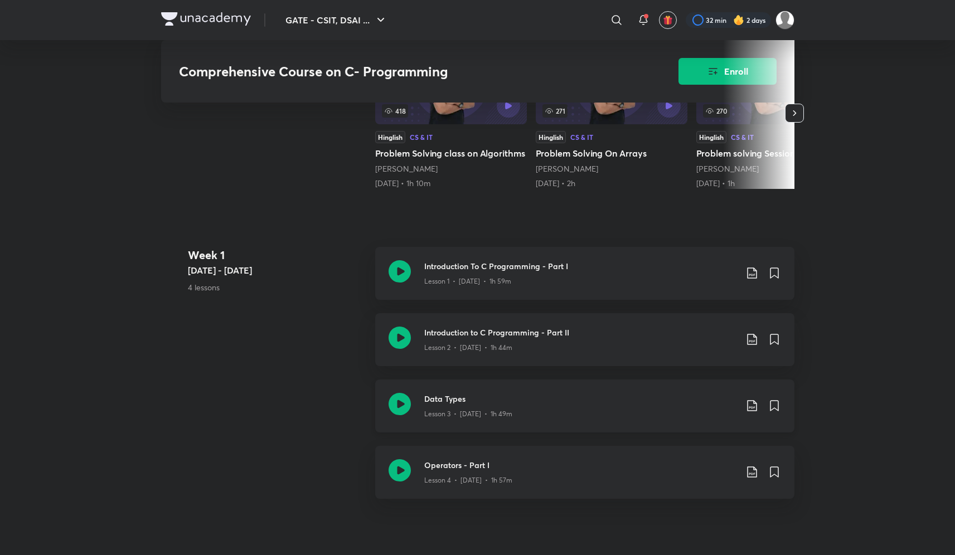
scroll to position [326, 0]
click at [751, 279] on icon at bounding box center [751, 271] width 13 height 13
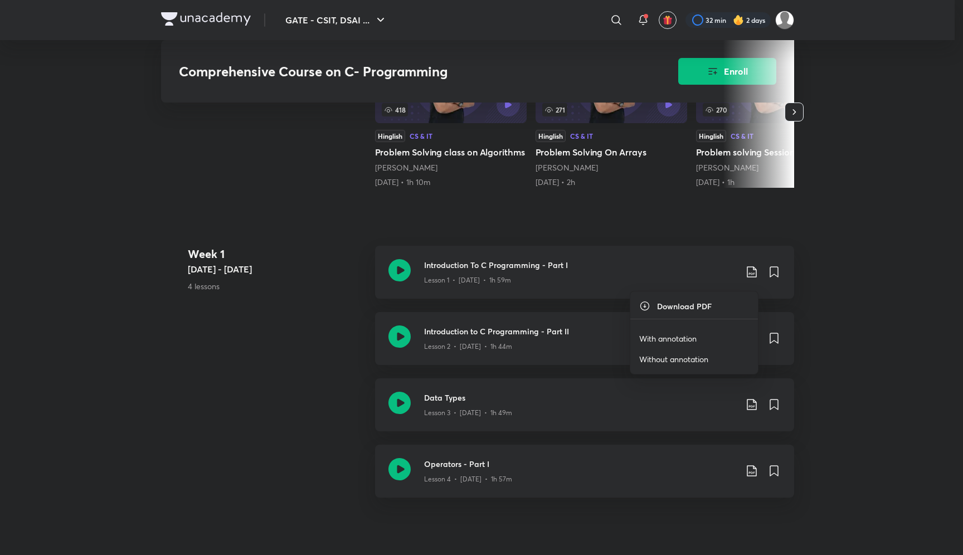
click at [672, 307] on h6 "Download PDF" at bounding box center [684, 306] width 55 height 12
click at [648, 305] on icon at bounding box center [644, 305] width 11 height 11
click at [671, 312] on ul "Download PDF With annotation Without annotation" at bounding box center [694, 333] width 128 height 82
click at [657, 338] on p "With annotation" at bounding box center [667, 339] width 57 height 12
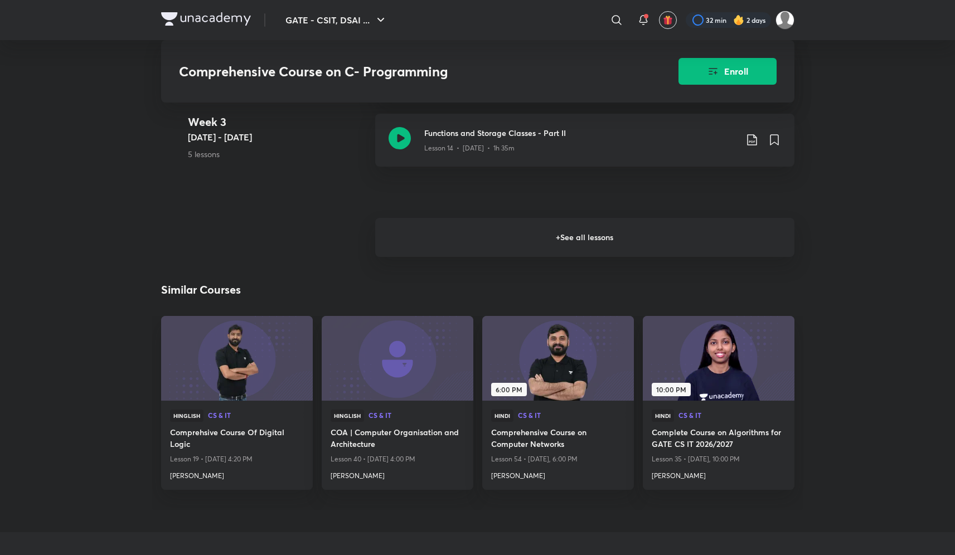
scroll to position [1443, 0]
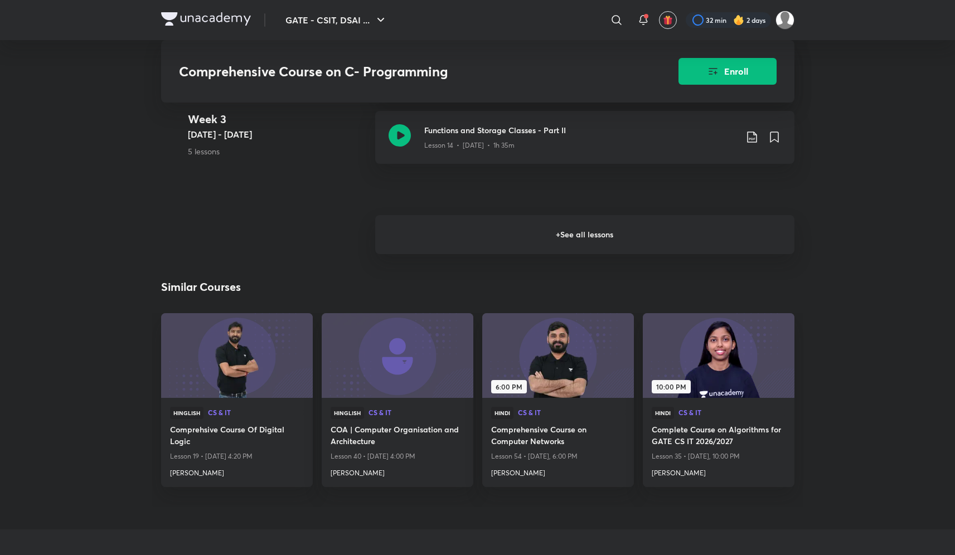
click at [563, 242] on h6 "+ See all lessons" at bounding box center [584, 234] width 419 height 39
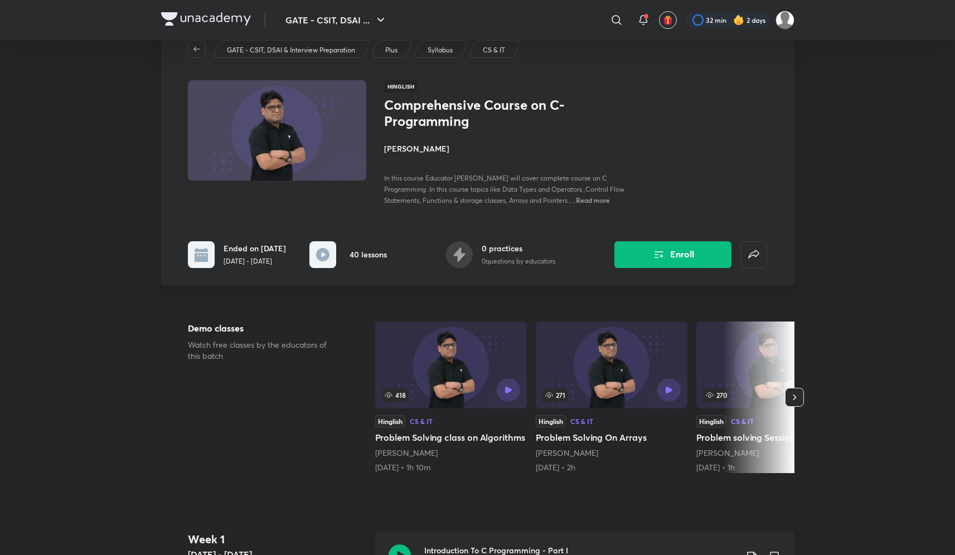
scroll to position [0, 0]
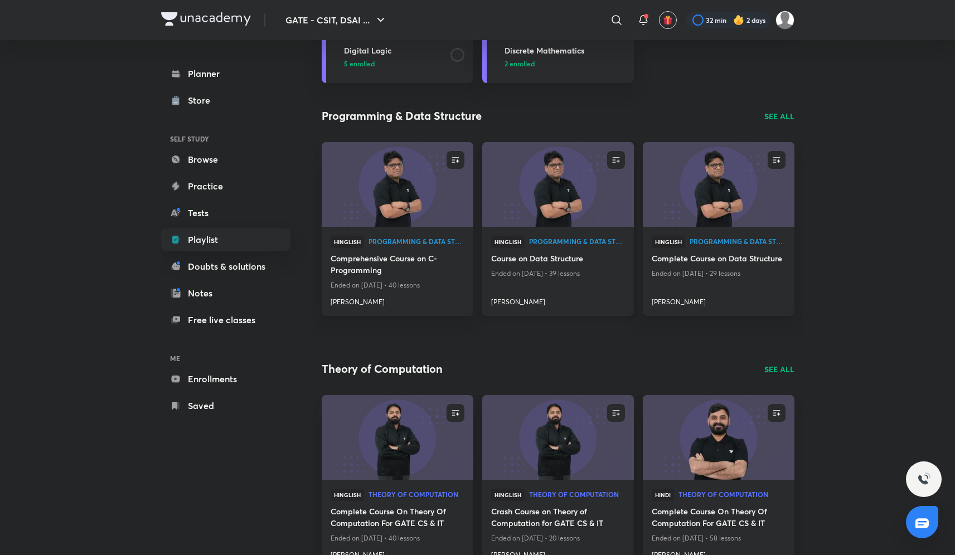
scroll to position [326, 0]
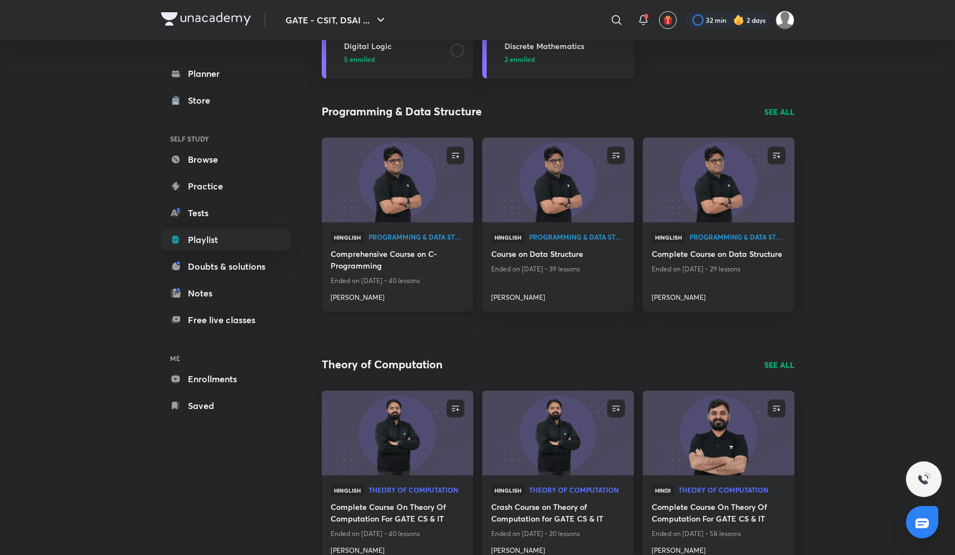
click at [366, 258] on h4 "Comprehensive Course on C- Programming" at bounding box center [398, 261] width 134 height 26
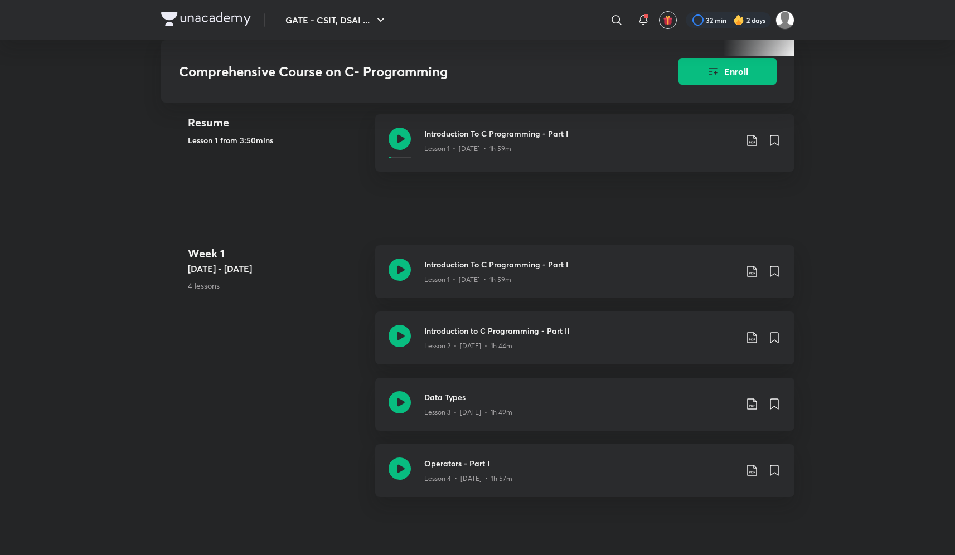
scroll to position [445, 0]
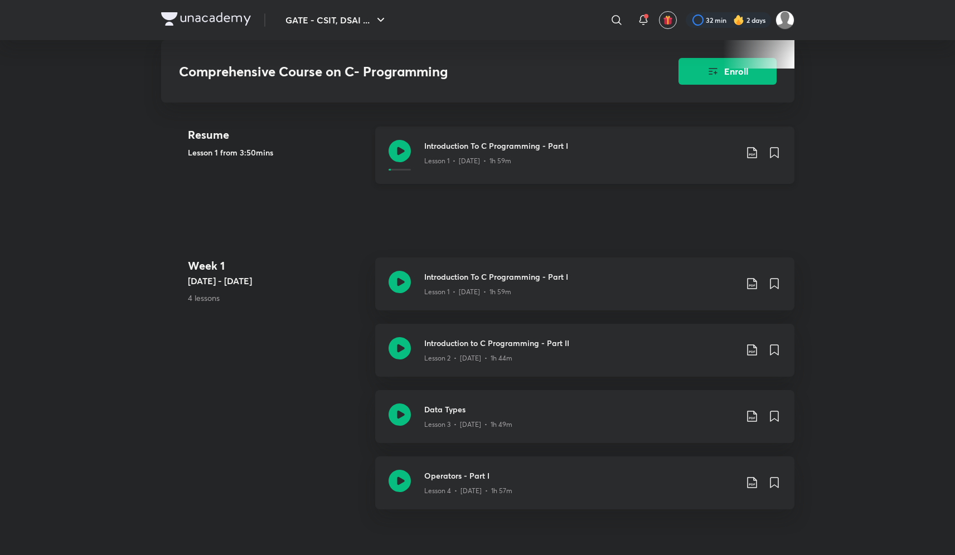
click at [401, 157] on icon at bounding box center [400, 151] width 22 height 22
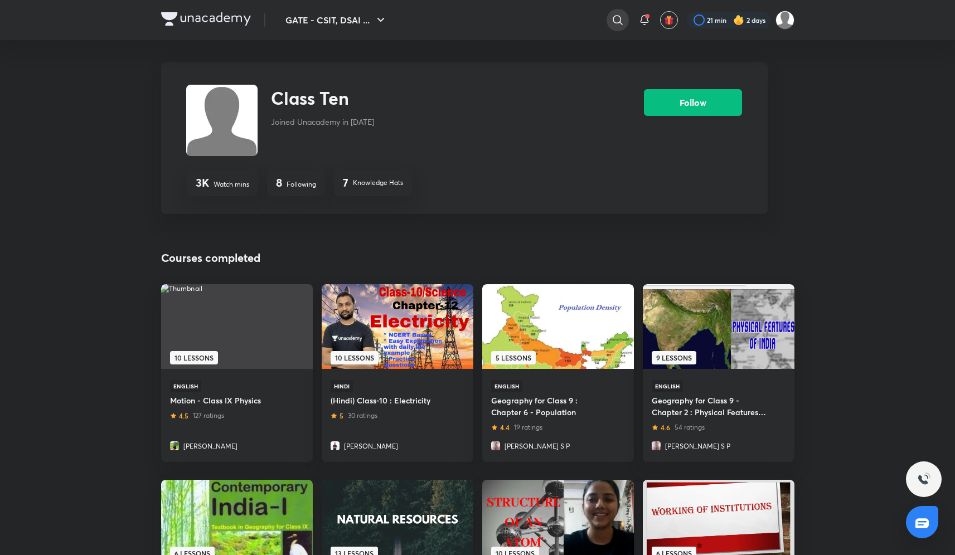
click at [613, 20] on icon at bounding box center [617, 19] width 9 height 9
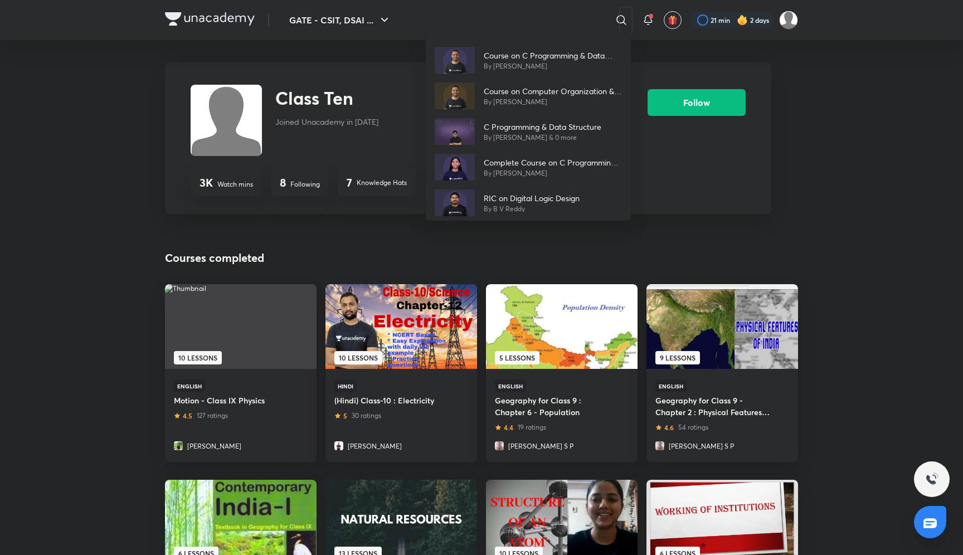
click at [495, 20] on div "Course on C Programming & Data Structures - GATE - 2025 & 2026 By Vishvadeep Go…" at bounding box center [481, 277] width 963 height 555
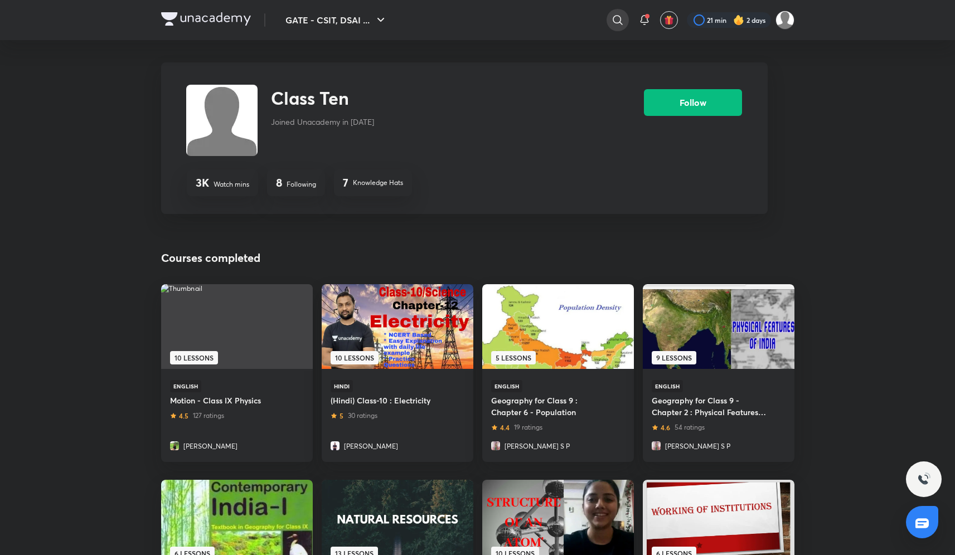
click at [625, 17] on div at bounding box center [617, 20] width 22 height 22
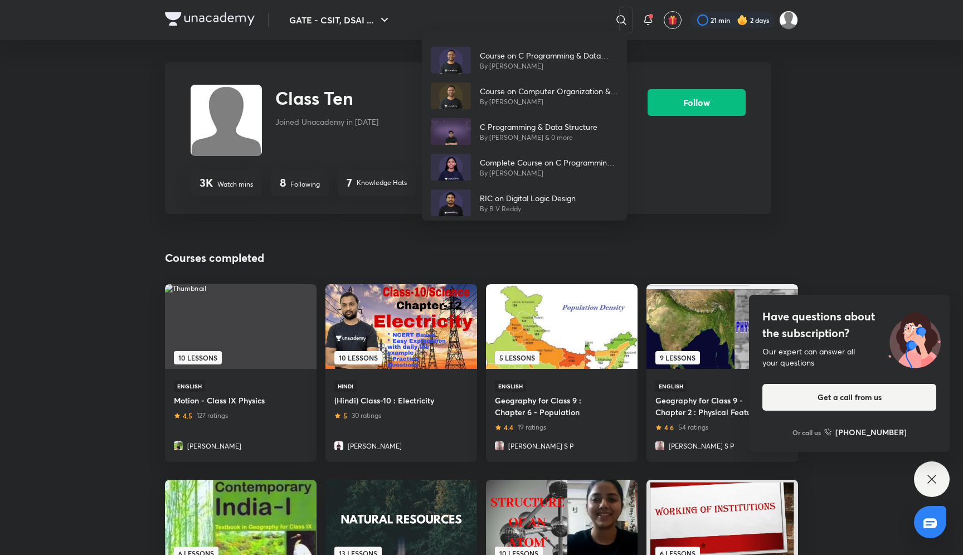
click at [402, 7] on div "Course on C Programming & Data Structures - GATE - 2025 & 2026 By Vishvadeep Go…" at bounding box center [481, 277] width 963 height 555
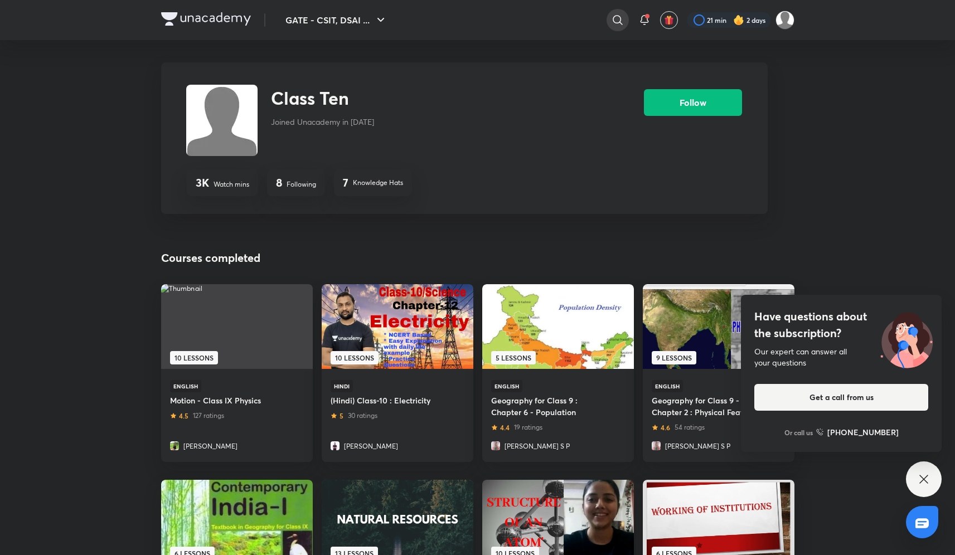
click at [614, 28] on div at bounding box center [617, 20] width 22 height 22
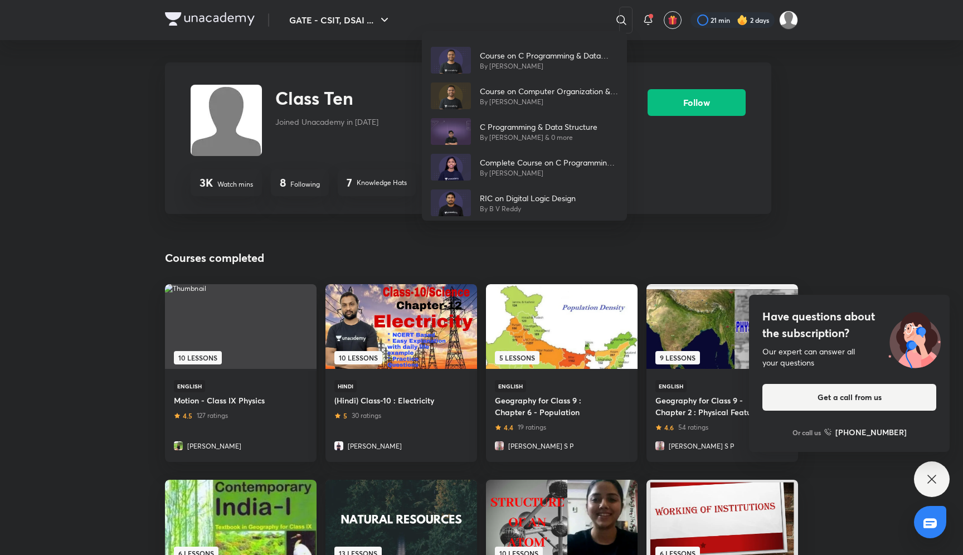
click at [531, 17] on div "Course on C Programming & Data Structures - GATE - 2025 & 2026 By Vishvadeep Go…" at bounding box center [481, 277] width 963 height 555
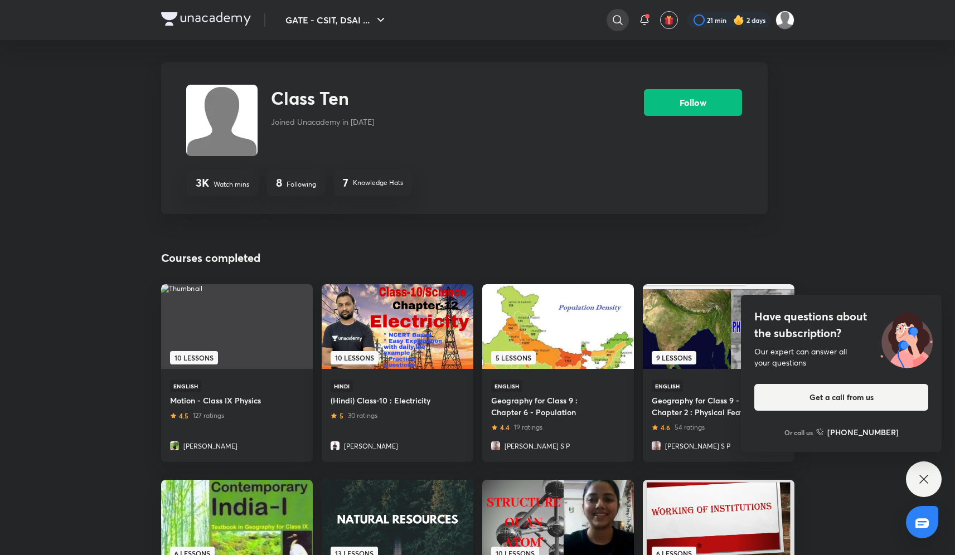
click at [611, 14] on icon at bounding box center [617, 19] width 13 height 13
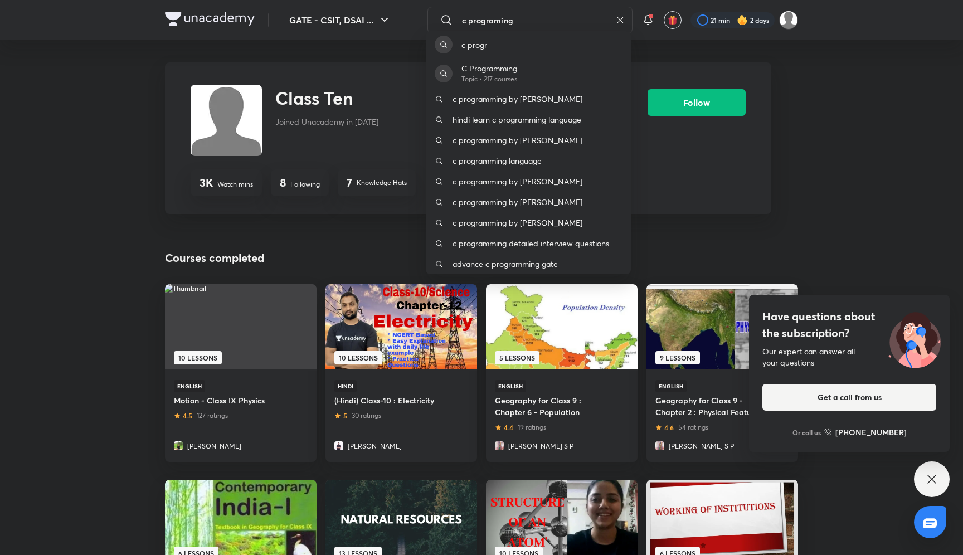
type input "c programing"
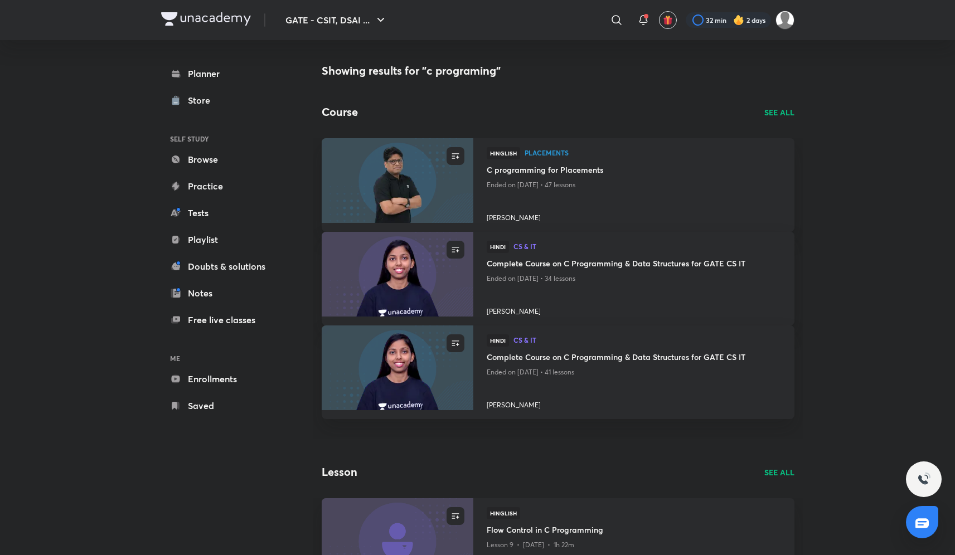
click at [763, 105] on div "Course SEE ALL" at bounding box center [558, 112] width 473 height 17
click at [776, 110] on p "SEE ALL" at bounding box center [779, 112] width 30 height 12
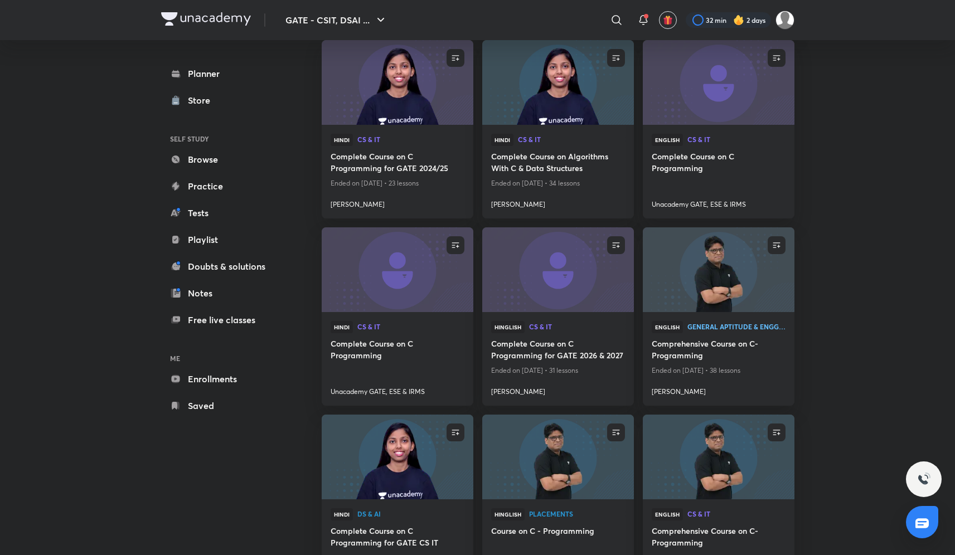
scroll to position [251, 0]
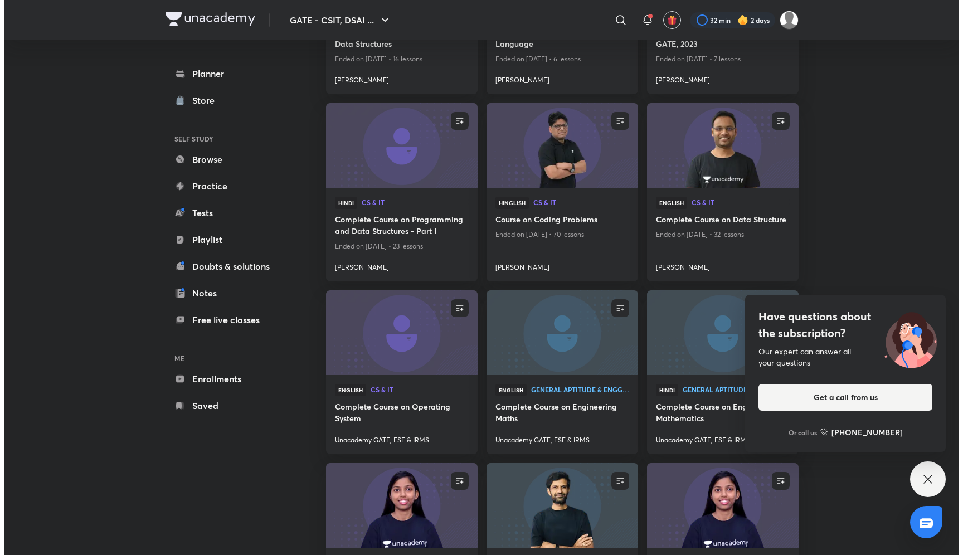
scroll to position [2610, 0]
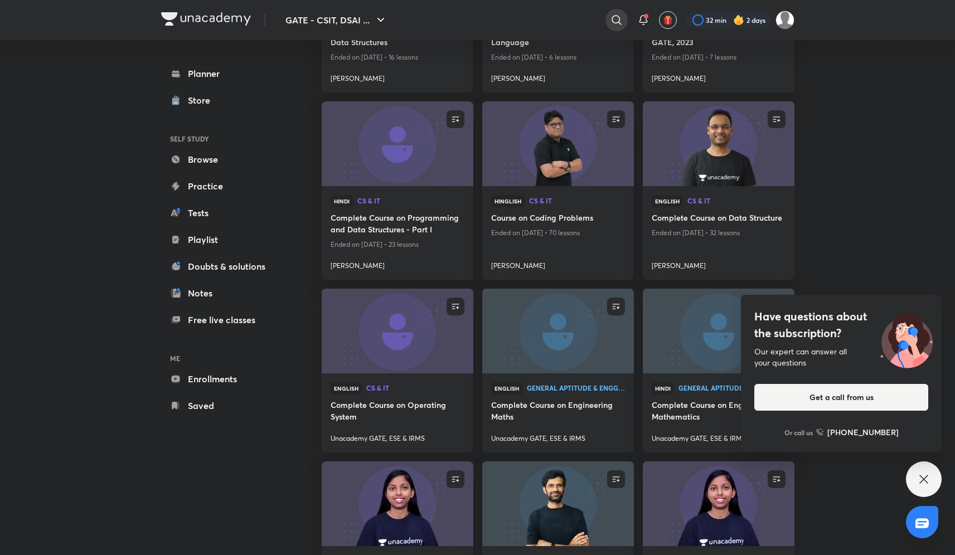
click at [613, 20] on icon at bounding box center [616, 19] width 13 height 13
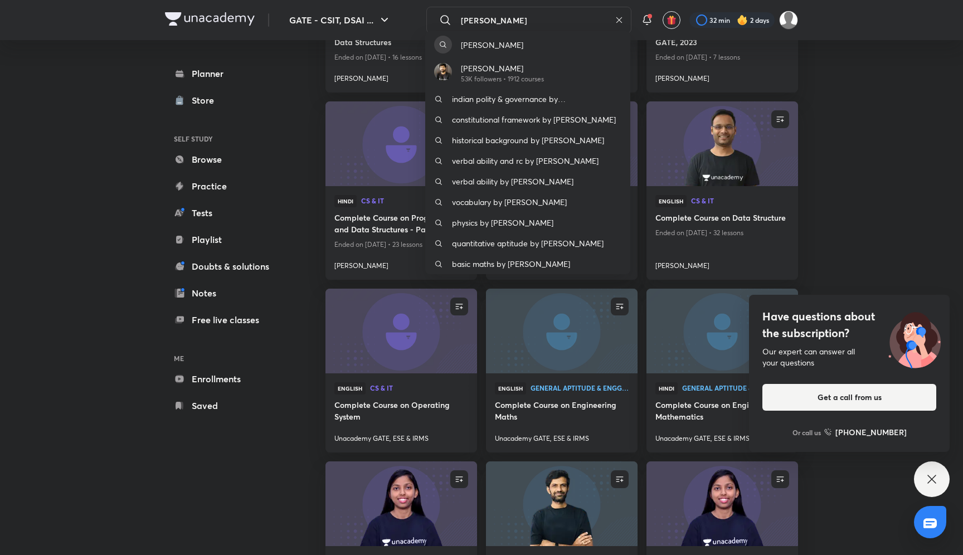
type input "subha rao"
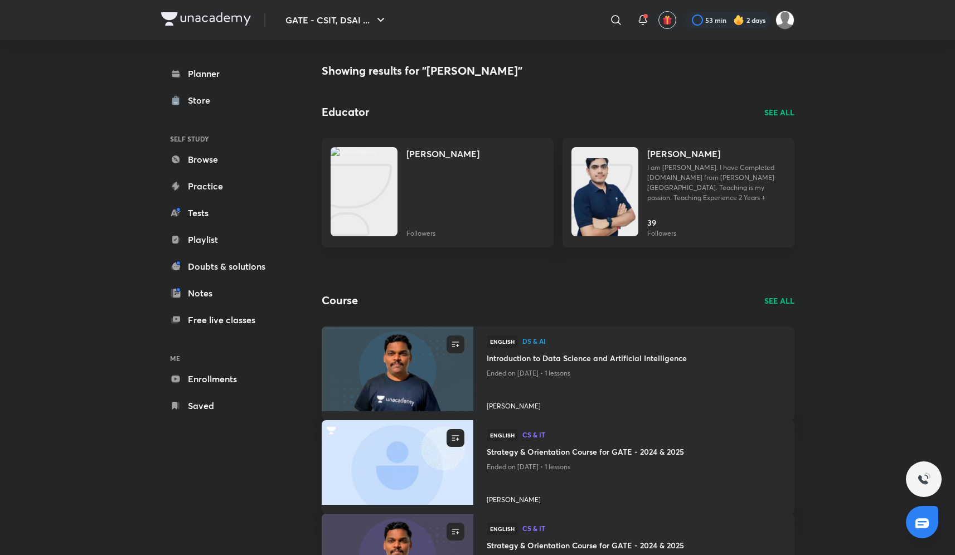
click at [773, 302] on p "SEE ALL" at bounding box center [779, 301] width 30 height 12
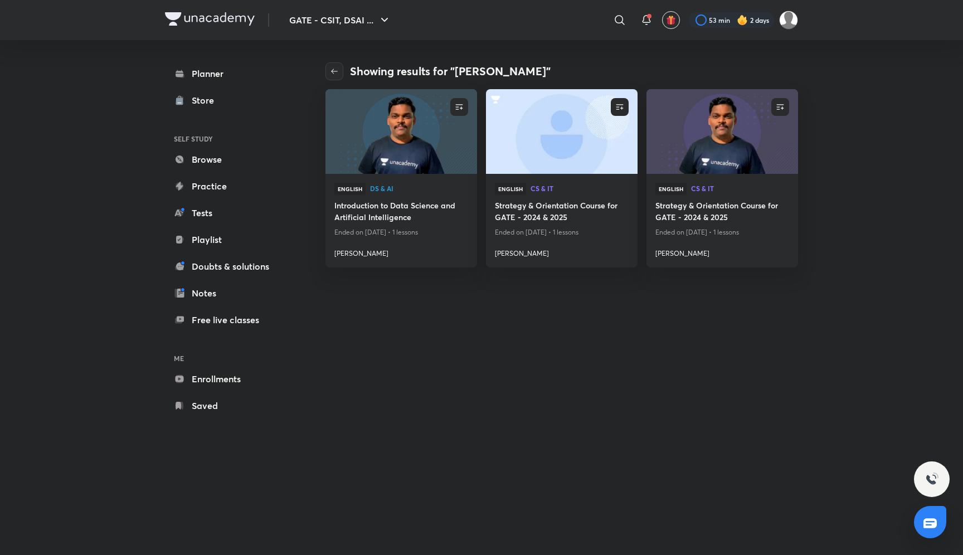
click at [780, 299] on div "Showing results for "subha rao" ENROLL English DS & AI Introduction to Data Sci…" at bounding box center [562, 297] width 473 height 470
click at [338, 72] on icon "button" at bounding box center [334, 71] width 9 height 9
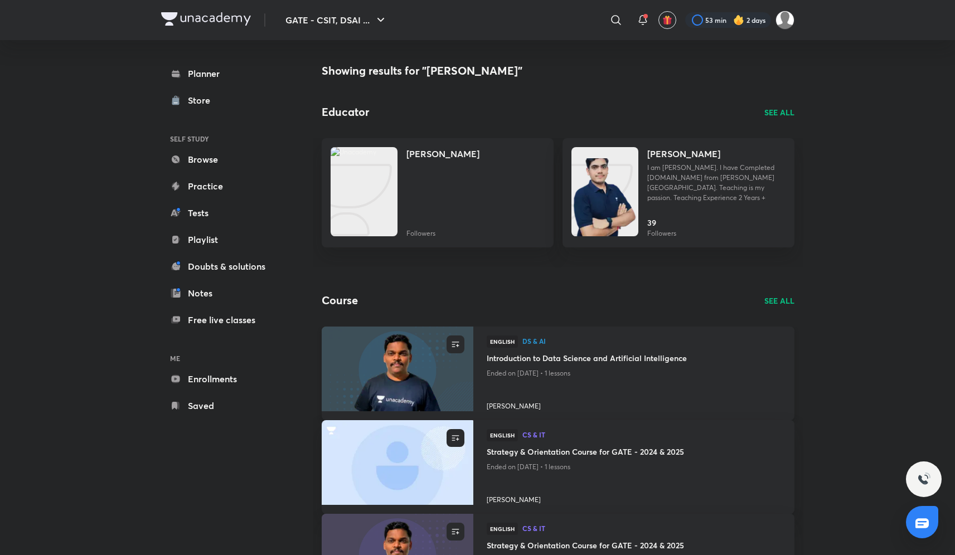
click at [546, 386] on div at bounding box center [634, 389] width 294 height 16
click at [773, 299] on p "SEE ALL" at bounding box center [779, 301] width 30 height 12
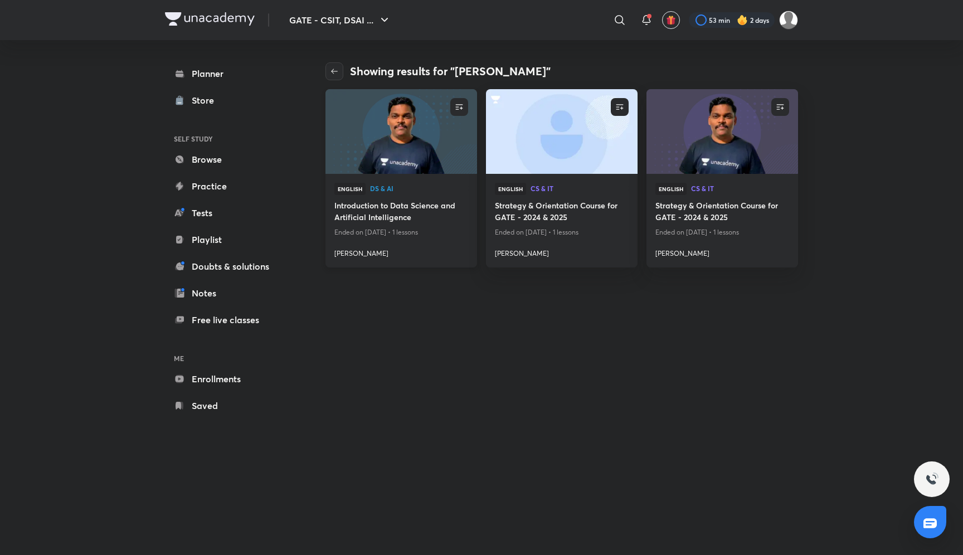
click at [375, 256] on h4 "Subbarao Lingamgunta" at bounding box center [401, 251] width 134 height 14
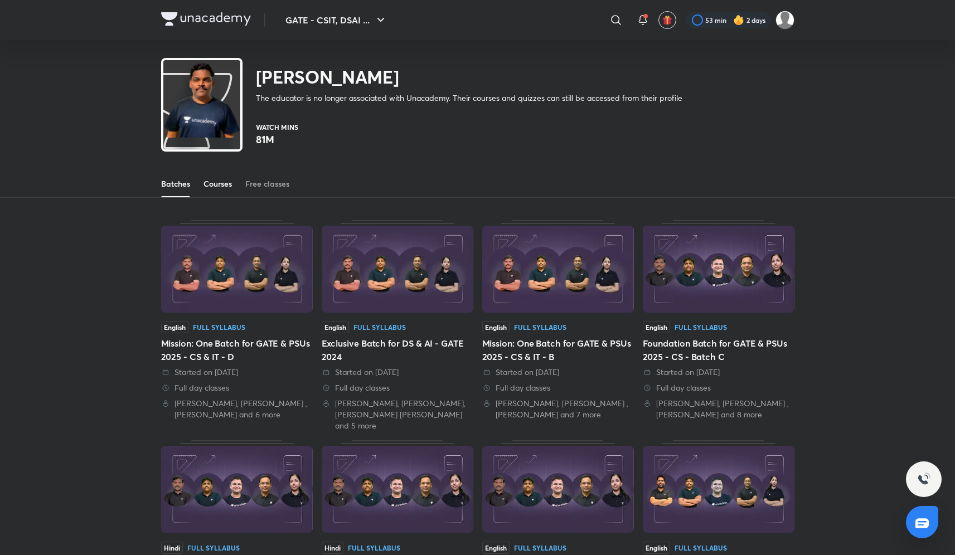
click at [216, 179] on div "Courses" at bounding box center [217, 183] width 28 height 11
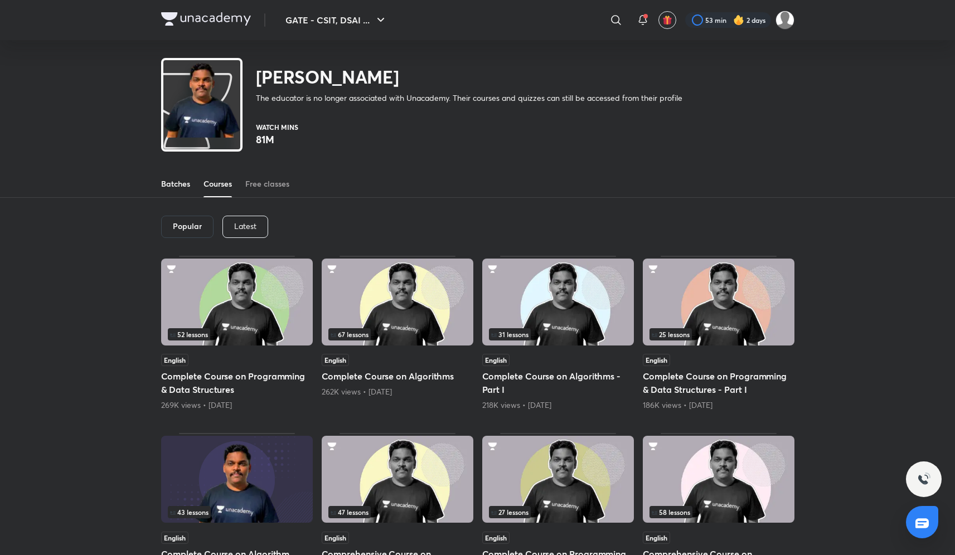
click at [183, 181] on div "Batches" at bounding box center [175, 183] width 29 height 11
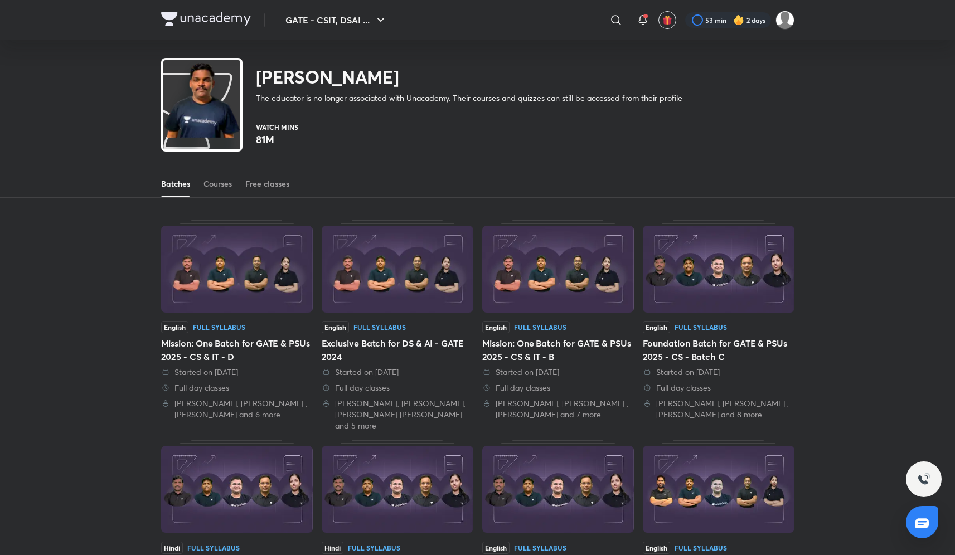
click at [233, 306] on img at bounding box center [237, 269] width 152 height 87
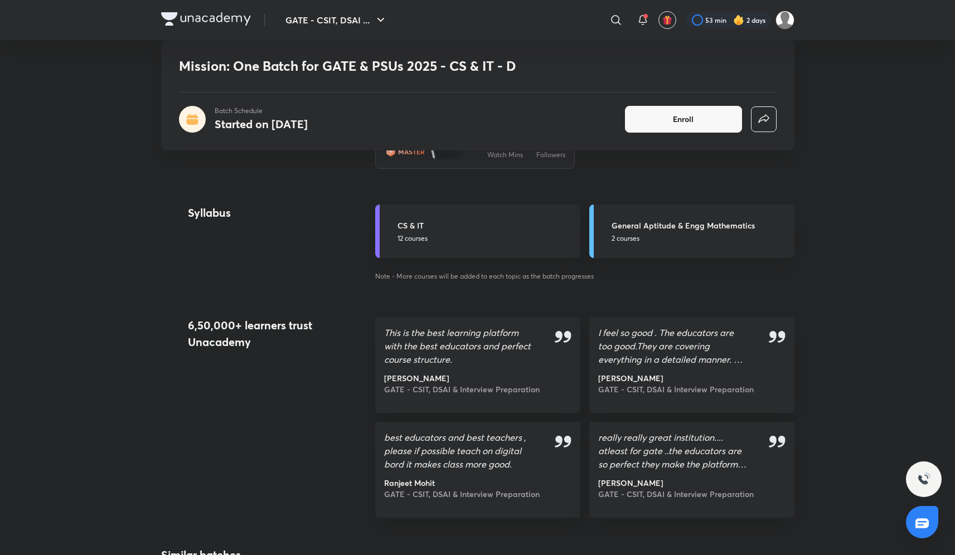
scroll to position [1079, 0]
click at [537, 236] on p "12 courses" at bounding box center [485, 240] width 176 height 10
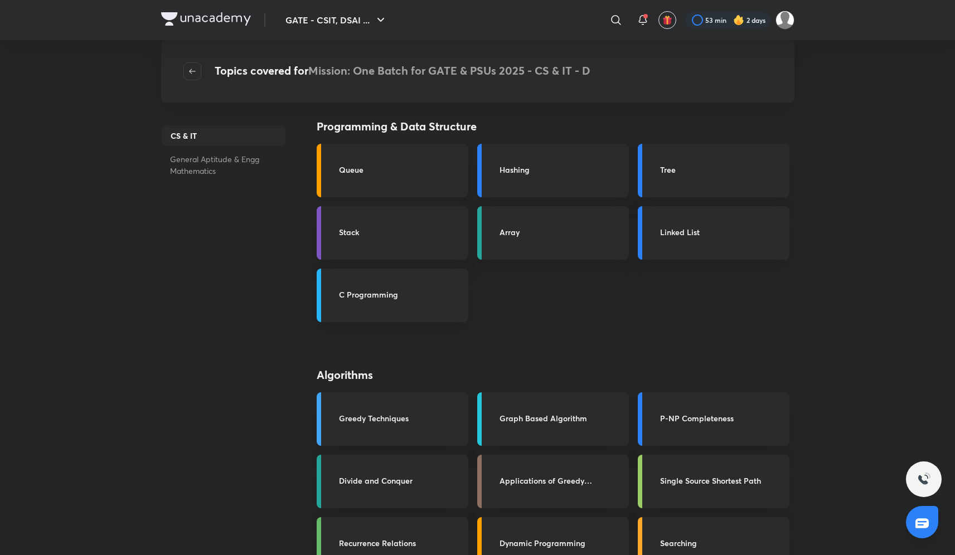
scroll to position [2053, 0]
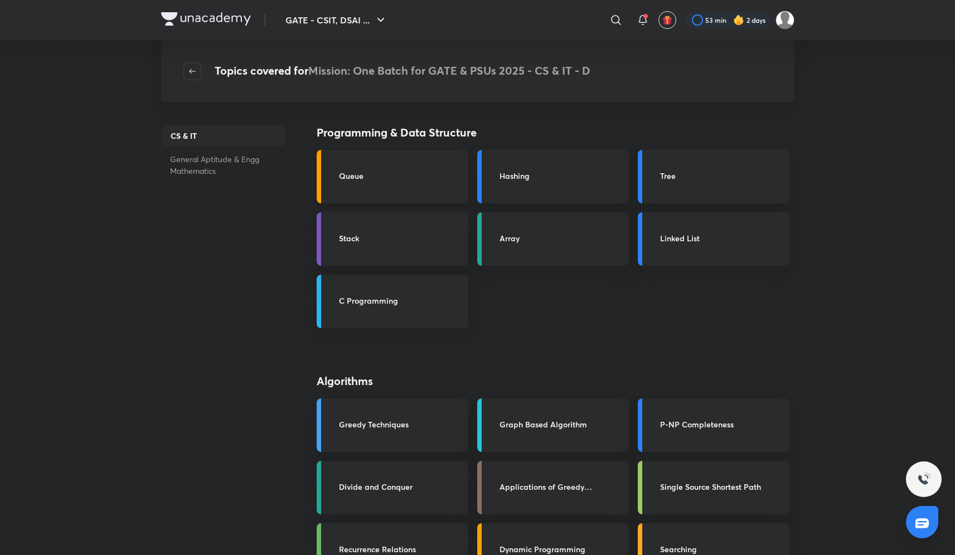
click at [389, 180] on h3 "Queue" at bounding box center [400, 176] width 123 height 12
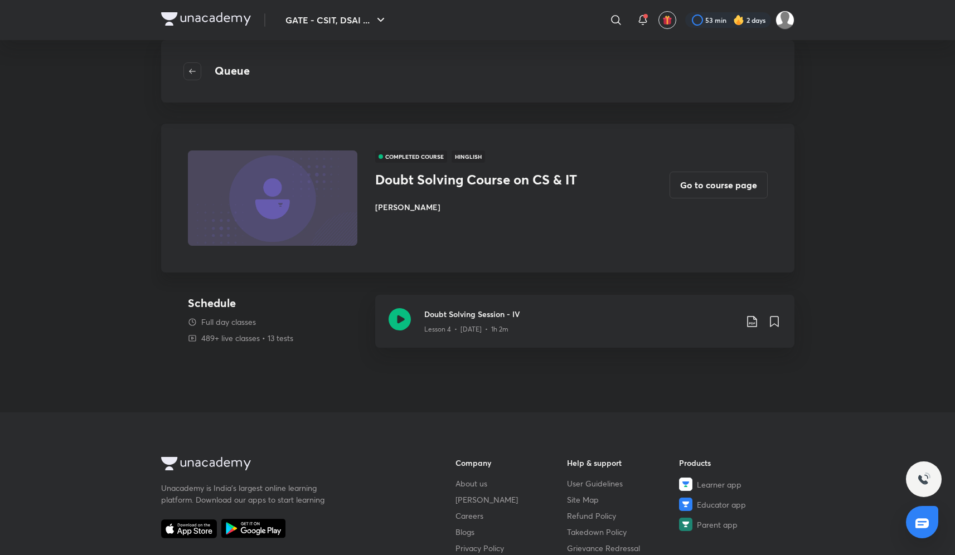
scroll to position [229, 0]
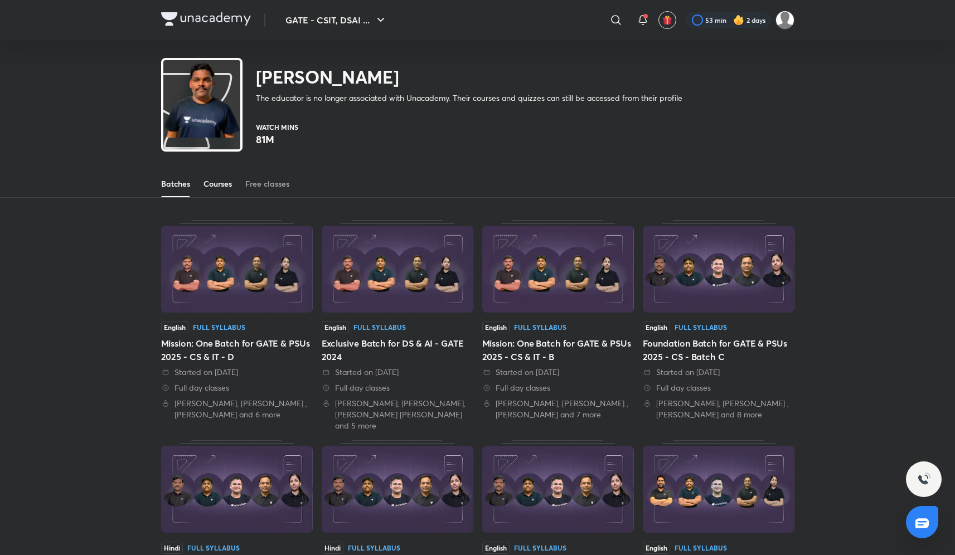
click at [216, 185] on div "Courses" at bounding box center [217, 183] width 28 height 11
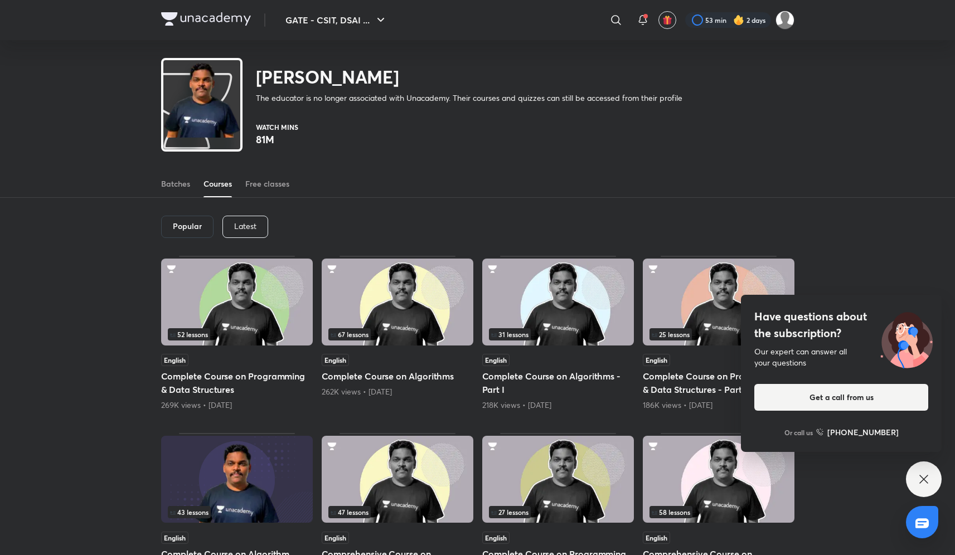
click at [811, 226] on div "Popular Latest 52 lessons English Complete Course on Programming & Data Structu…" at bounding box center [477, 519] width 955 height 643
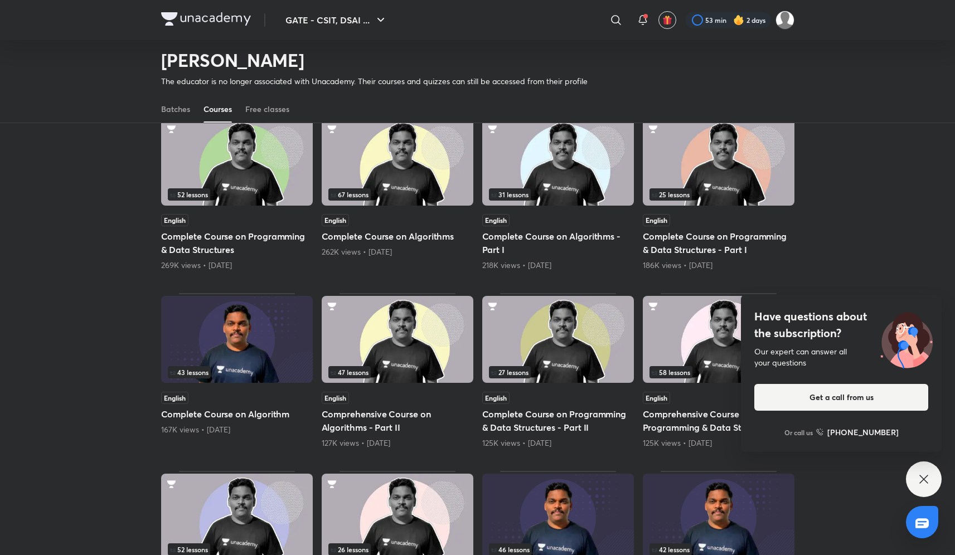
scroll to position [100, 0]
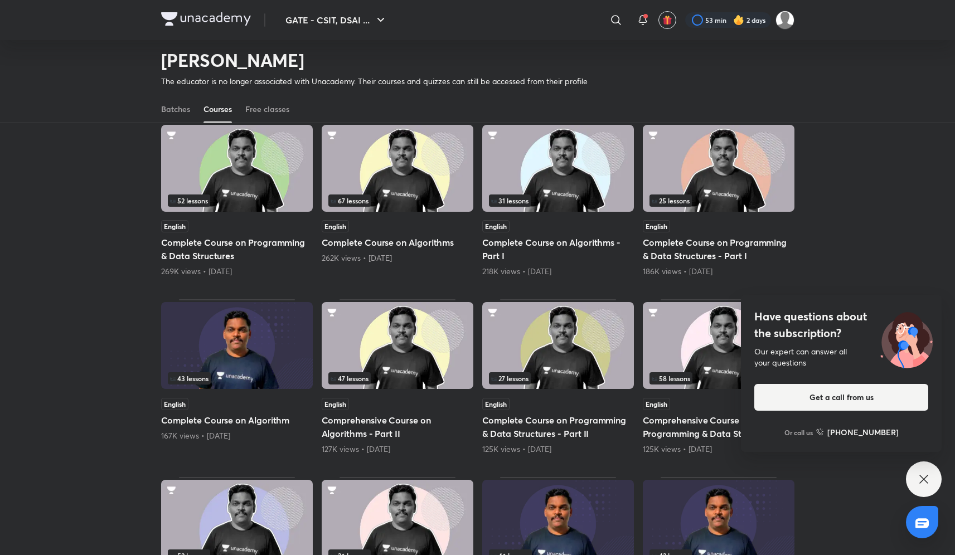
click at [246, 200] on div "52 lessons" at bounding box center [237, 201] width 138 height 12
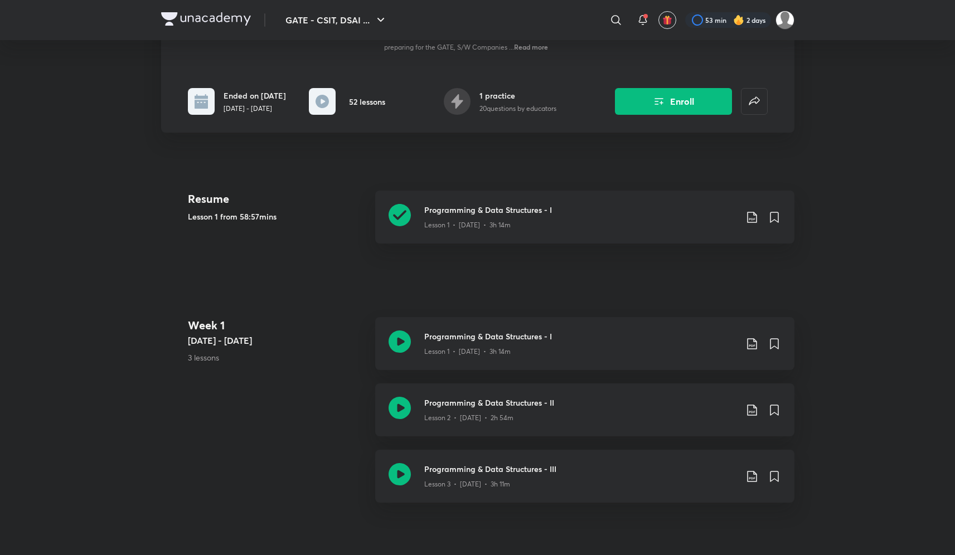
scroll to position [210, 0]
click at [405, 225] on icon at bounding box center [400, 214] width 22 height 22
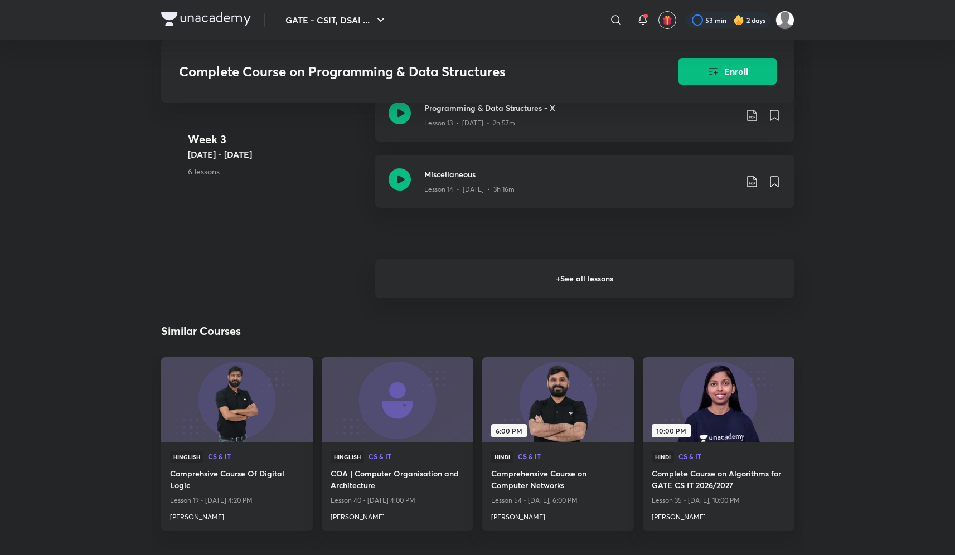
scroll to position [1355, 0]
click at [500, 298] on h6 "+ See all lessons" at bounding box center [584, 278] width 419 height 39
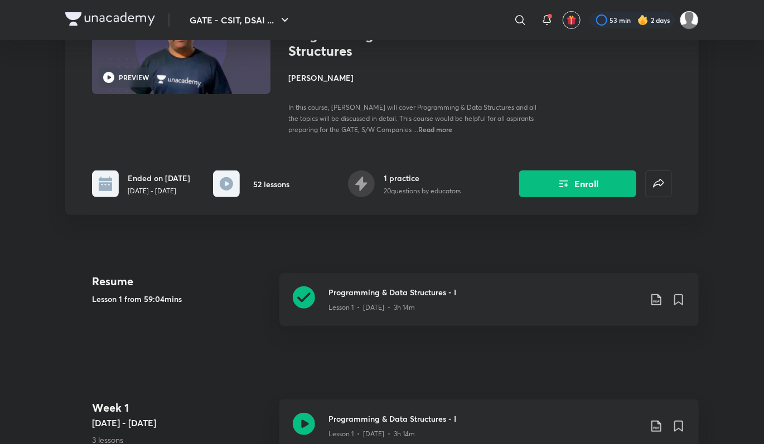
scroll to position [128, 0]
click at [300, 308] on icon at bounding box center [304, 296] width 22 height 22
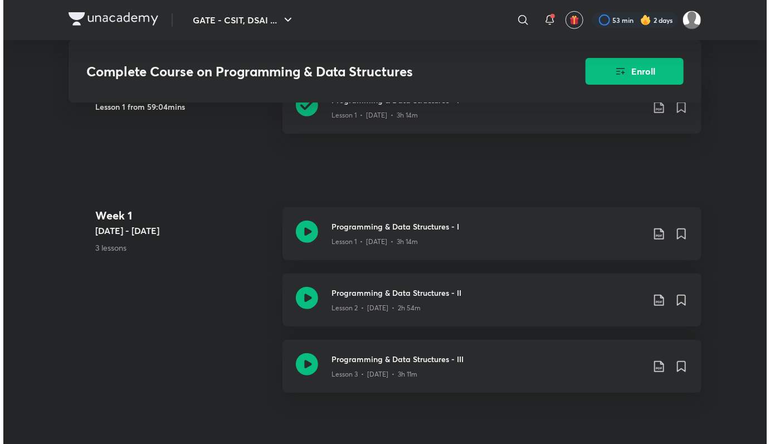
scroll to position [327, 0]
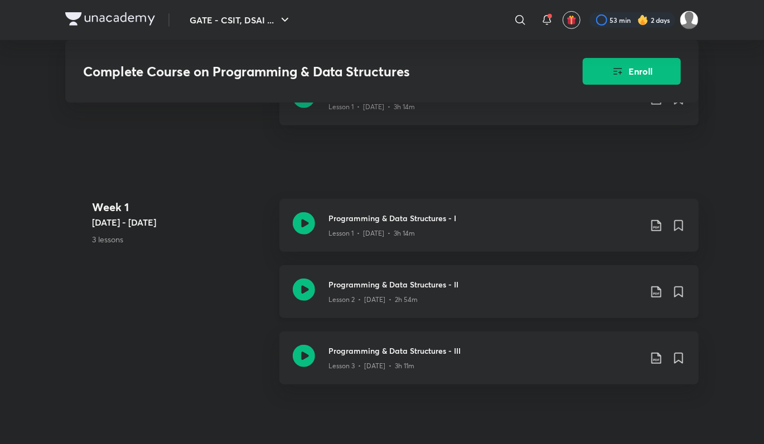
click at [657, 299] on icon at bounding box center [655, 291] width 13 height 13
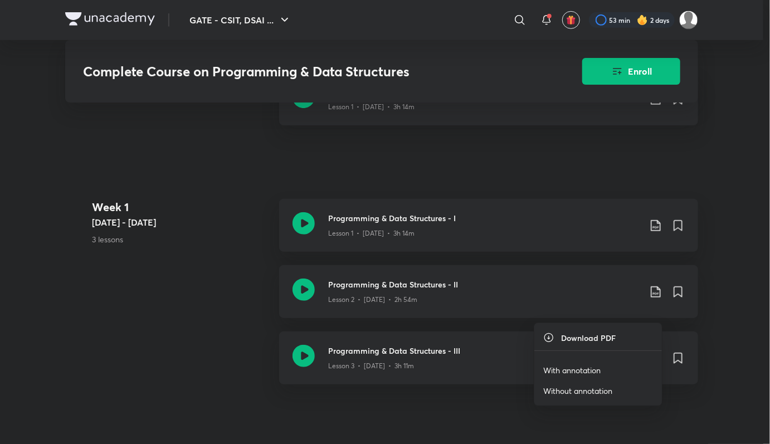
click at [589, 390] on p "Without annotation" at bounding box center [577, 391] width 69 height 12
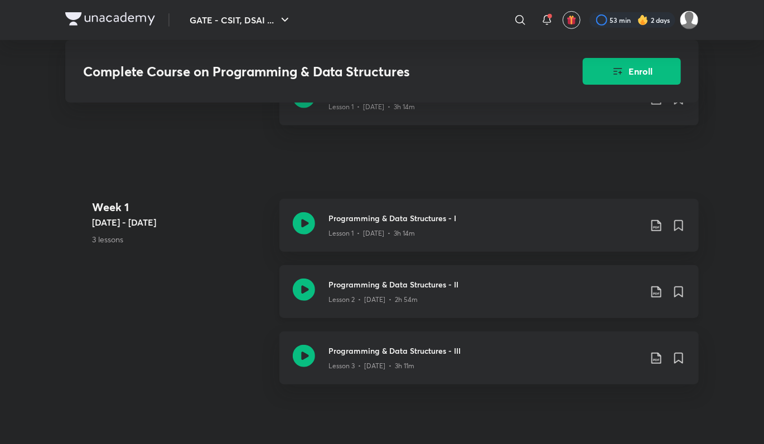
click at [655, 299] on icon at bounding box center [655, 291] width 13 height 13
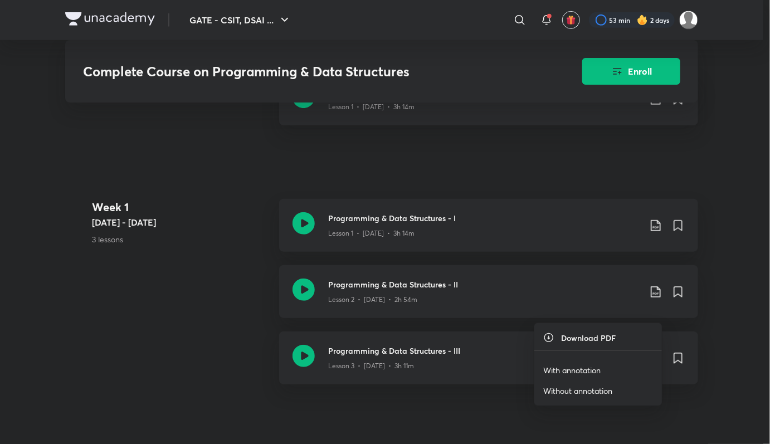
click at [604, 364] on li "With annotation" at bounding box center [599, 370] width 128 height 21
click at [577, 372] on p "With annotation" at bounding box center [571, 371] width 57 height 12
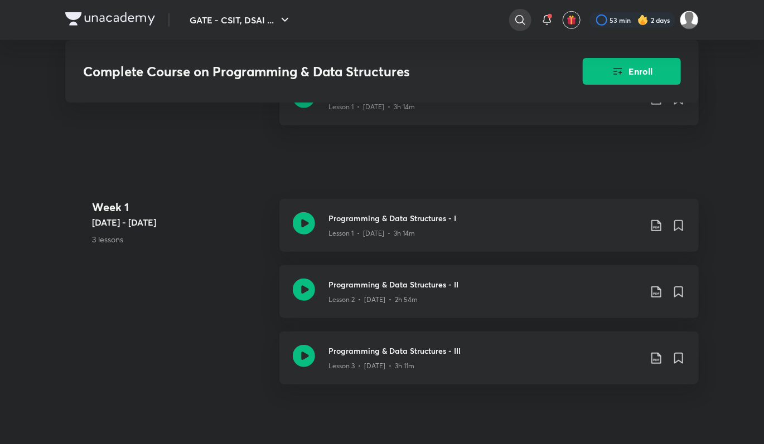
click at [520, 20] on icon at bounding box center [519, 19] width 13 height 13
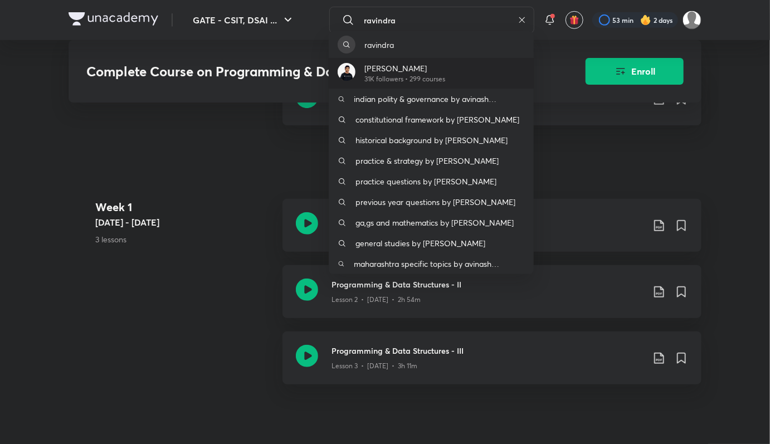
type input "ravindra"
click at [403, 61] on div "Ravindrababu Ravula 31K followers • 299 courses" at bounding box center [431, 73] width 205 height 31
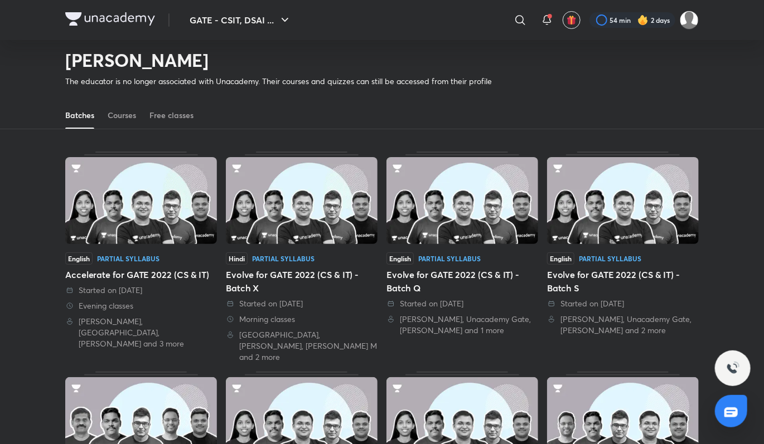
scroll to position [33, 0]
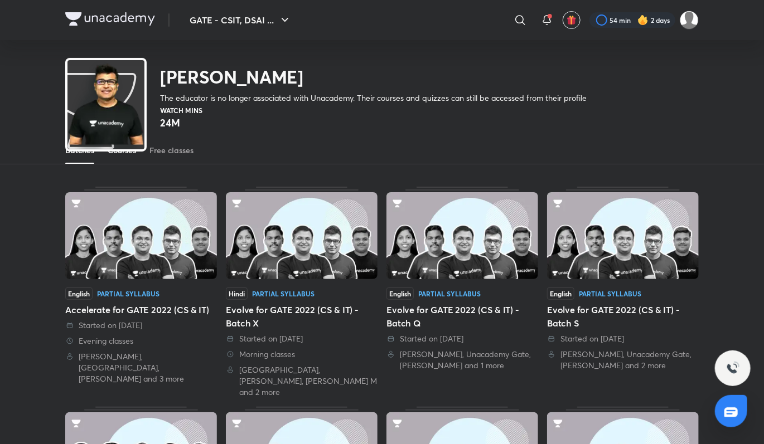
click at [119, 156] on link "Courses" at bounding box center [122, 150] width 28 height 27
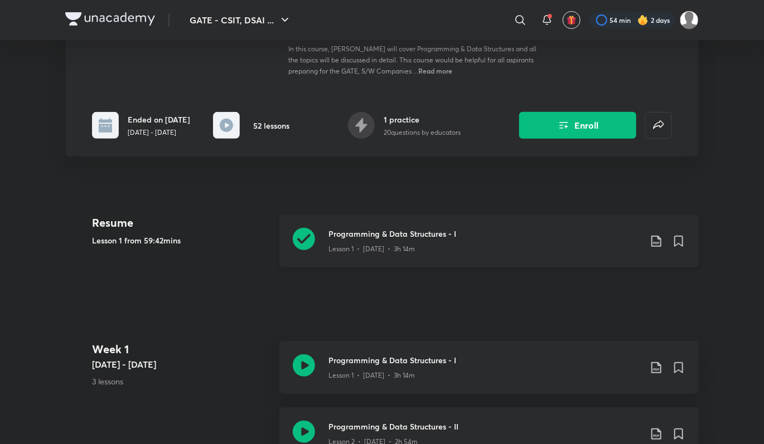
scroll to position [186, 0]
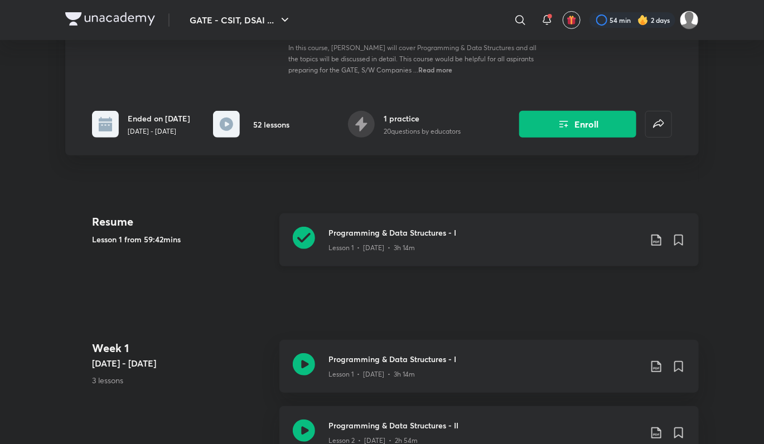
click at [295, 249] on icon at bounding box center [304, 238] width 22 height 22
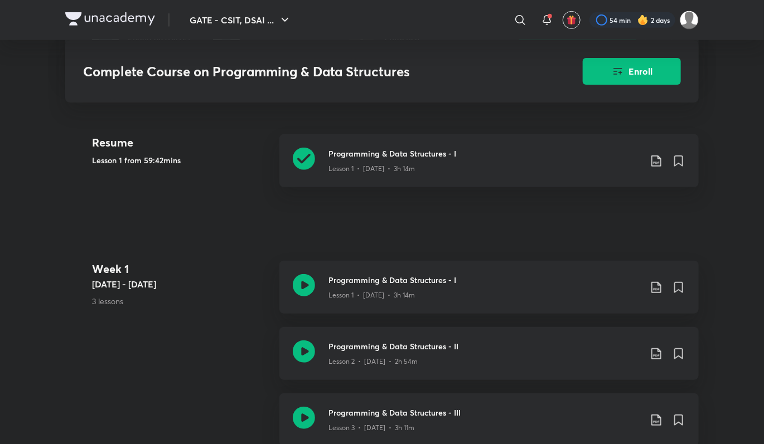
scroll to position [267, 0]
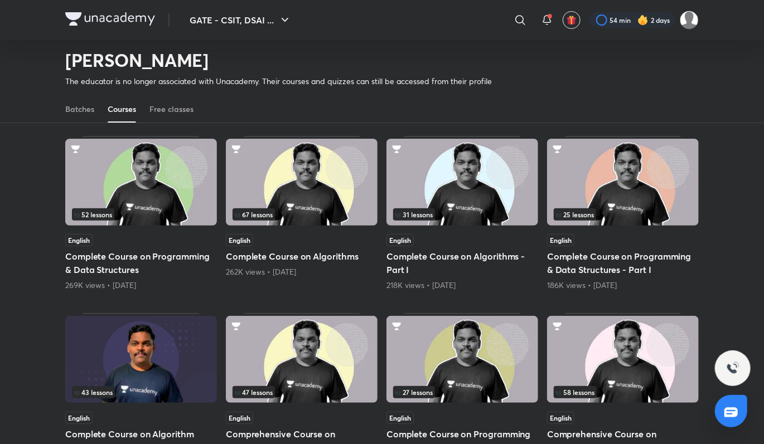
scroll to position [87, 0]
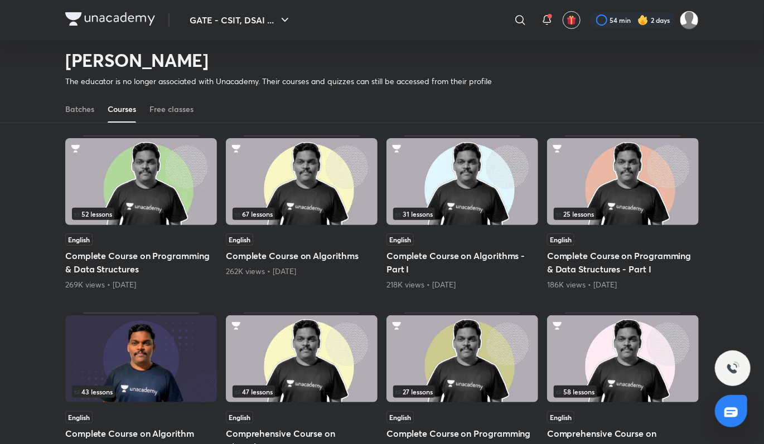
click at [297, 220] on img at bounding box center [302, 181] width 152 height 87
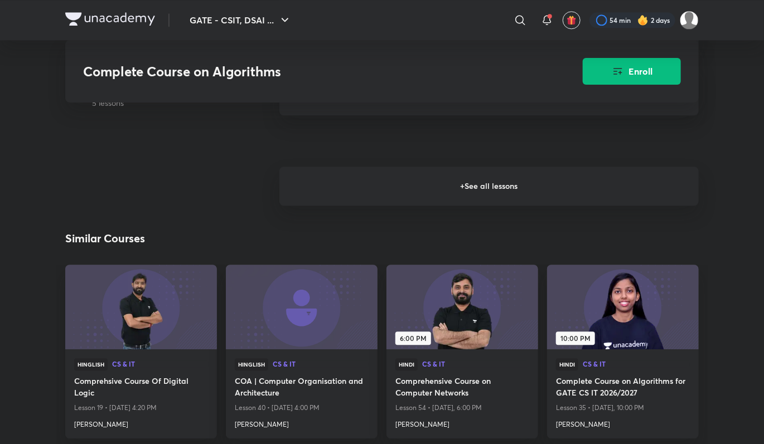
scroll to position [1241, 0]
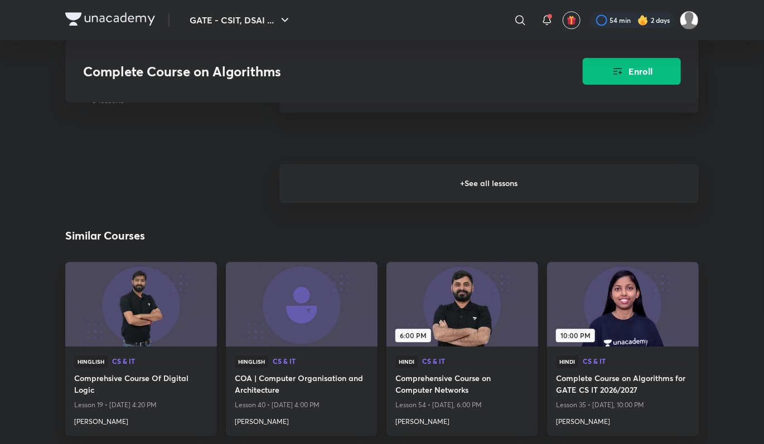
click at [526, 201] on h6 "+ See all lessons" at bounding box center [488, 183] width 419 height 39
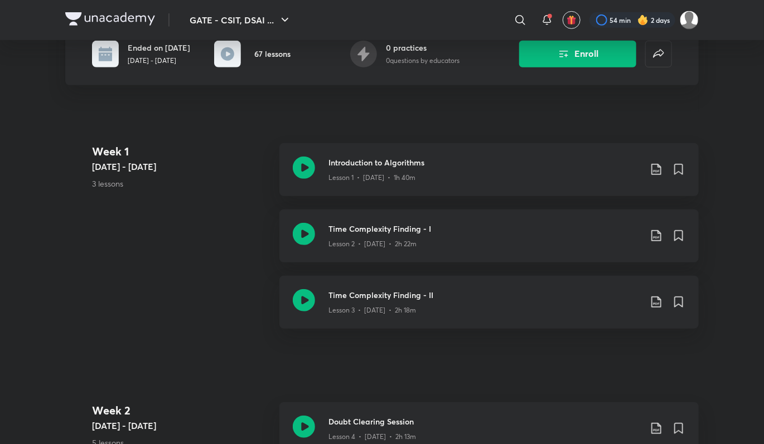
scroll to position [0, 0]
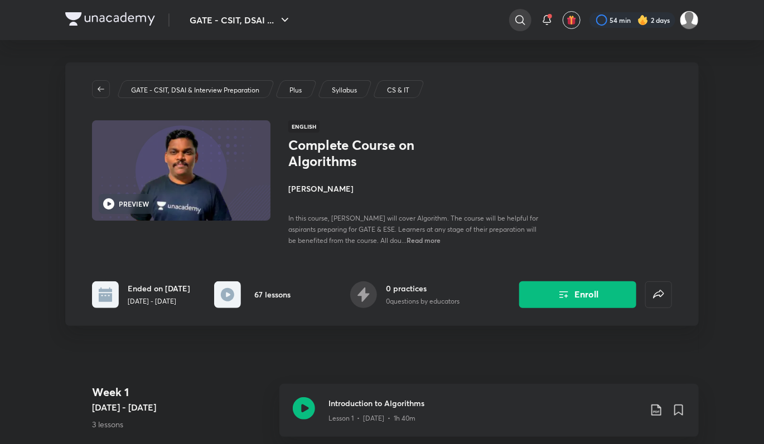
click at [512, 23] on div at bounding box center [520, 20] width 22 height 22
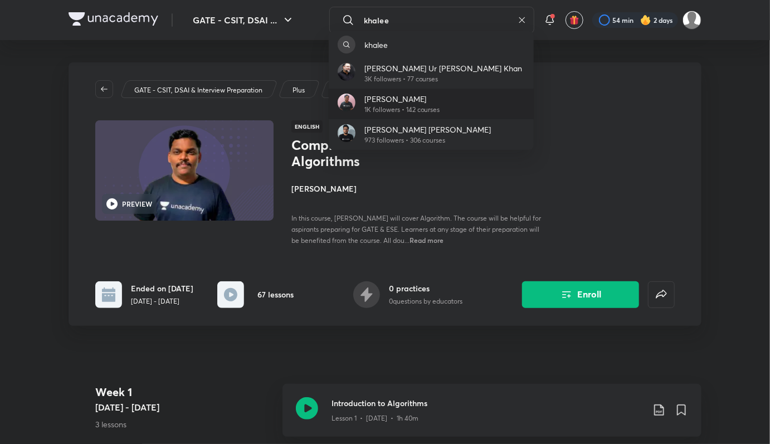
type input "khalee"
click at [400, 97] on p "Khaleel Ahmed" at bounding box center [403, 99] width 76 height 12
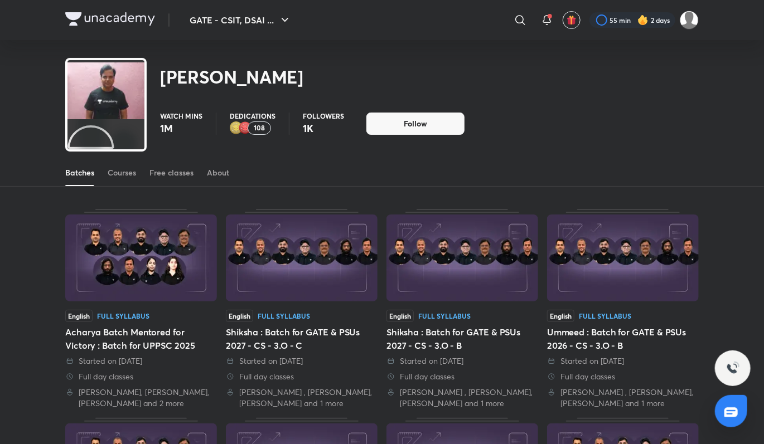
click at [101, 179] on div "Batches Courses Free classes About" at bounding box center [381, 172] width 633 height 27
click at [106, 173] on div "Batches Courses Free classes About" at bounding box center [381, 172] width 633 height 27
click at [513, 22] on icon at bounding box center [519, 19] width 13 height 13
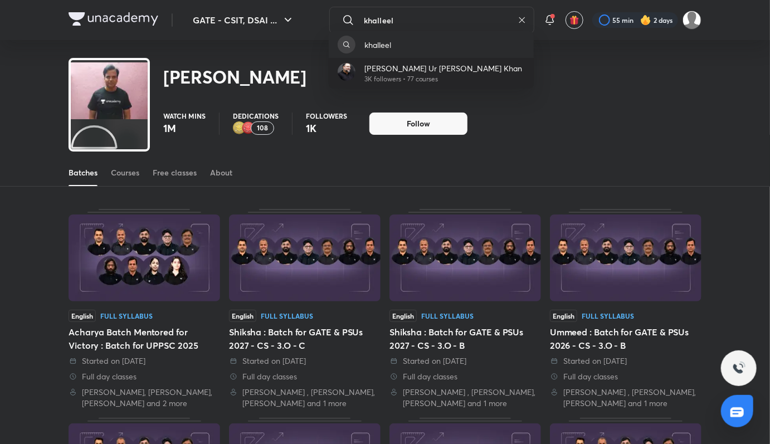
type input "khalleel"
click at [450, 71] on p "Khaleel Ur Rahman Khan" at bounding box center [444, 68] width 158 height 12
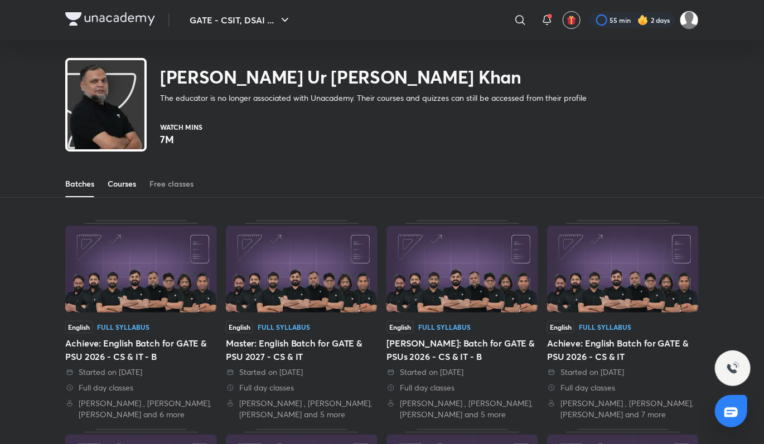
click at [127, 181] on div "Courses" at bounding box center [122, 183] width 28 height 11
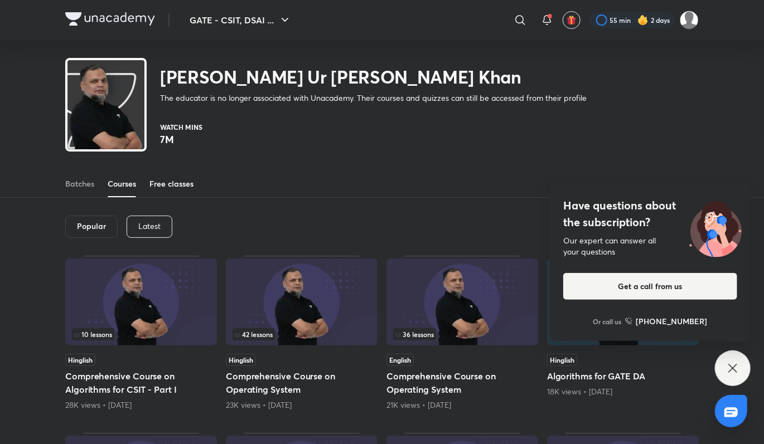
click at [182, 190] on link "Free classes" at bounding box center [171, 184] width 44 height 27
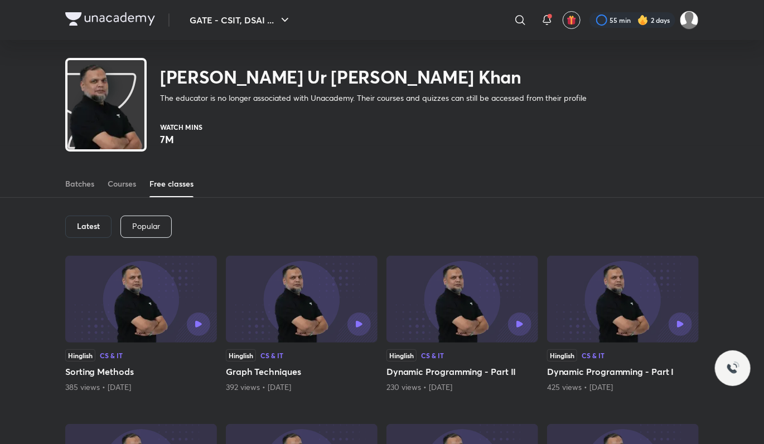
click at [128, 185] on div "Courses" at bounding box center [122, 183] width 28 height 11
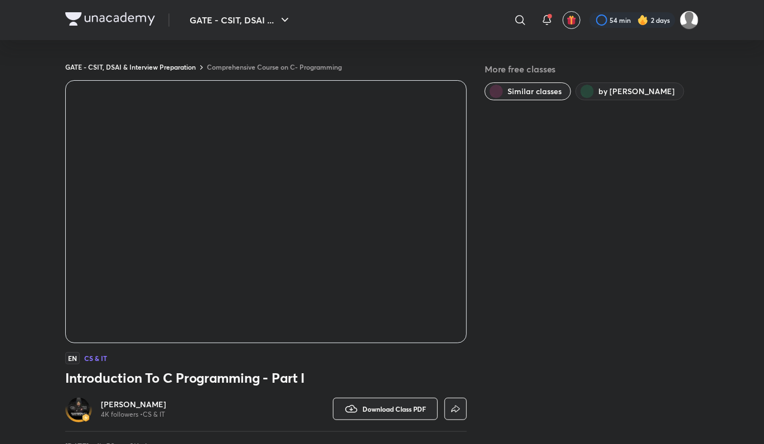
scroll to position [356, 0]
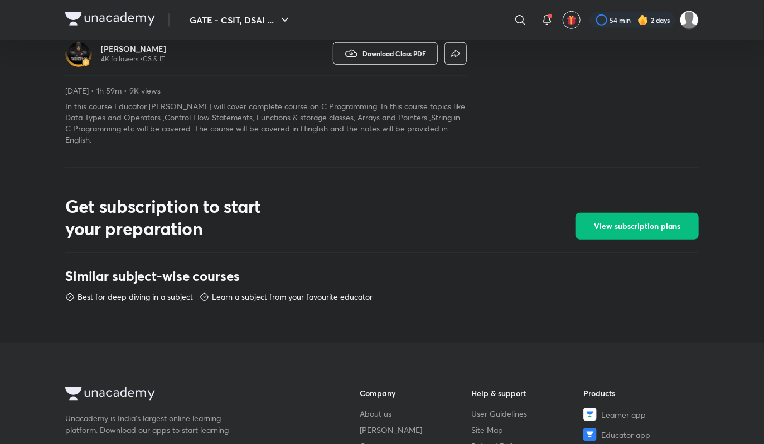
click at [96, 22] on img at bounding box center [110, 18] width 90 height 13
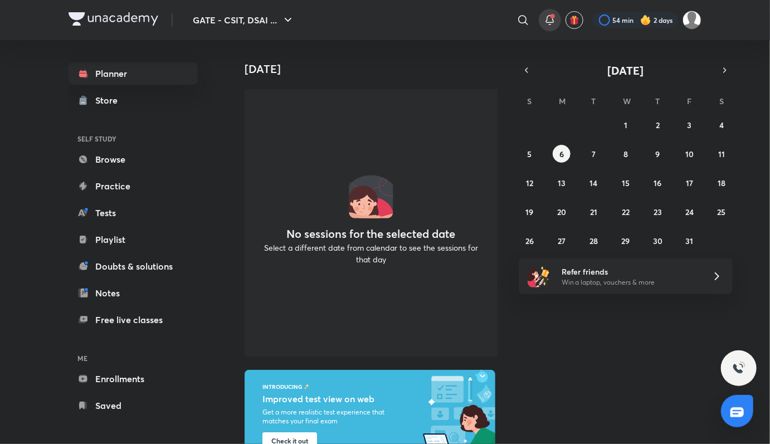
click at [557, 24] on div at bounding box center [550, 20] width 22 height 22
click at [545, 21] on icon at bounding box center [549, 19] width 13 height 13
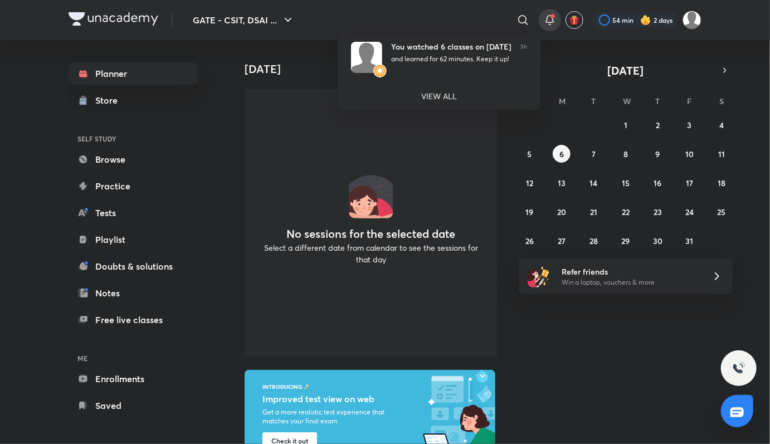
click at [545, 21] on div at bounding box center [385, 222] width 770 height 444
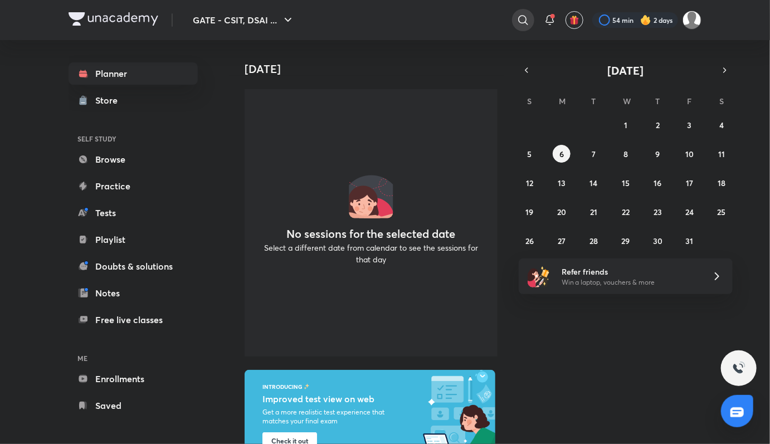
click at [526, 20] on icon at bounding box center [522, 19] width 9 height 9
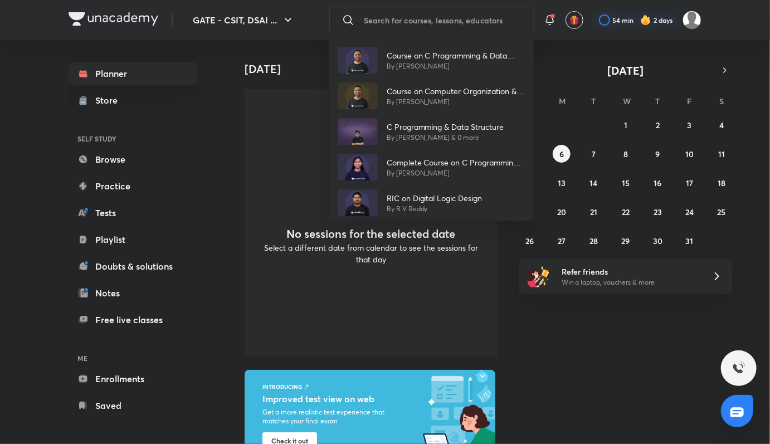
click at [410, 21] on div "Course on C Programming & Data Structures - GATE - 2025 & 2026 By [PERSON_NAME]…" at bounding box center [385, 222] width 770 height 444
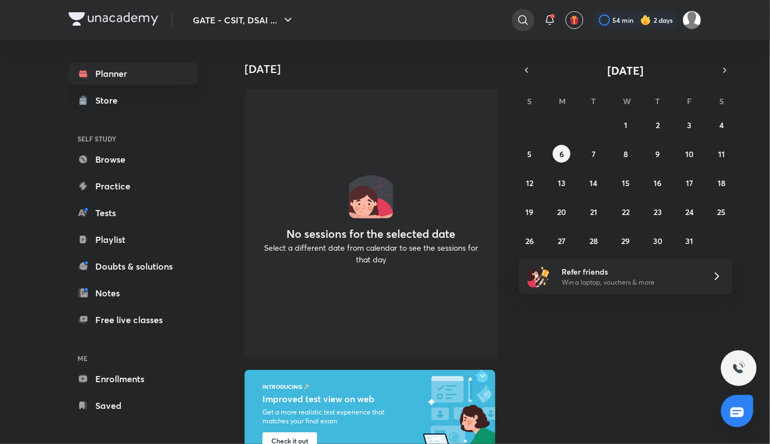
click at [517, 17] on icon at bounding box center [523, 19] width 13 height 13
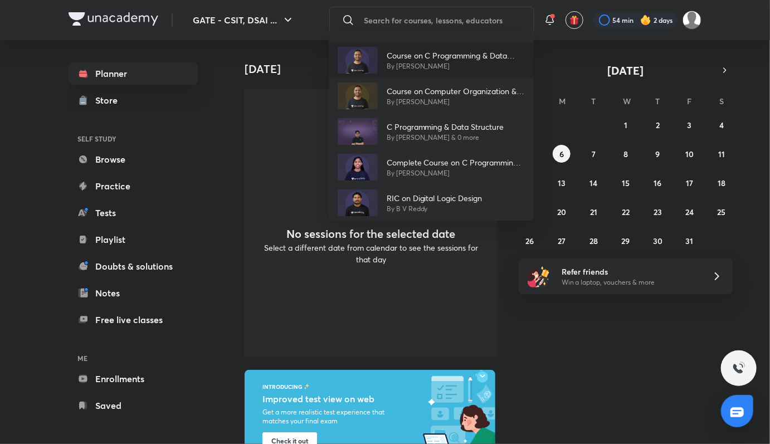
click at [455, 54] on p "Course on C Programming & Data Structures - GATE - 2025 & 2026" at bounding box center [456, 56] width 138 height 12
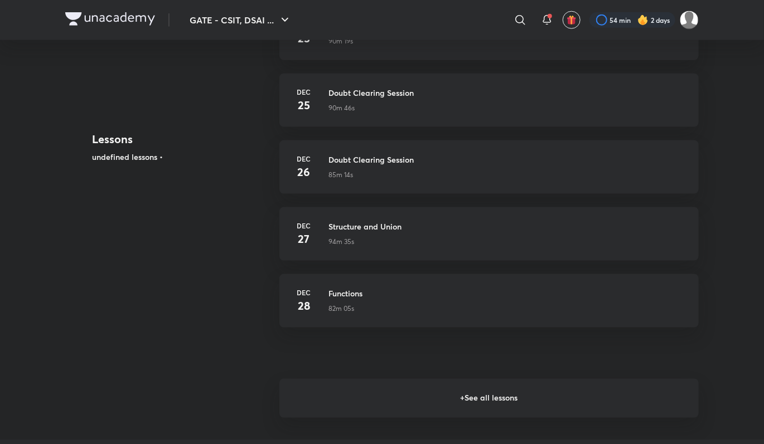
scroll to position [600, 0]
click at [445, 393] on h6 "+ See all lessons" at bounding box center [488, 396] width 419 height 39
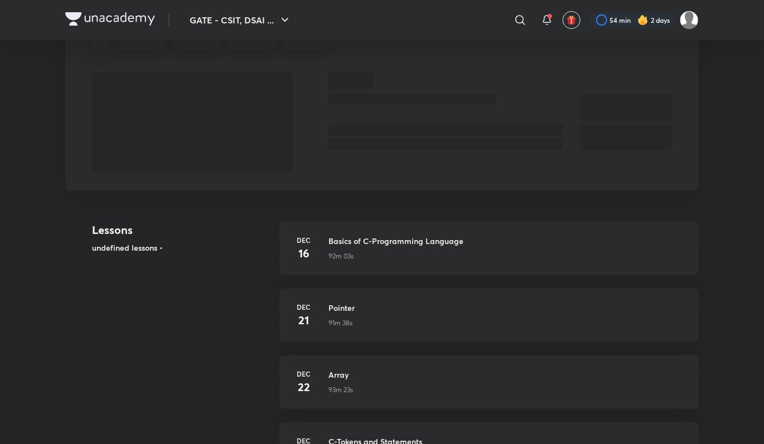
scroll to position [0, 0]
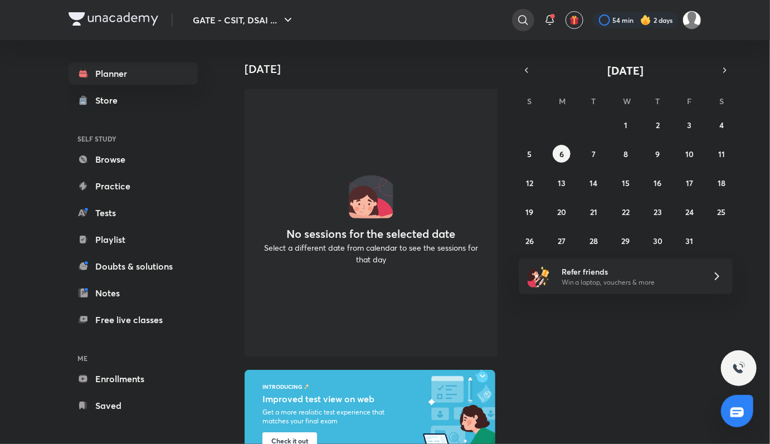
click at [520, 14] on icon at bounding box center [523, 19] width 13 height 13
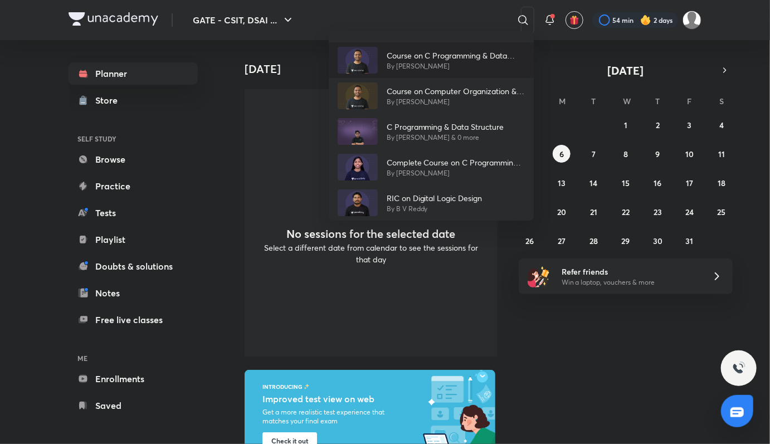
click at [463, 54] on p "Course on C Programming & Data Structures - GATE - 2025 & 2026" at bounding box center [456, 56] width 138 height 12
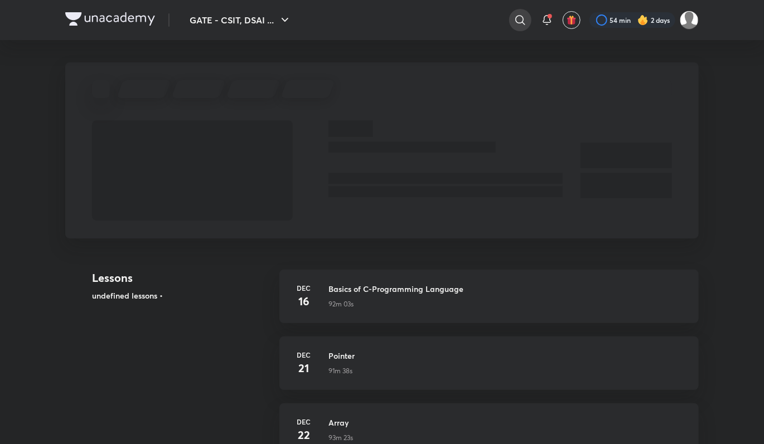
click at [522, 26] on icon at bounding box center [519, 19] width 13 height 13
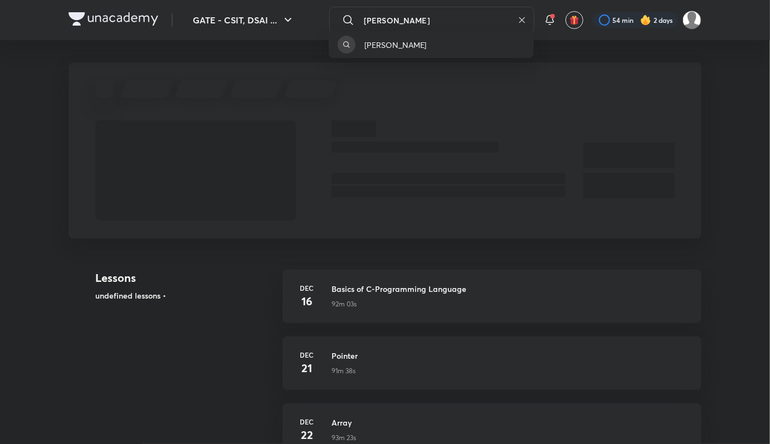
type input "[PERSON_NAME]"
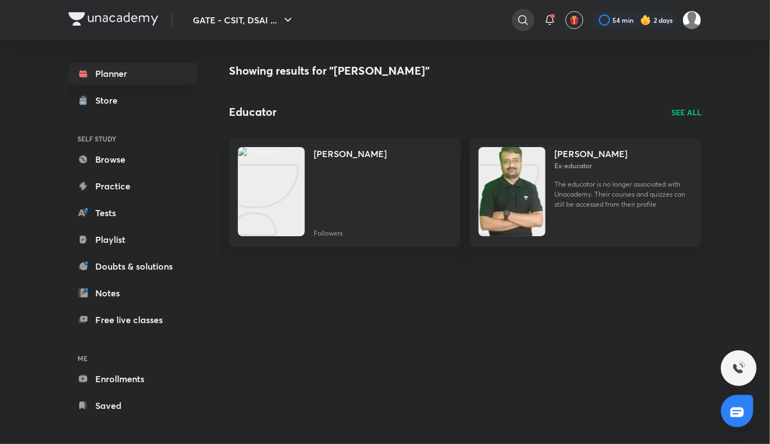
click at [528, 22] on icon at bounding box center [523, 19] width 13 height 13
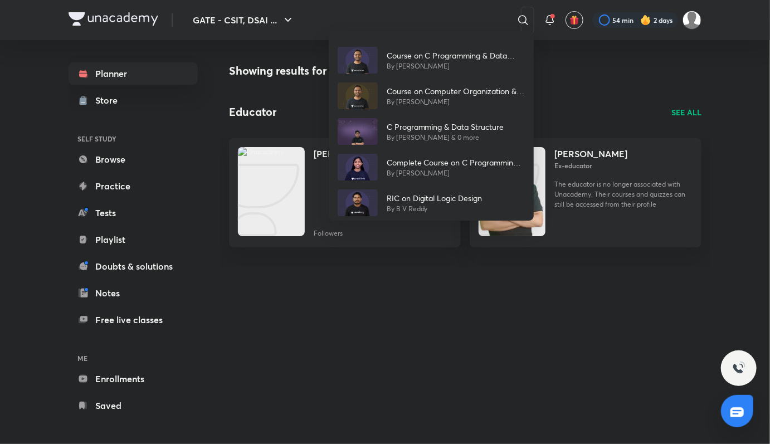
click at [456, 20] on div "Course on C Programming & Data Structures - GATE - 2025 & 2026 By Vishvadeep Go…" at bounding box center [385, 222] width 770 height 444
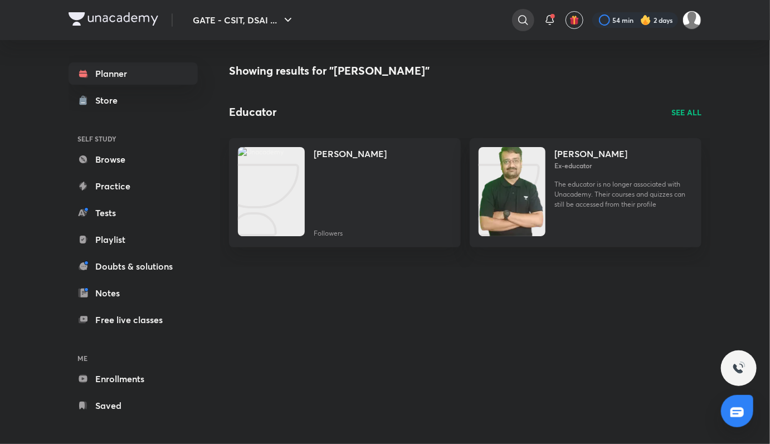
click at [517, 22] on icon at bounding box center [523, 19] width 13 height 13
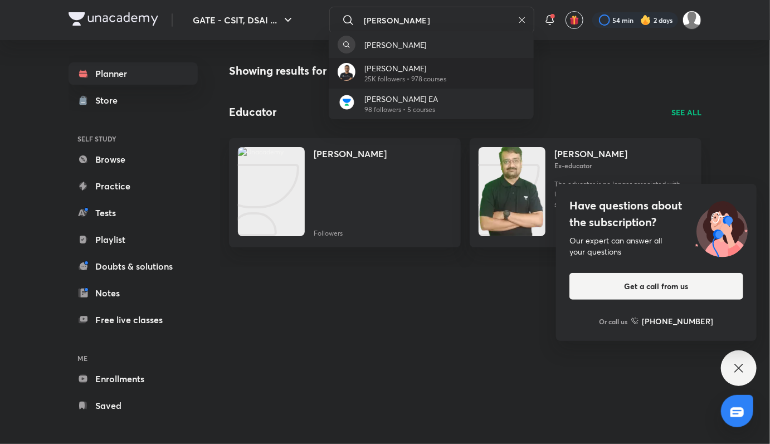
type input "vishvadeep"
click at [420, 65] on p "Vishvadeep Gothi" at bounding box center [406, 68] width 82 height 12
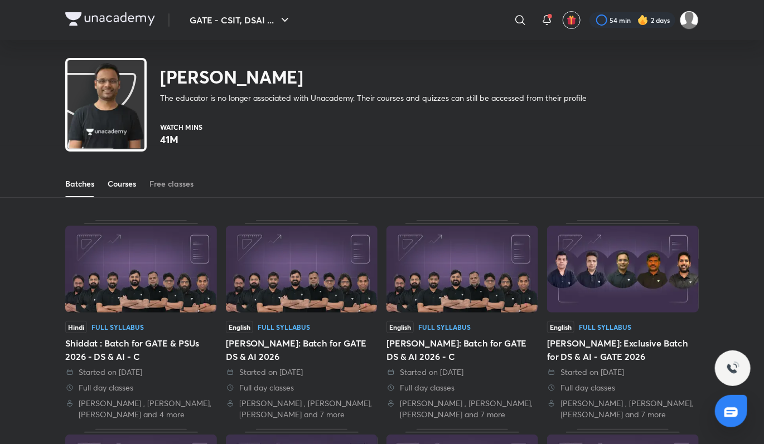
click at [136, 188] on div "Courses" at bounding box center [122, 183] width 28 height 11
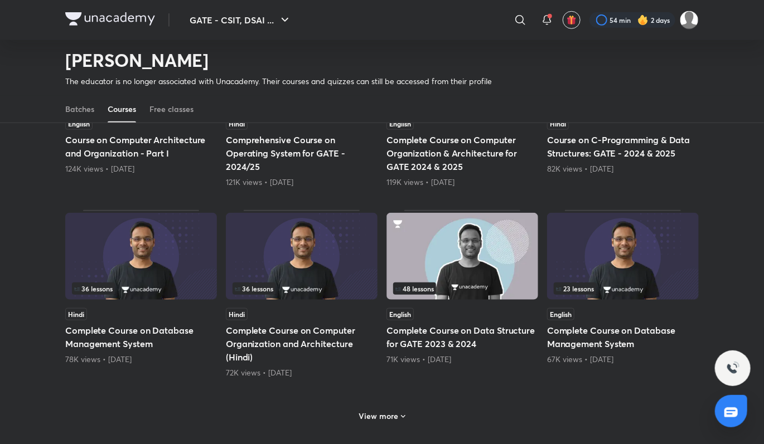
scroll to position [382, 0]
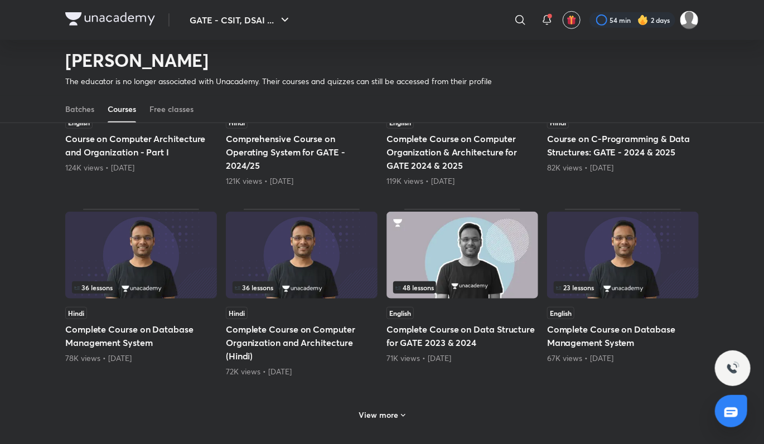
click at [377, 413] on h6 "View more" at bounding box center [379, 415] width 40 height 11
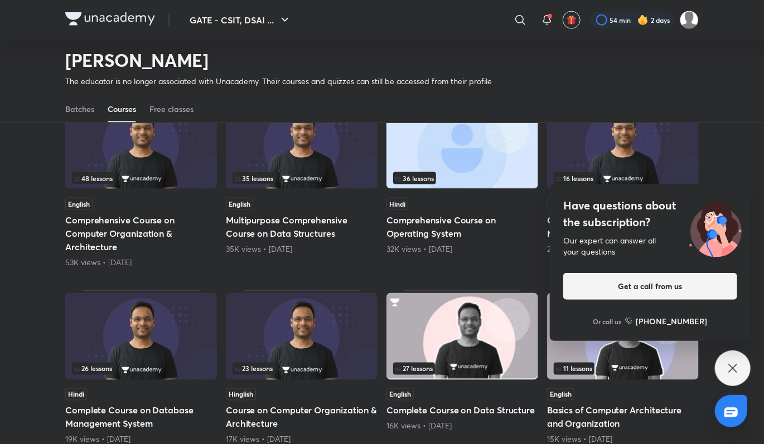
scroll to position [683, 0]
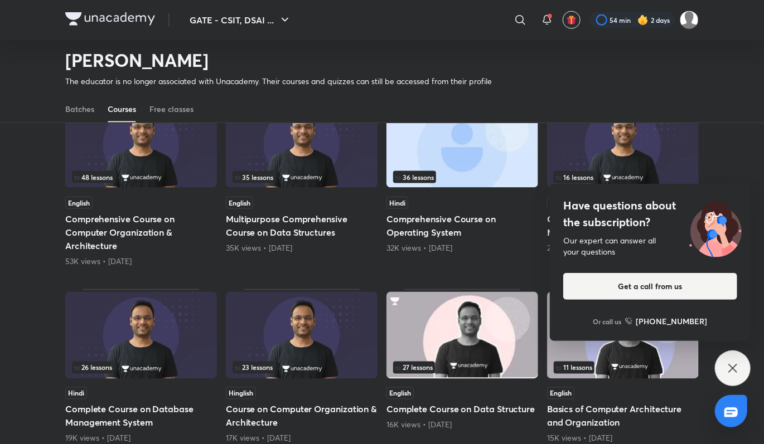
click at [661, 67] on div "Vishvadeep Gothi The educator is no longer associated with Unacademy. Their cou…" at bounding box center [381, 59] width 633 height 72
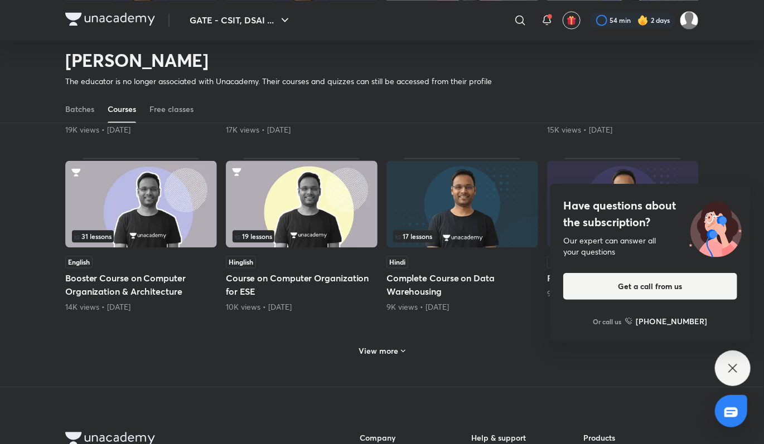
scroll to position [994, 0]
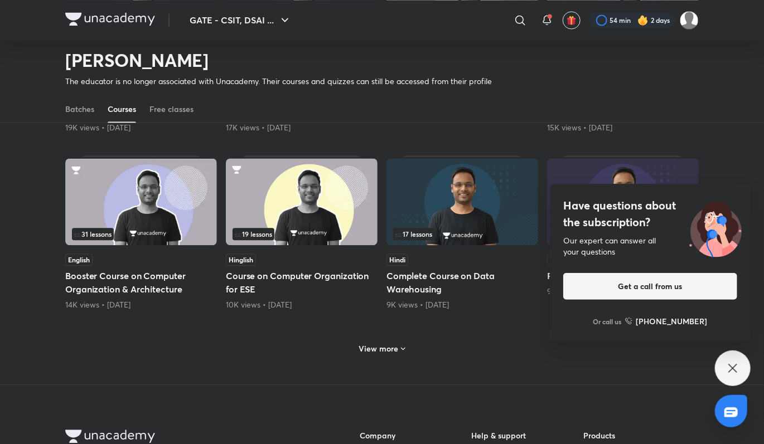
click at [731, 360] on div "Have questions about the subscription? Our expert can answer all your questions…" at bounding box center [733, 369] width 36 height 36
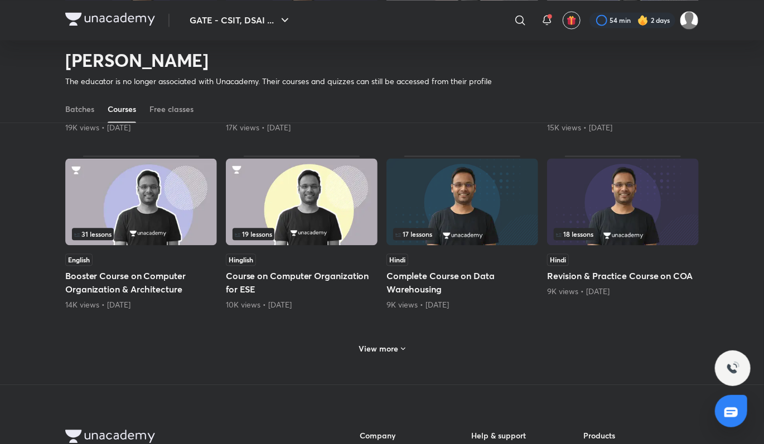
click at [400, 344] on icon at bounding box center [403, 348] width 9 height 9
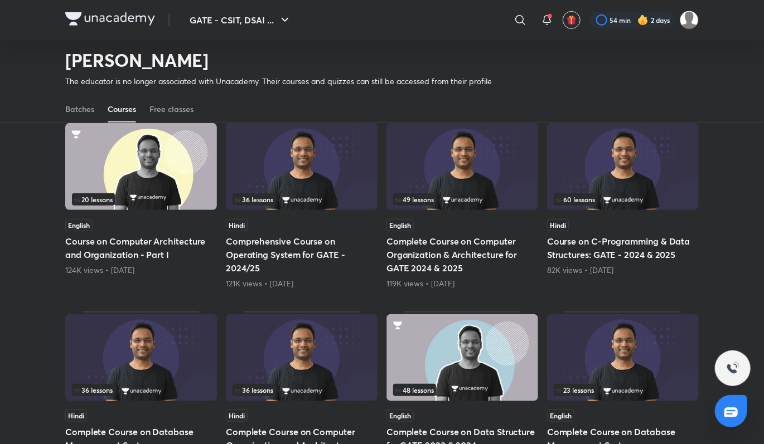
scroll to position [280, 0]
click at [642, 193] on div "60 lessons" at bounding box center [623, 199] width 138 height 12
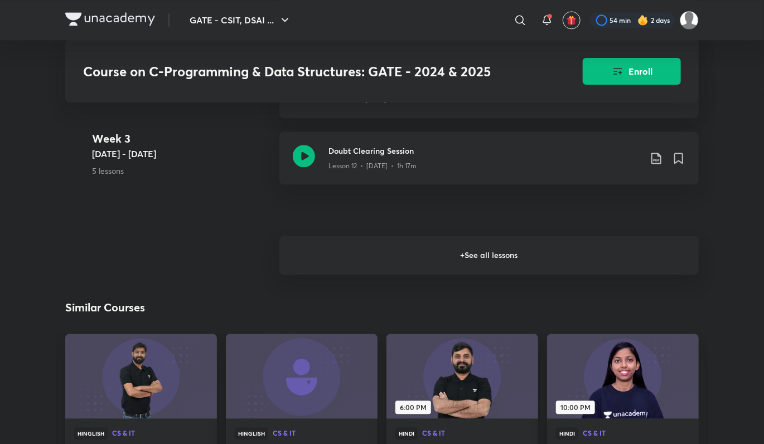
scroll to position [1185, 0]
click at [445, 266] on h6 "+ See all lessons" at bounding box center [488, 254] width 419 height 39
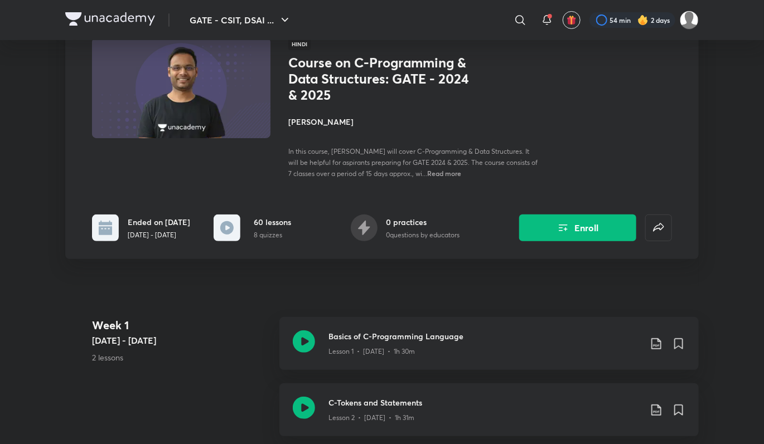
scroll to position [72, 0]
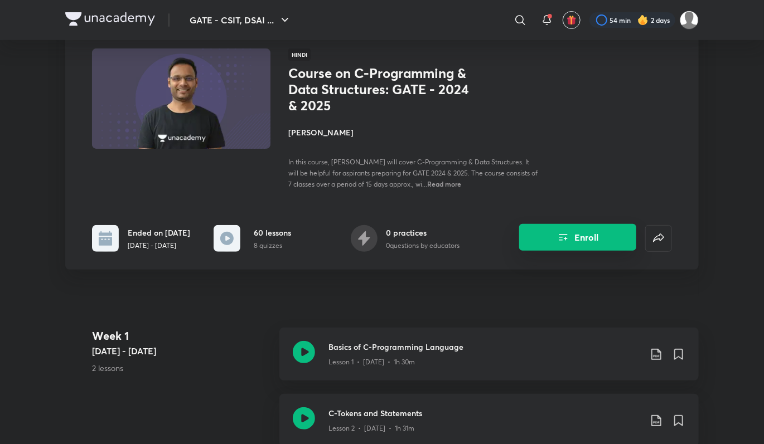
click at [573, 249] on button "Enroll" at bounding box center [577, 237] width 117 height 27
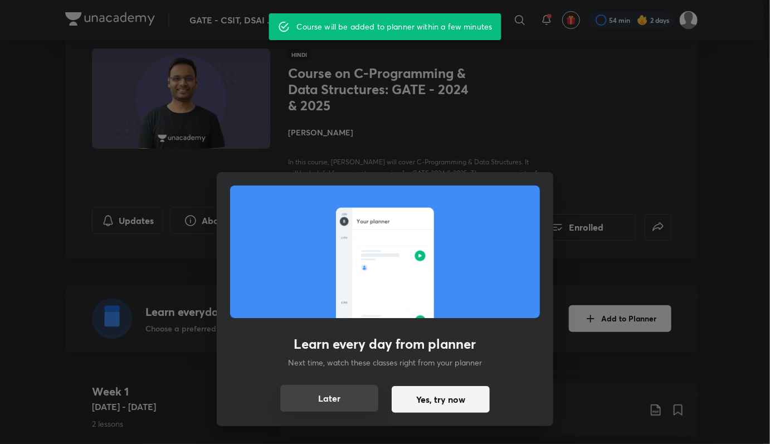
click at [327, 404] on button "Later" at bounding box center [329, 398] width 98 height 27
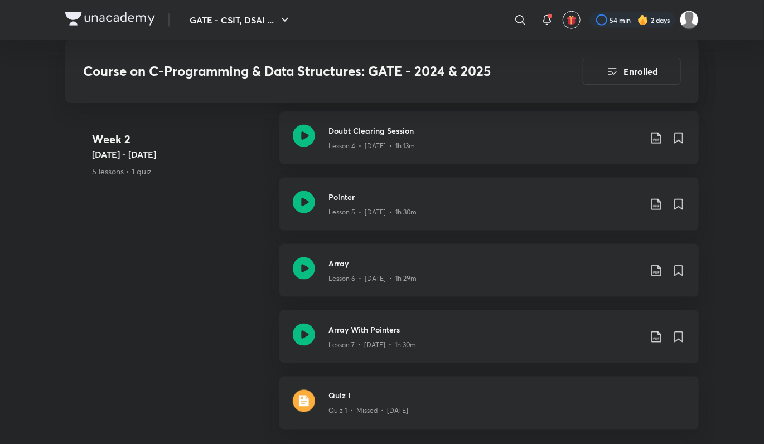
scroll to position [0, 0]
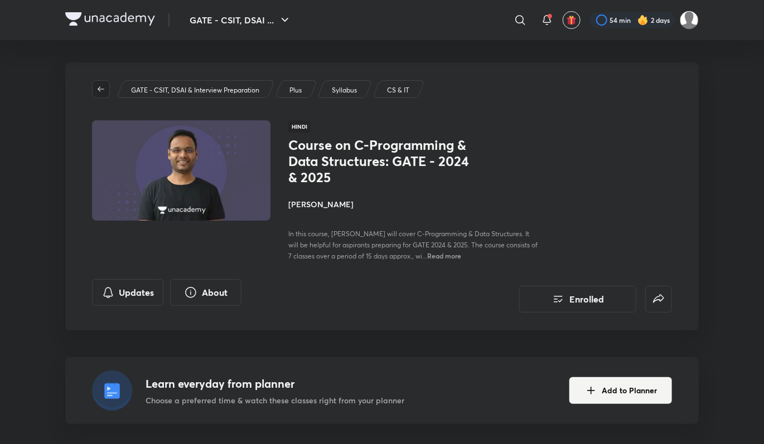
click at [100, 81] on button "button" at bounding box center [101, 89] width 18 height 18
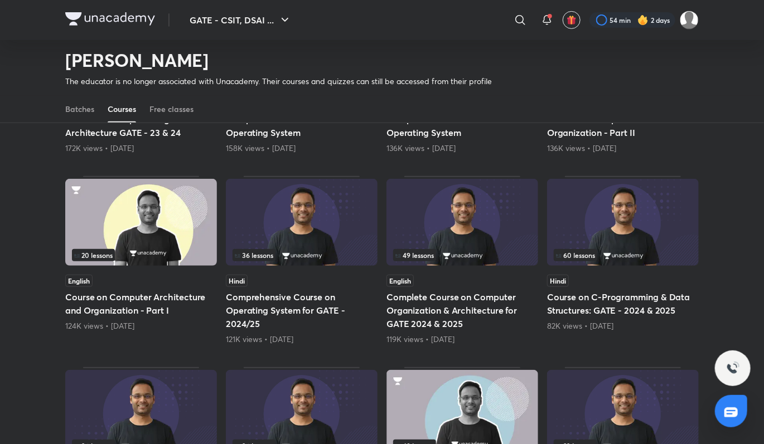
scroll to position [224, 0]
click at [620, 242] on img at bounding box center [623, 221] width 152 height 87
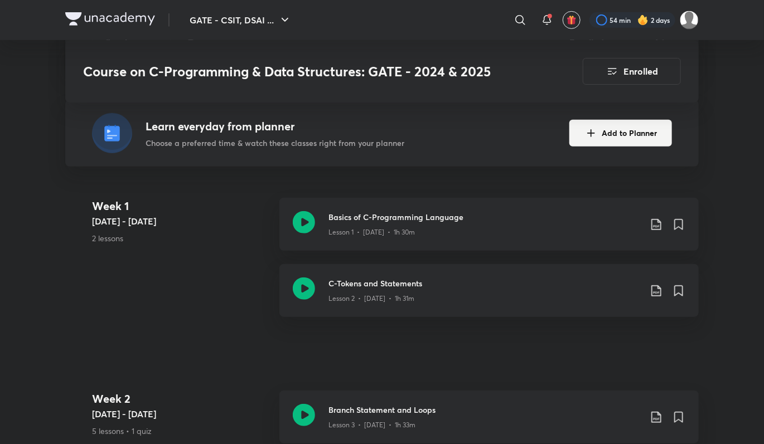
scroll to position [256, 0]
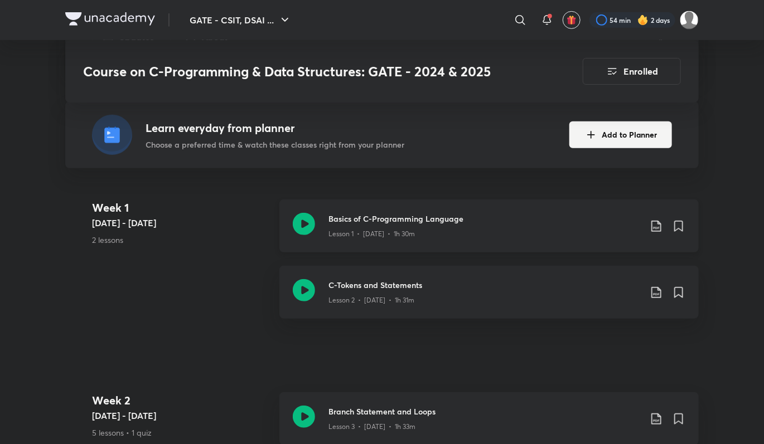
click at [304, 222] on icon at bounding box center [304, 224] width 22 height 22
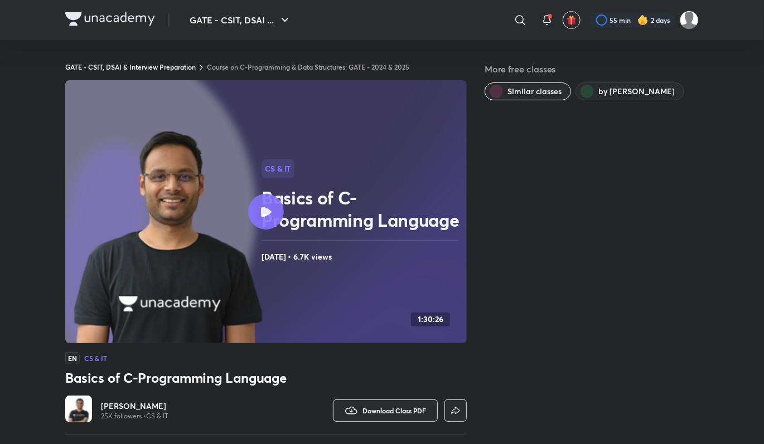
scroll to position [173, 0]
